Goal: Task Accomplishment & Management: Manage account settings

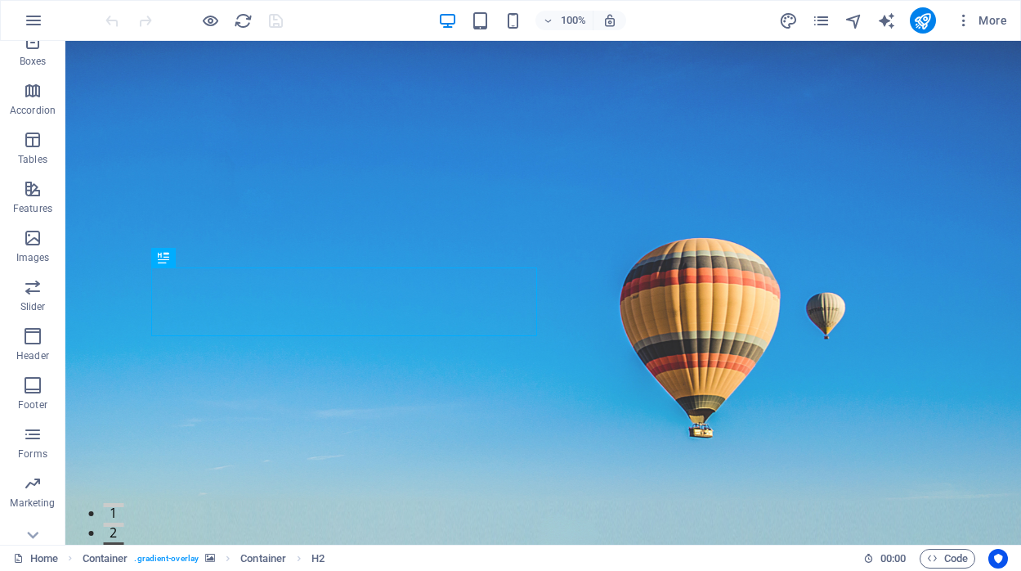
scroll to position [232, 0]
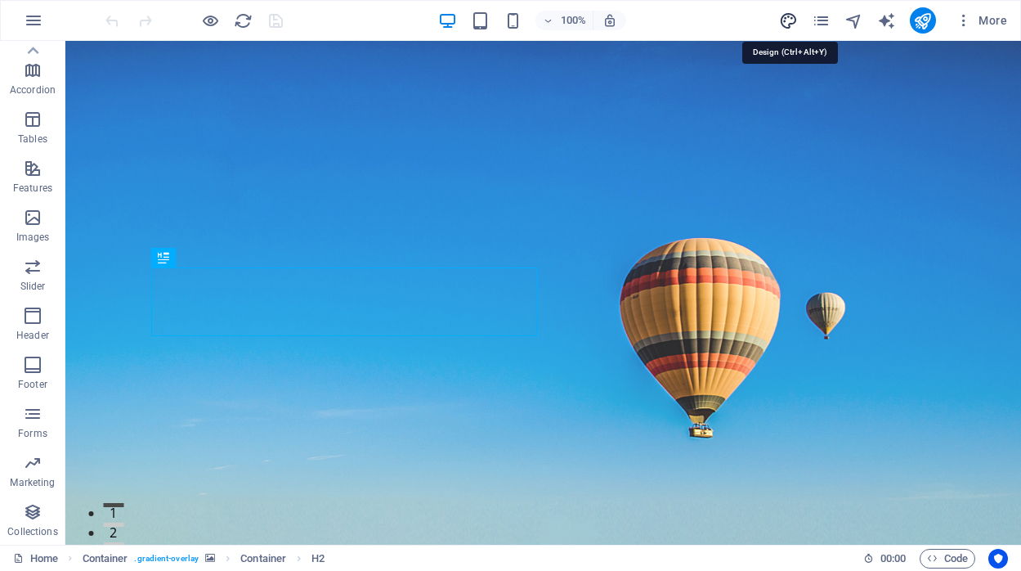
click at [783, 19] on icon "design" at bounding box center [788, 20] width 19 height 19
select select "px"
select select "200"
select select "px"
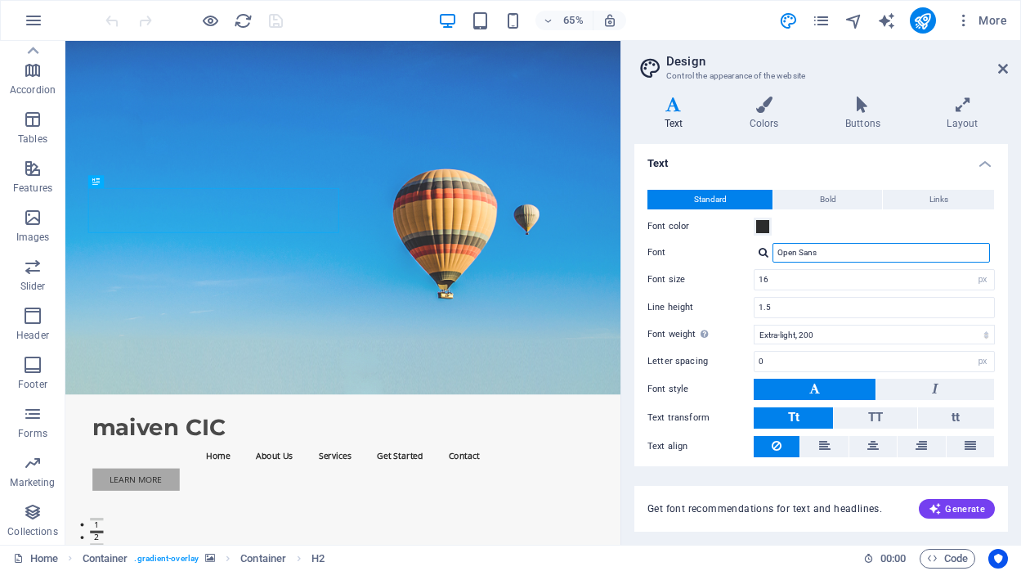
click at [828, 248] on input "Open Sans" at bounding box center [881, 253] width 217 height 20
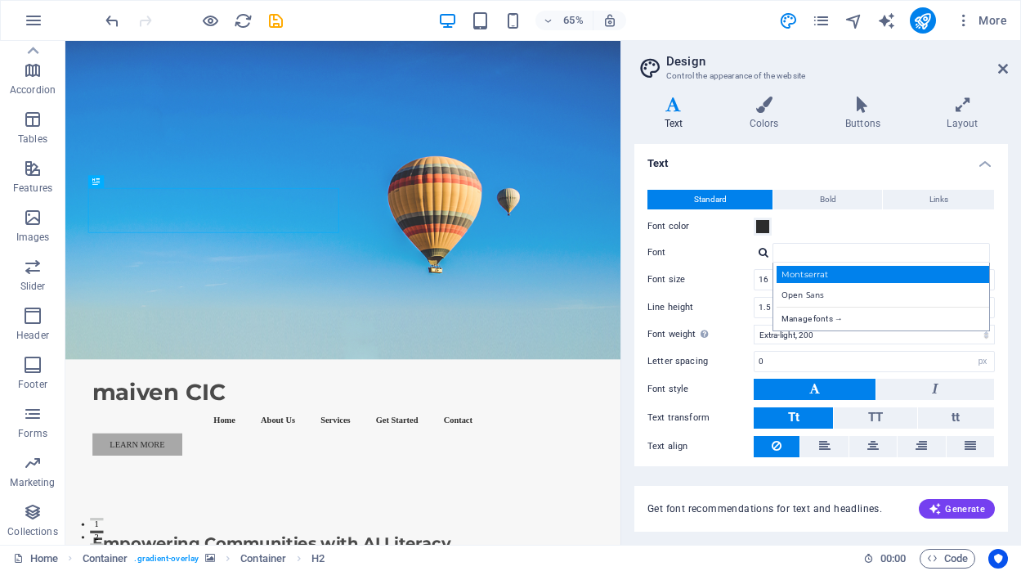
click at [875, 267] on div "Montserrat" at bounding box center [885, 274] width 216 height 17
type input "Montserrat"
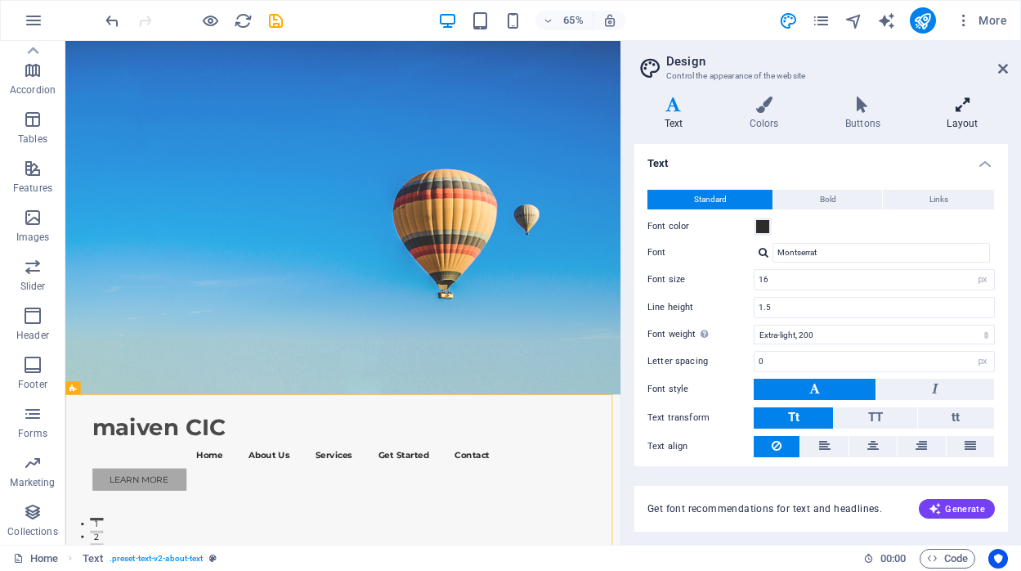
click at [954, 104] on icon at bounding box center [962, 104] width 91 height 16
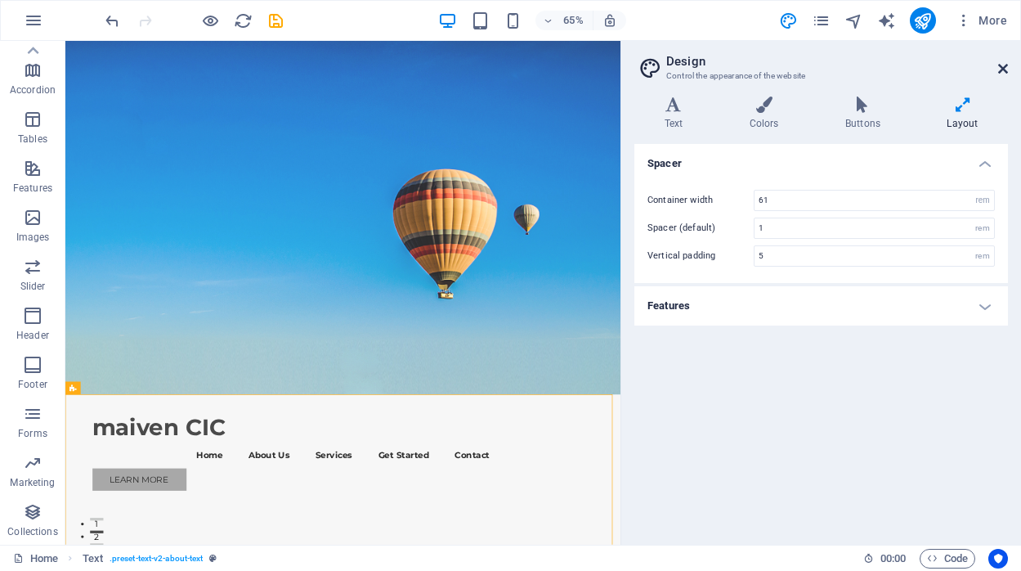
click at [1005, 67] on icon at bounding box center [1003, 68] width 10 height 13
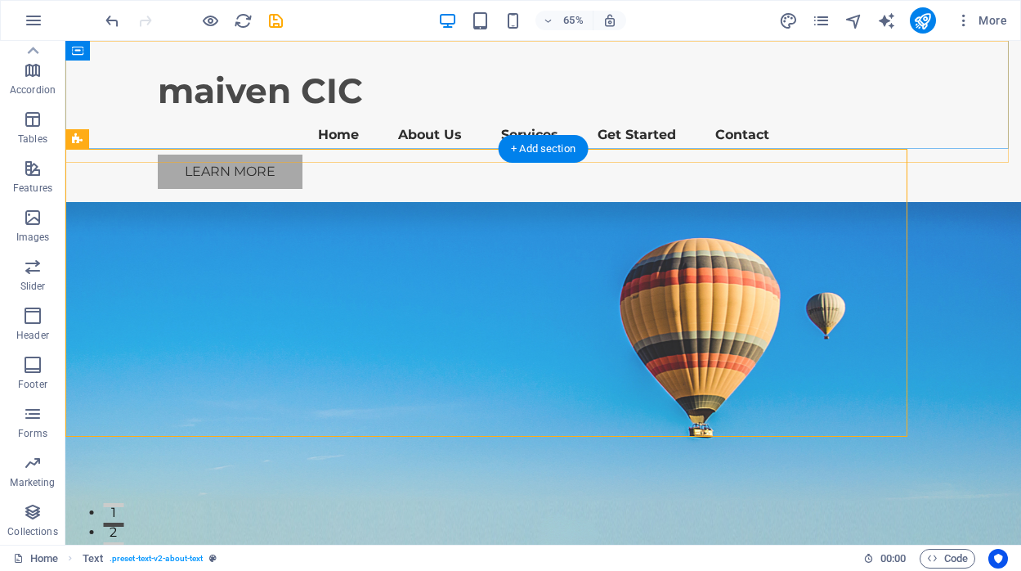
scroll to position [436, 0]
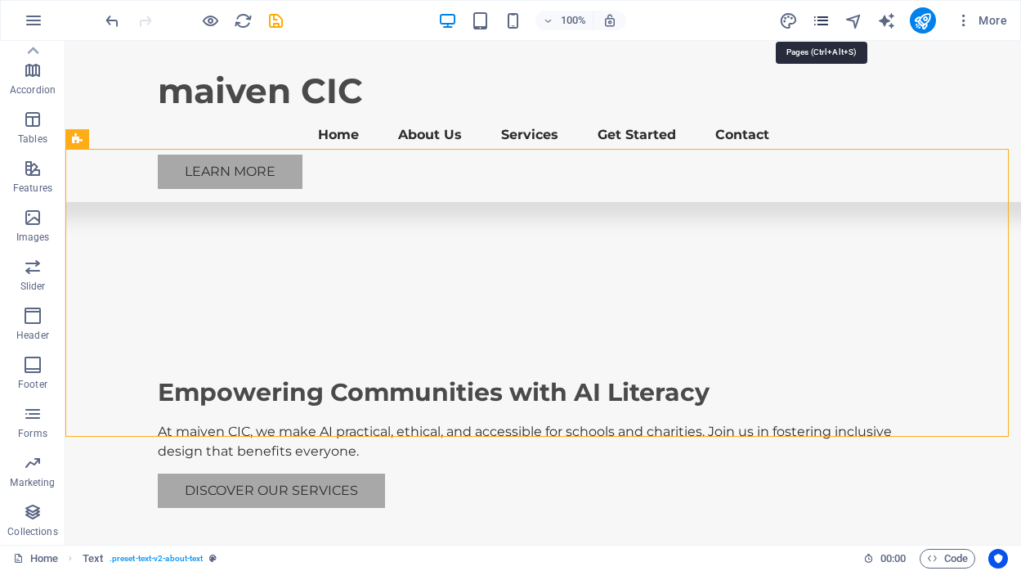
click at [827, 19] on icon "pages" at bounding box center [821, 20] width 19 height 19
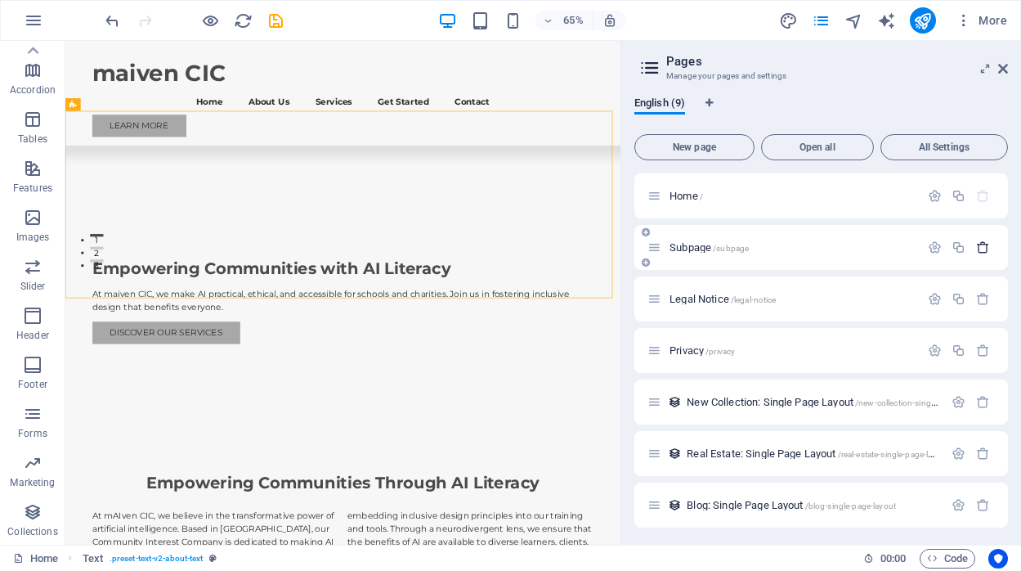
click at [984, 245] on icon "button" at bounding box center [983, 247] width 14 height 14
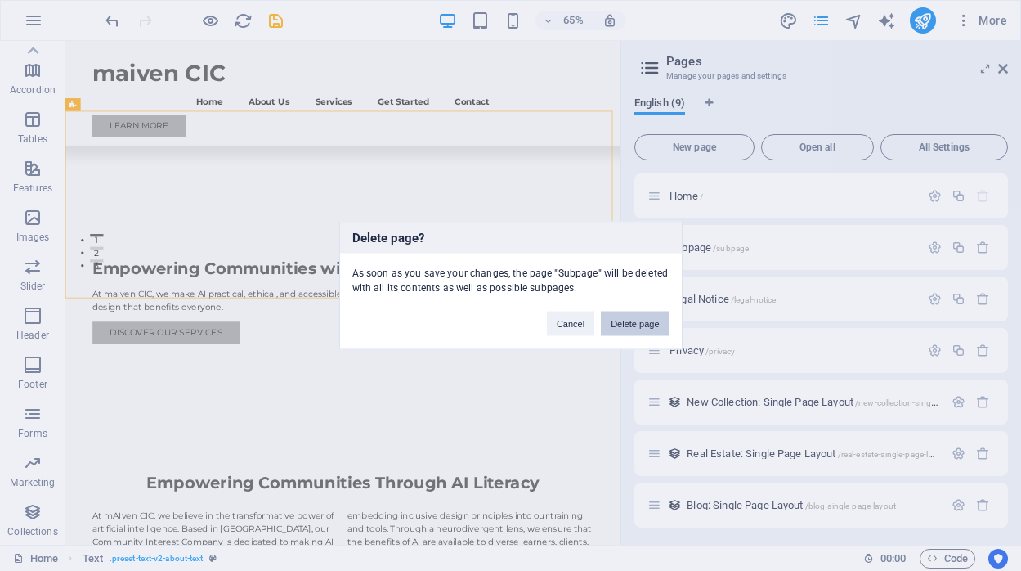
click at [632, 320] on button "Delete page" at bounding box center [635, 323] width 68 height 25
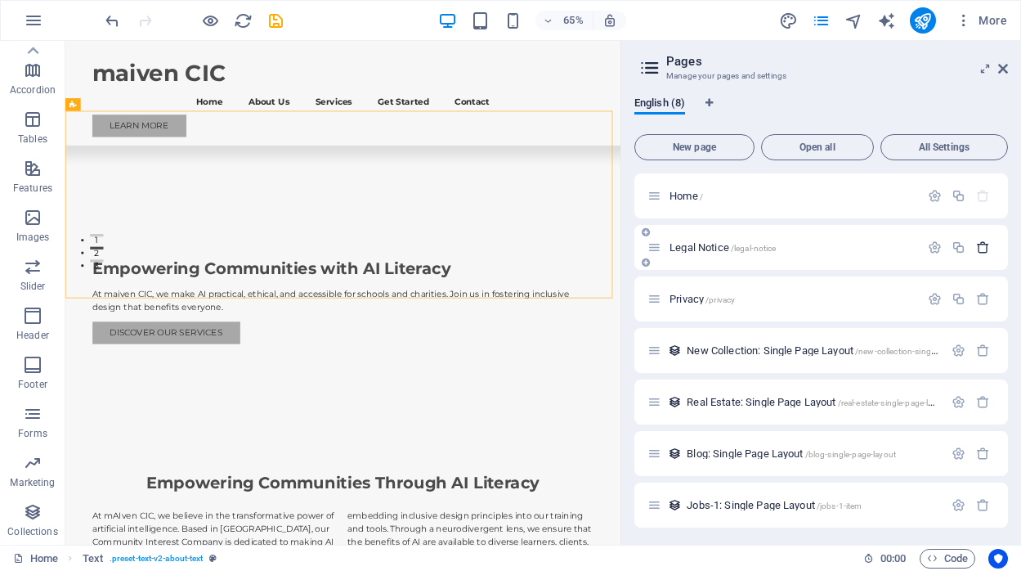
click at [982, 246] on icon "button" at bounding box center [983, 247] width 14 height 14
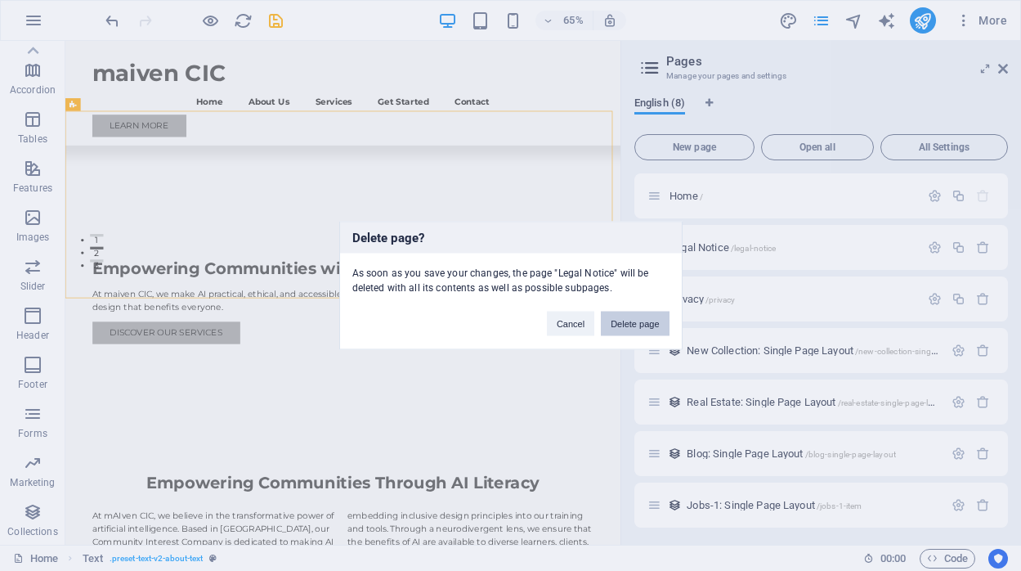
click at [648, 321] on button "Delete page" at bounding box center [635, 323] width 68 height 25
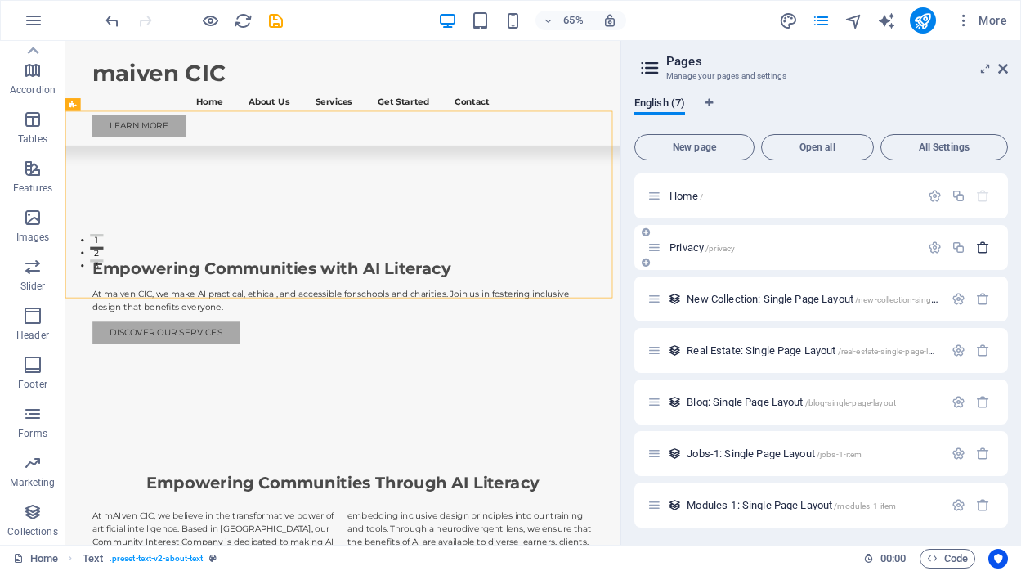
click at [979, 246] on icon "button" at bounding box center [983, 247] width 14 height 14
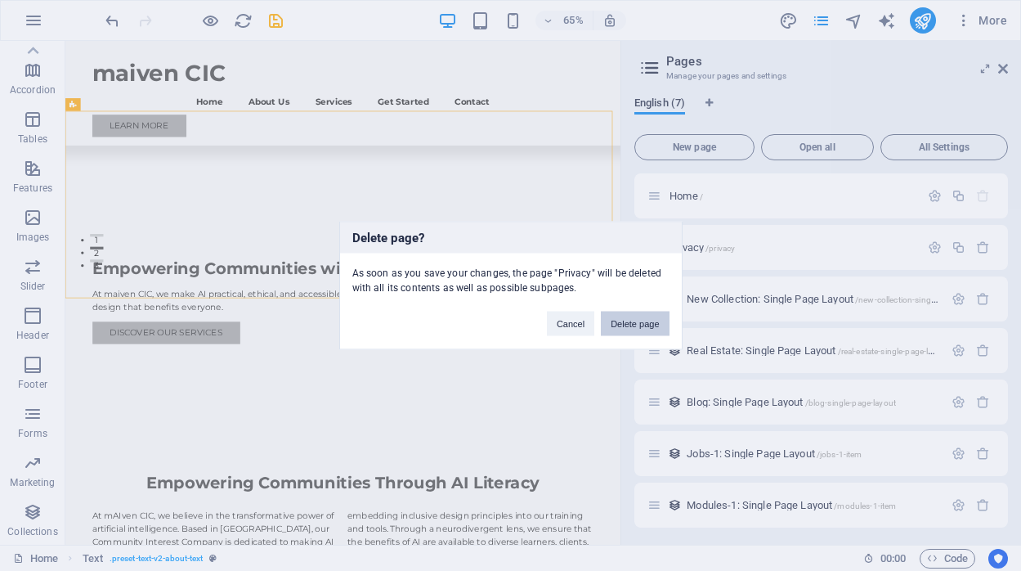
click at [642, 320] on button "Delete page" at bounding box center [635, 323] width 68 height 25
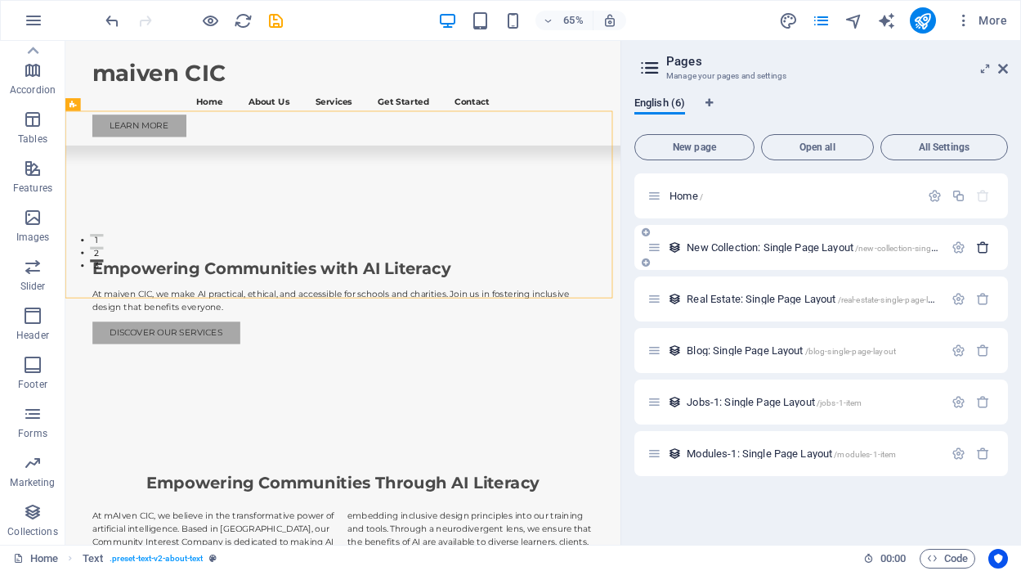
click at [984, 245] on icon "button" at bounding box center [983, 247] width 14 height 14
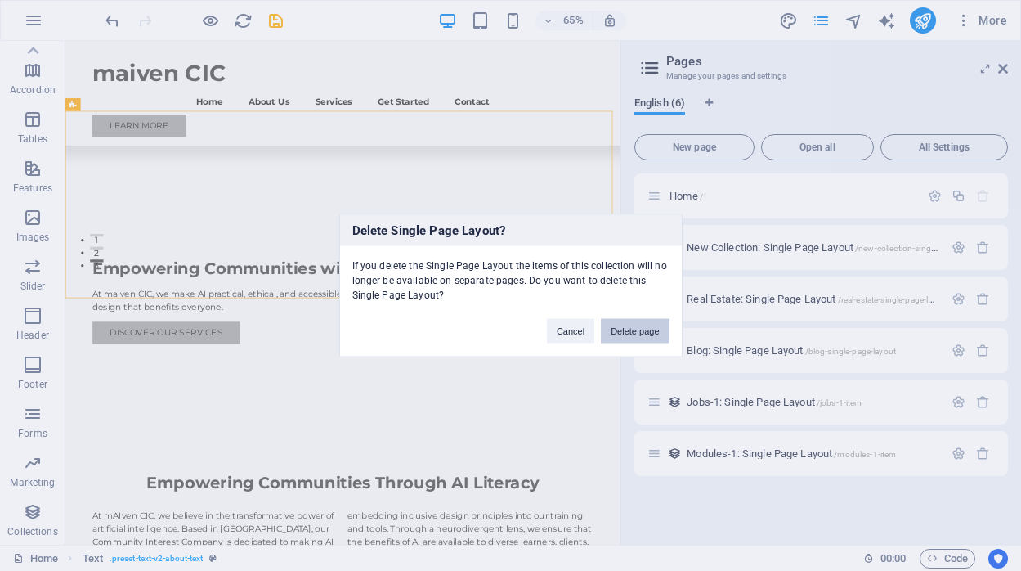
click at [629, 333] on button "Delete page" at bounding box center [635, 331] width 68 height 25
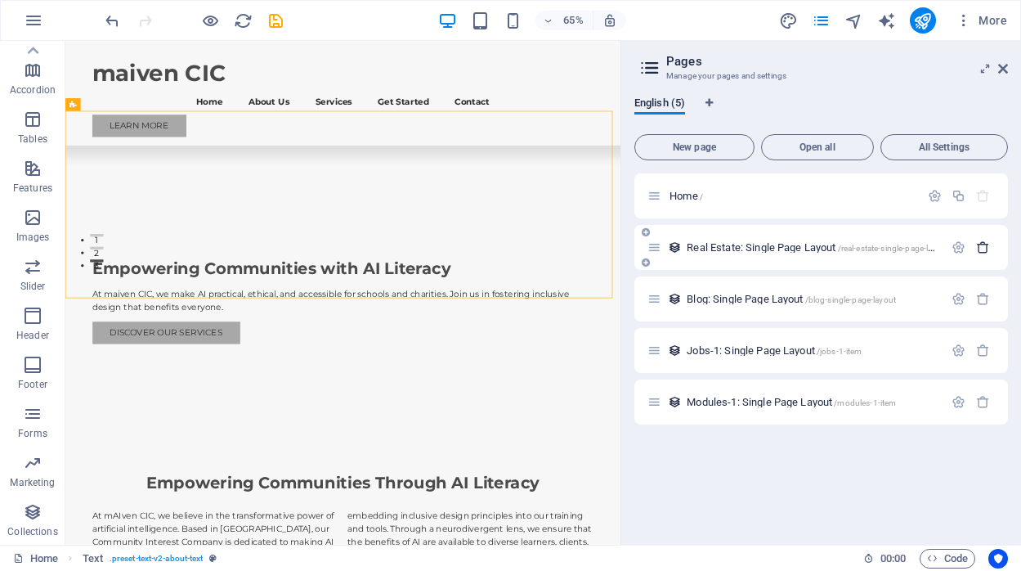
click at [981, 249] on icon "button" at bounding box center [983, 247] width 14 height 14
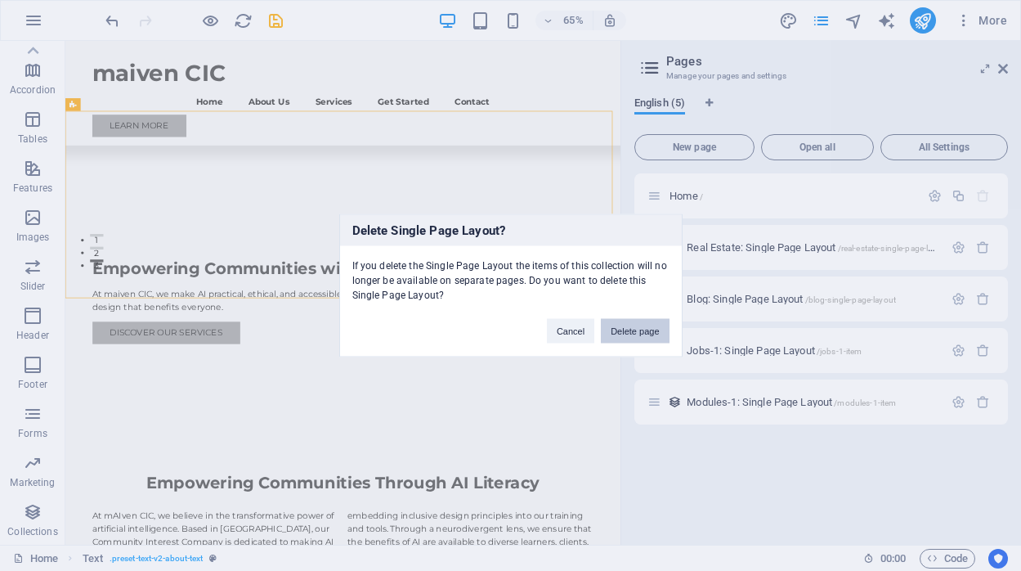
click at [613, 330] on button "Delete page" at bounding box center [635, 331] width 68 height 25
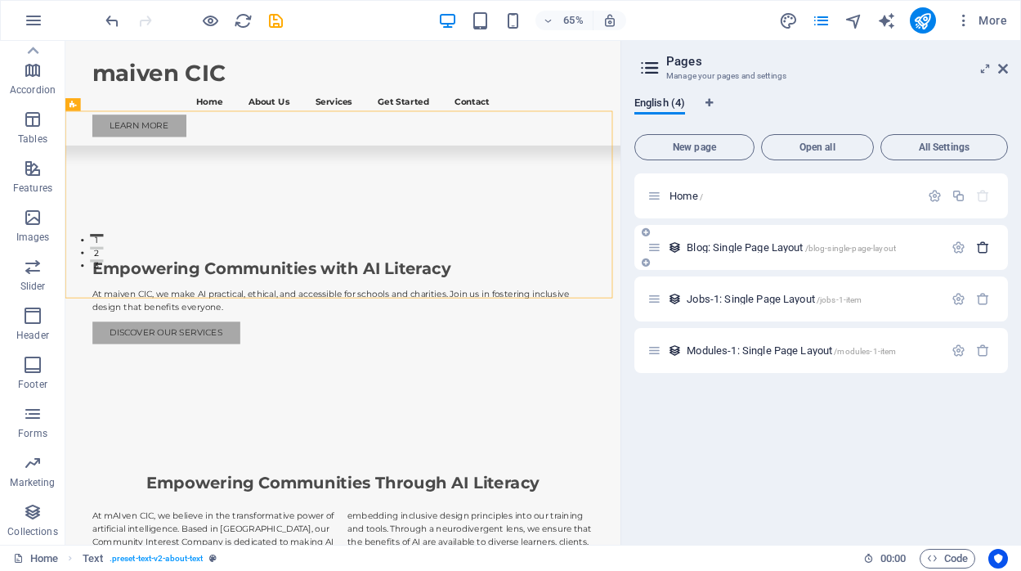
click at [979, 251] on icon "button" at bounding box center [983, 247] width 14 height 14
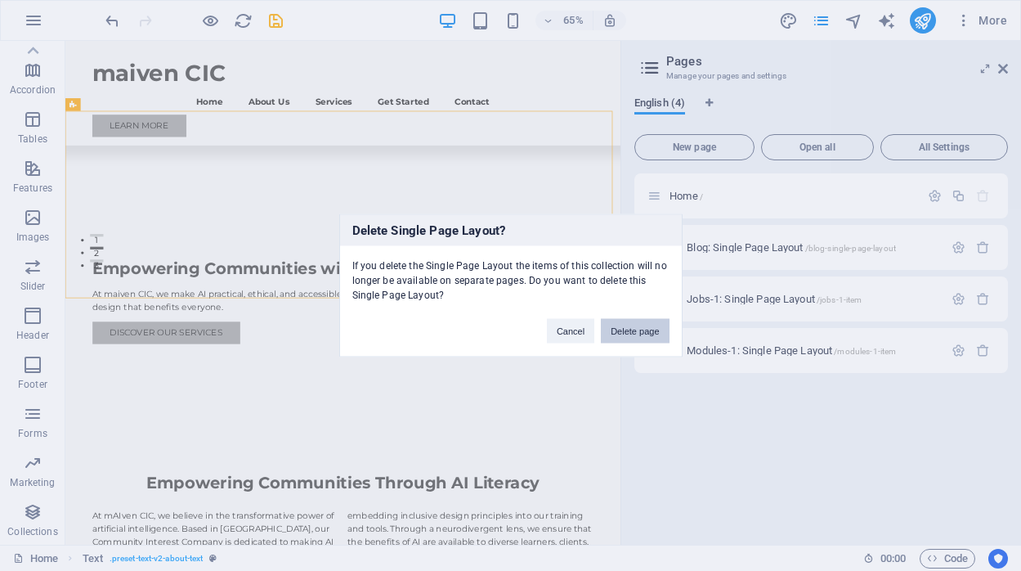
click at [648, 330] on button "Delete page" at bounding box center [635, 331] width 68 height 25
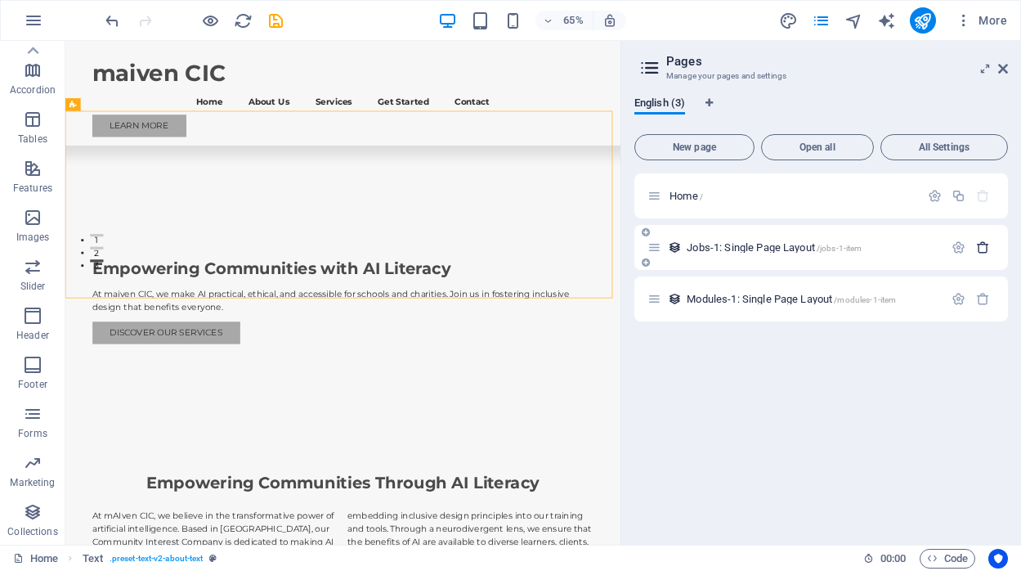
click at [983, 249] on icon "button" at bounding box center [983, 247] width 14 height 14
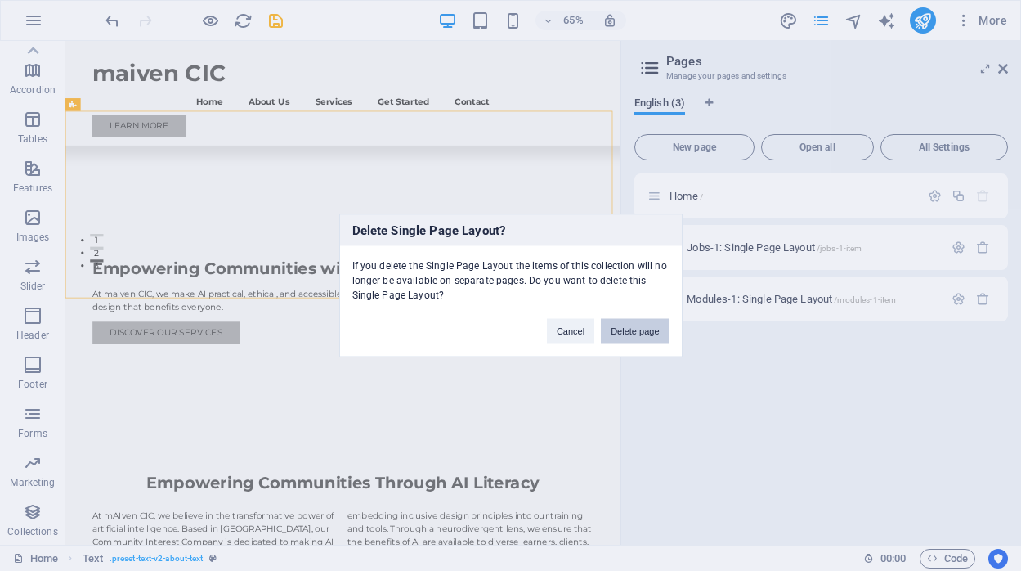
click at [649, 329] on button "Delete page" at bounding box center [635, 331] width 68 height 25
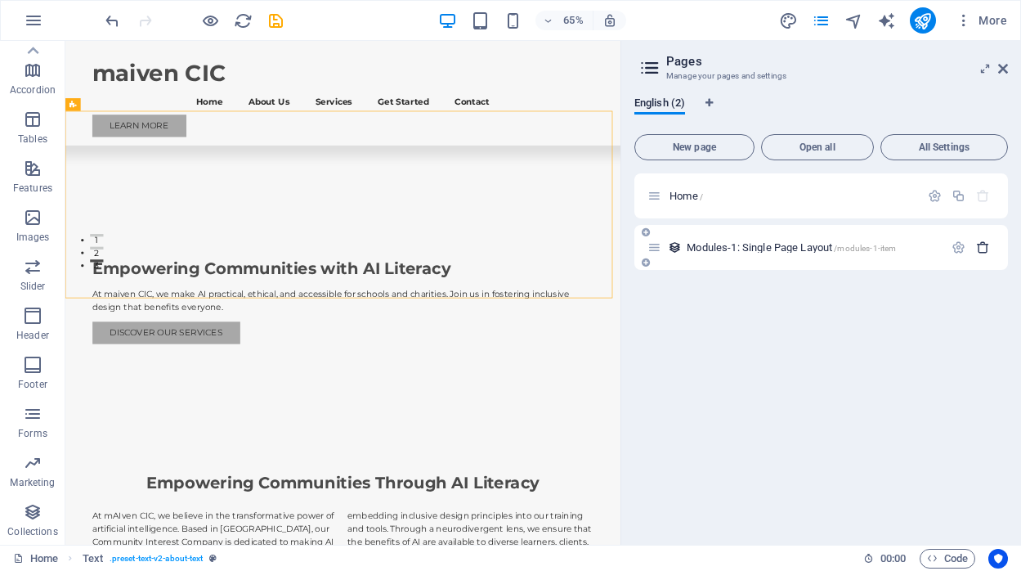
click at [981, 250] on icon "button" at bounding box center [983, 247] width 14 height 14
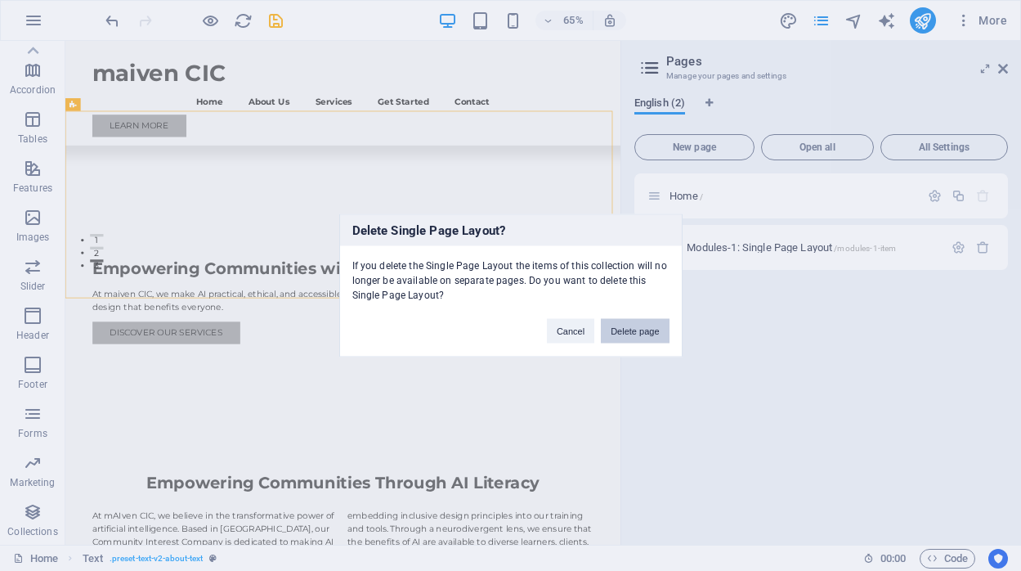
click at [611, 330] on button "Delete page" at bounding box center [635, 331] width 68 height 25
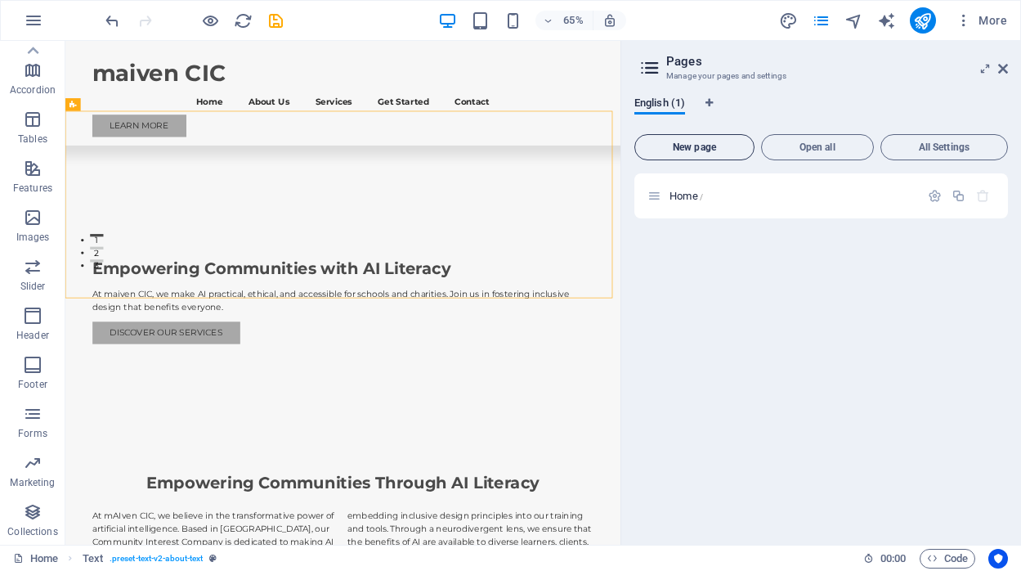
click at [708, 156] on button "New page" at bounding box center [694, 147] width 120 height 26
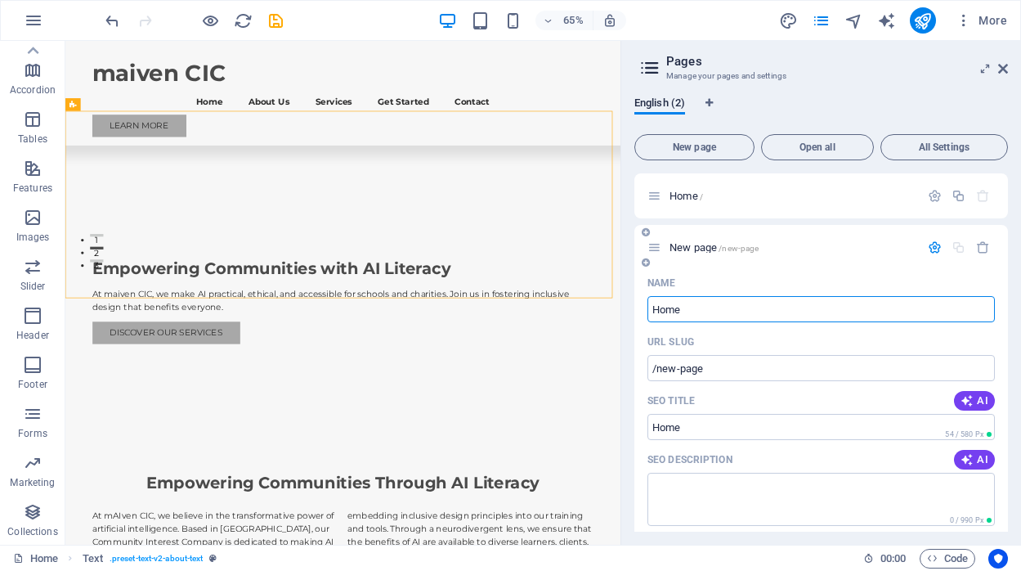
type input "Home"
type input "/home"
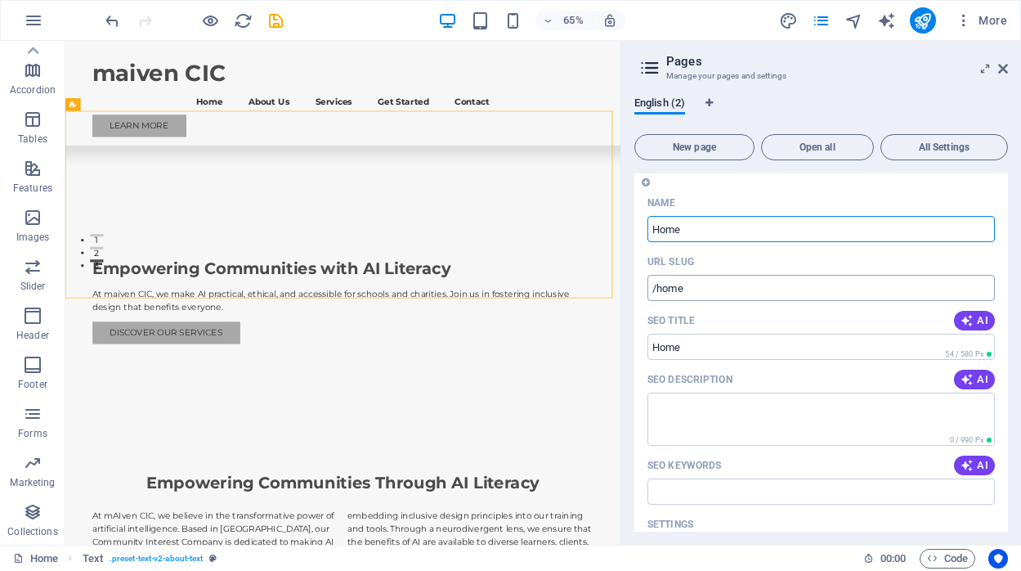
scroll to position [81, 0]
type input "Home"
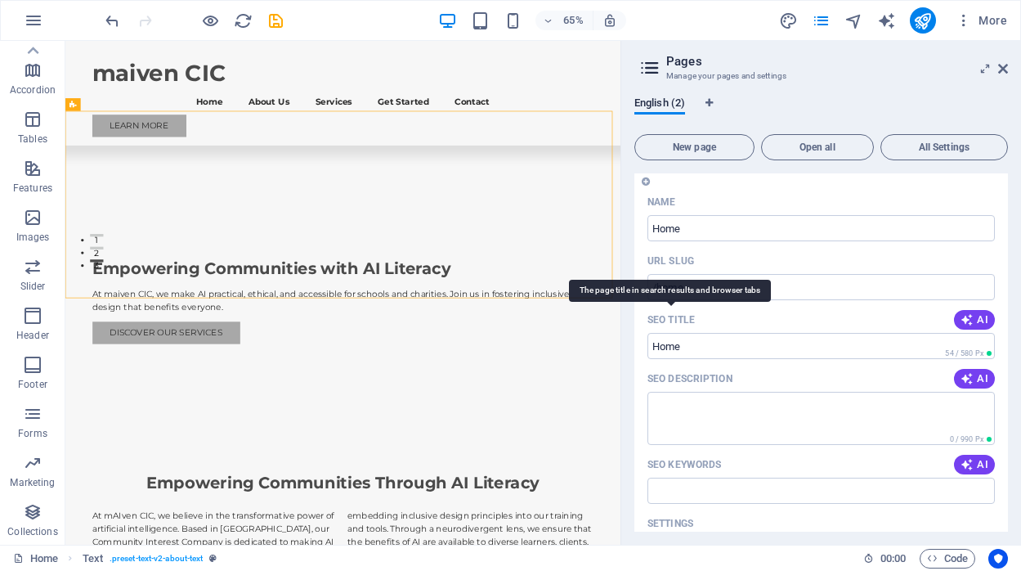
drag, startPoint x: 647, startPoint y: 318, endPoint x: 709, endPoint y: 318, distance: 62.1
click at [709, 318] on div "SEO Title AI" at bounding box center [820, 320] width 347 height 26
click at [685, 317] on p "SEO Title" at bounding box center [670, 319] width 47 height 13
click at [685, 333] on input "SEO Title" at bounding box center [820, 346] width 347 height 26
click at [685, 317] on p "SEO Title" at bounding box center [670, 319] width 47 height 13
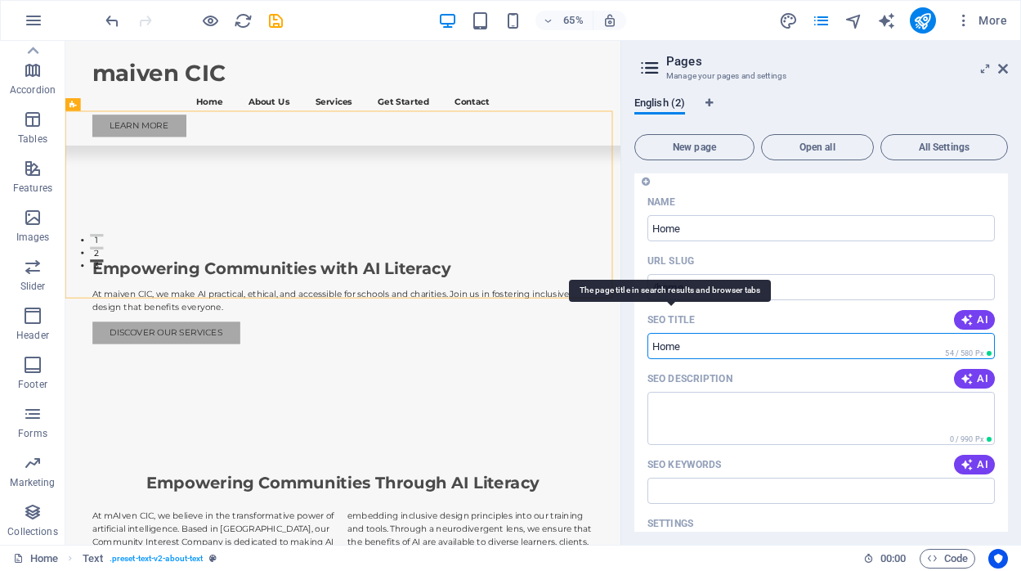
click at [685, 333] on input "SEO Title" at bounding box center [820, 346] width 347 height 26
click at [685, 317] on p "SEO Title" at bounding box center [670, 319] width 47 height 13
click at [685, 333] on input "SEO Title" at bounding box center [820, 346] width 347 height 26
click at [735, 352] on input "SEO Title" at bounding box center [820, 346] width 347 height 26
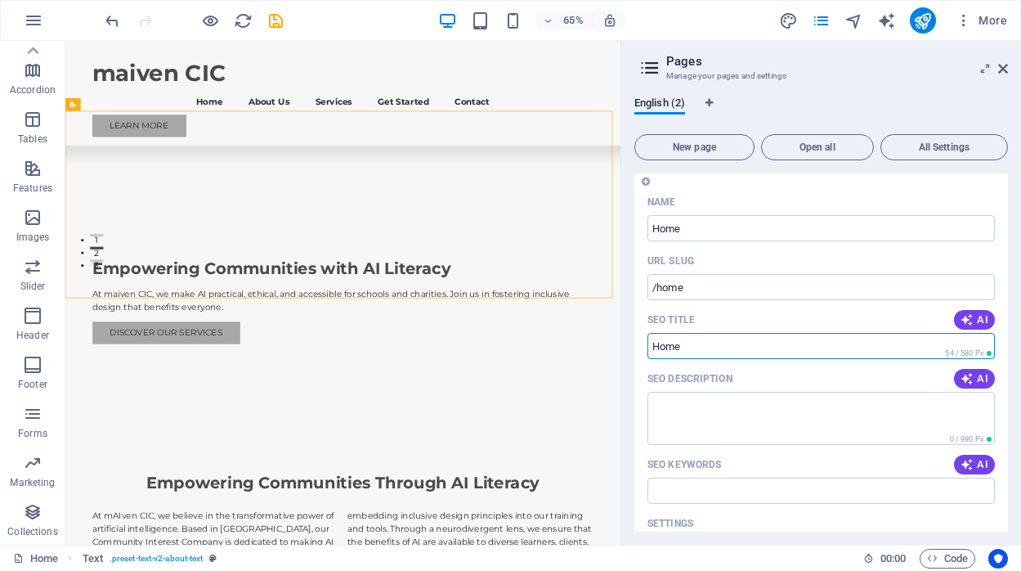
click at [735, 352] on input "SEO Title" at bounding box center [820, 346] width 347 height 26
click at [726, 345] on input "SEO Title" at bounding box center [820, 346] width 347 height 26
click at [665, 347] on input "SEO Title" at bounding box center [820, 346] width 347 height 26
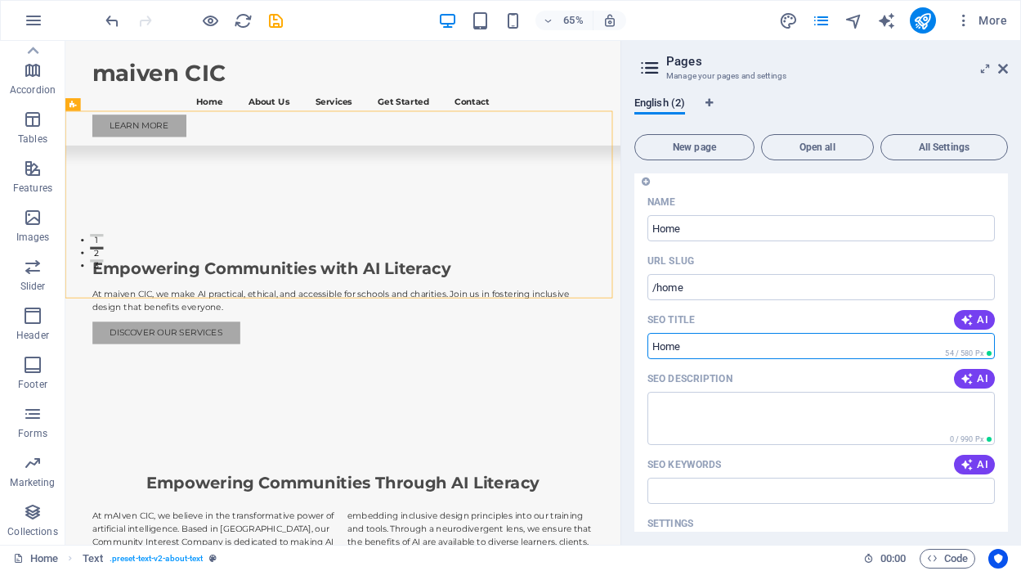
click at [665, 347] on input "SEO Title" at bounding box center [820, 346] width 347 height 26
paste input "Inclusive AI Training for Schools, Clinics & Charities | mAIven CIC"
click at [852, 344] on input "Inclusive AI Training for Schools, Clinics & Charities | mAIven CIC" at bounding box center [820, 346] width 347 height 26
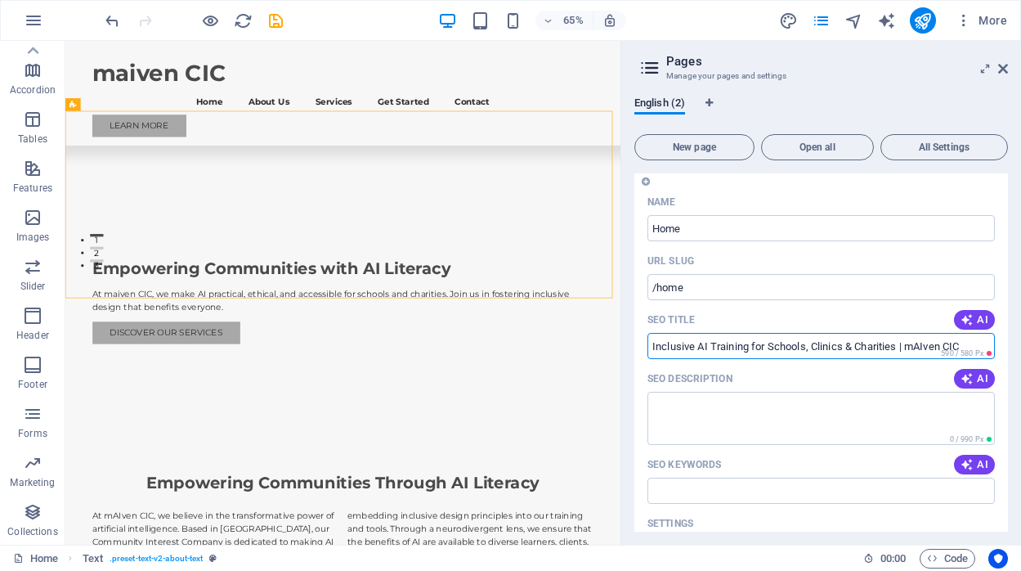
click at [852, 344] on input "Inclusive AI Training for Schools, Clinics & Charities | mAIven CIC" at bounding box center [820, 346] width 347 height 26
paste input "mAIven CIC: AI Support for Inclusive Setting"
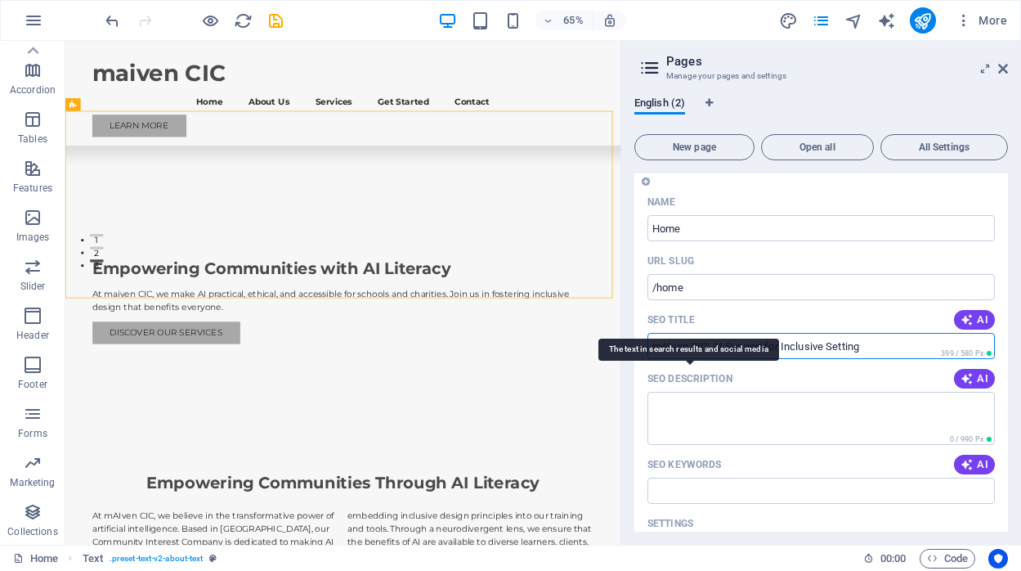
type input "mAIven CIC: AI Support for Inclusive Setting"
click at [661, 377] on p "SEO Description" at bounding box center [689, 378] width 85 height 13
click at [661, 392] on textarea "SEO Description" at bounding box center [820, 418] width 347 height 53
click at [661, 377] on p "SEO Description" at bounding box center [689, 378] width 85 height 13
click at [661, 392] on textarea "SEO Description" at bounding box center [820, 418] width 347 height 53
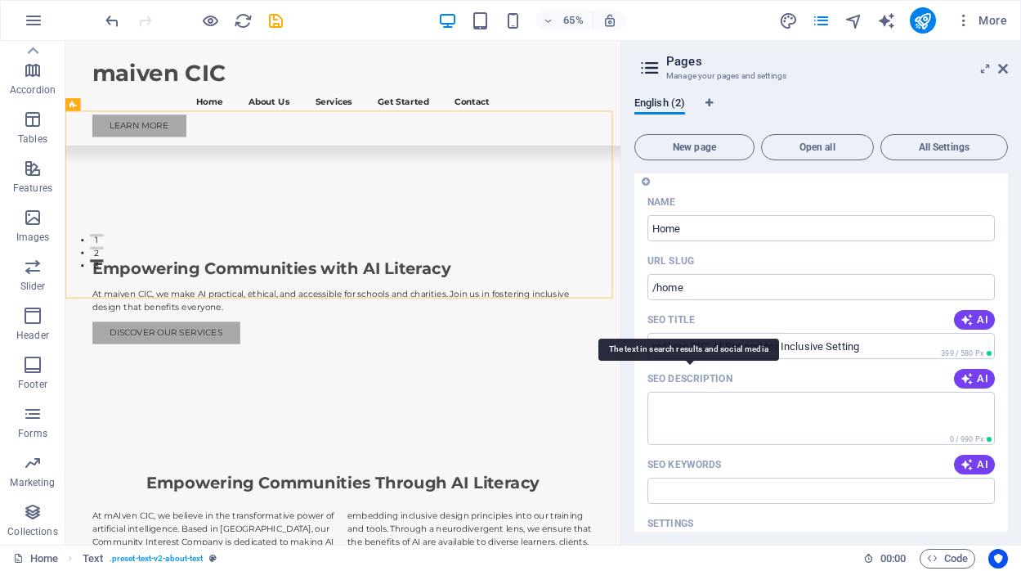
click at [661, 377] on p "SEO Description" at bounding box center [689, 378] width 85 height 13
click at [661, 392] on textarea "SEO Description" at bounding box center [820, 418] width 347 height 53
click at [661, 377] on p "SEO Description" at bounding box center [689, 378] width 85 height 13
click at [661, 392] on textarea "SEO Description" at bounding box center [820, 418] width 347 height 53
drag, startPoint x: 747, startPoint y: 375, endPoint x: 652, endPoint y: 381, distance: 95.0
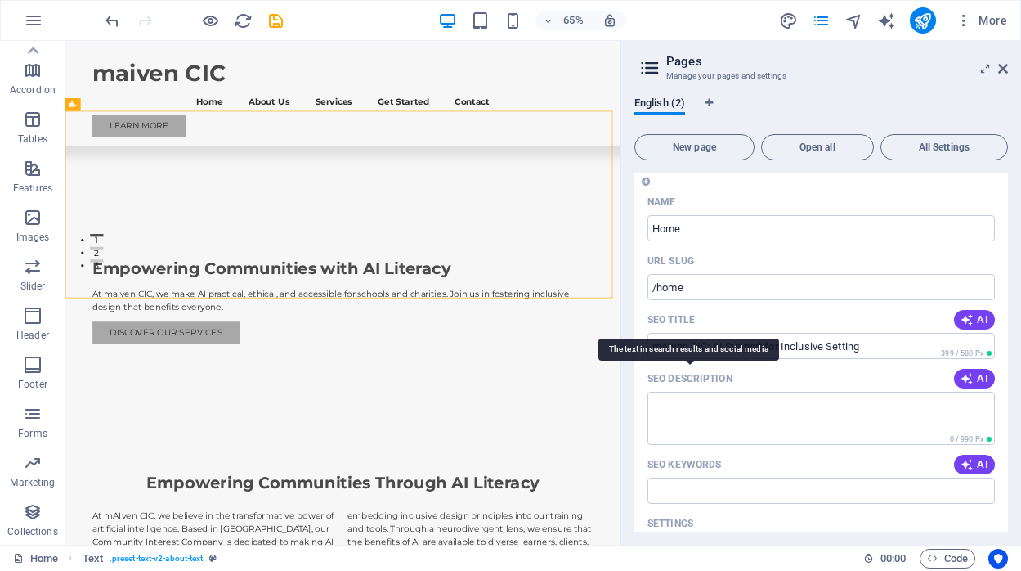
click at [649, 382] on div "SEO Description AI" at bounding box center [820, 378] width 347 height 26
drag, startPoint x: 663, startPoint y: 379, endPoint x: 810, endPoint y: 378, distance: 147.2
click at [783, 378] on div "SEO Description AI" at bounding box center [820, 378] width 347 height 26
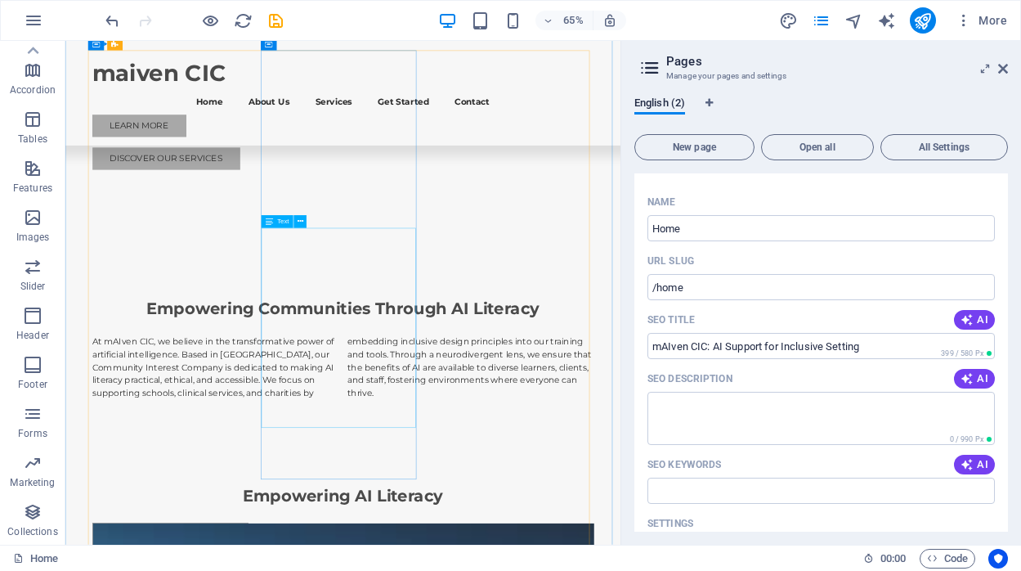
scroll to position [701, 0]
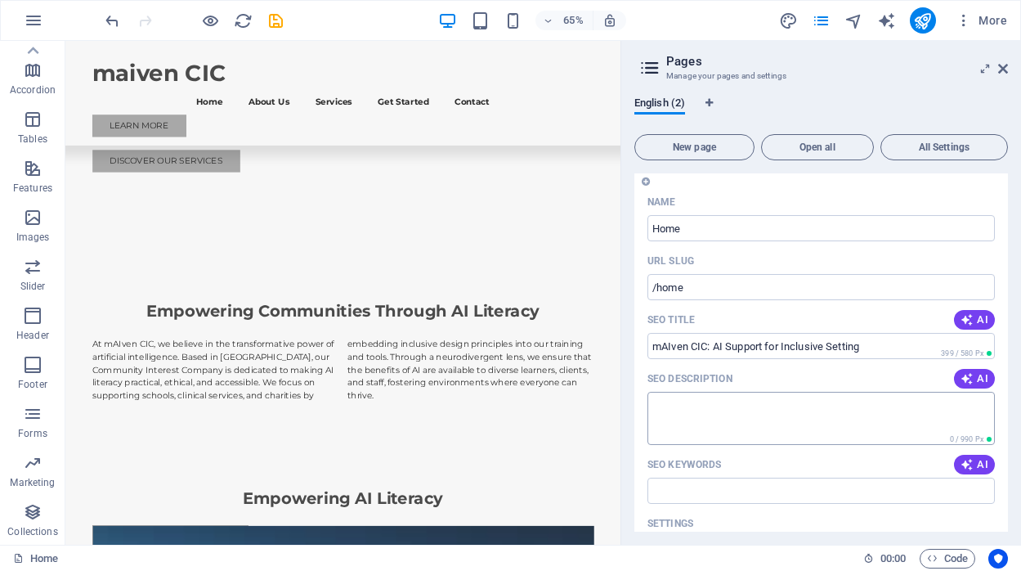
click at [819, 429] on textarea "SEO Description" at bounding box center [820, 418] width 347 height 53
paste textarea "Inclusive AI tools and training for educational settings, clinical services and…"
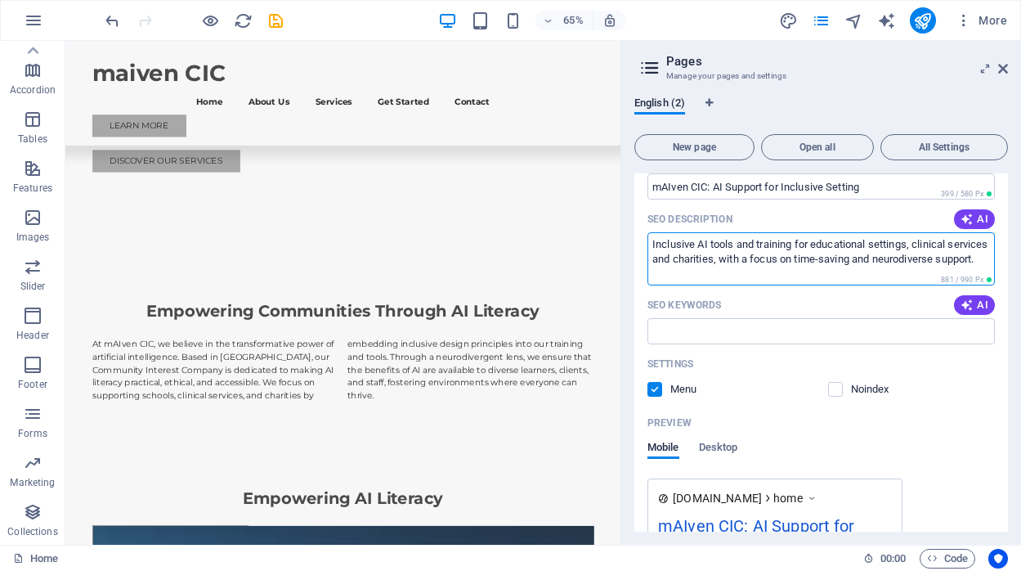
scroll to position [291, 0]
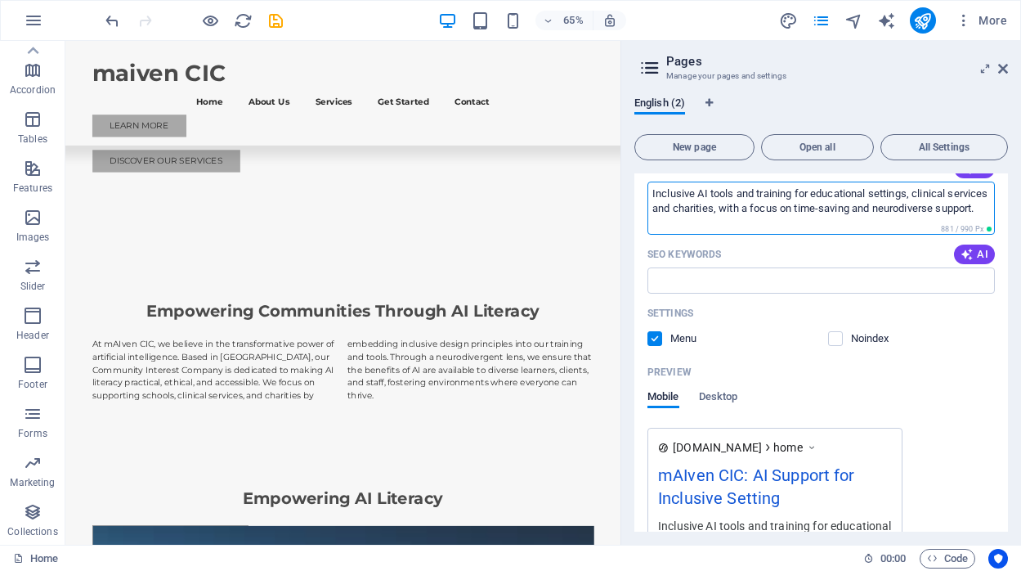
type textarea "Inclusive AI tools and training for educational settings, clinical services and…"
click at [696, 249] on p "SEO Keywords" at bounding box center [684, 254] width 74 height 13
click at [696, 267] on input "SEO Keywords" at bounding box center [820, 280] width 347 height 26
click at [696, 249] on p "SEO Keywords" at bounding box center [684, 254] width 74 height 13
click at [696, 267] on input "SEO Keywords" at bounding box center [820, 280] width 347 height 26
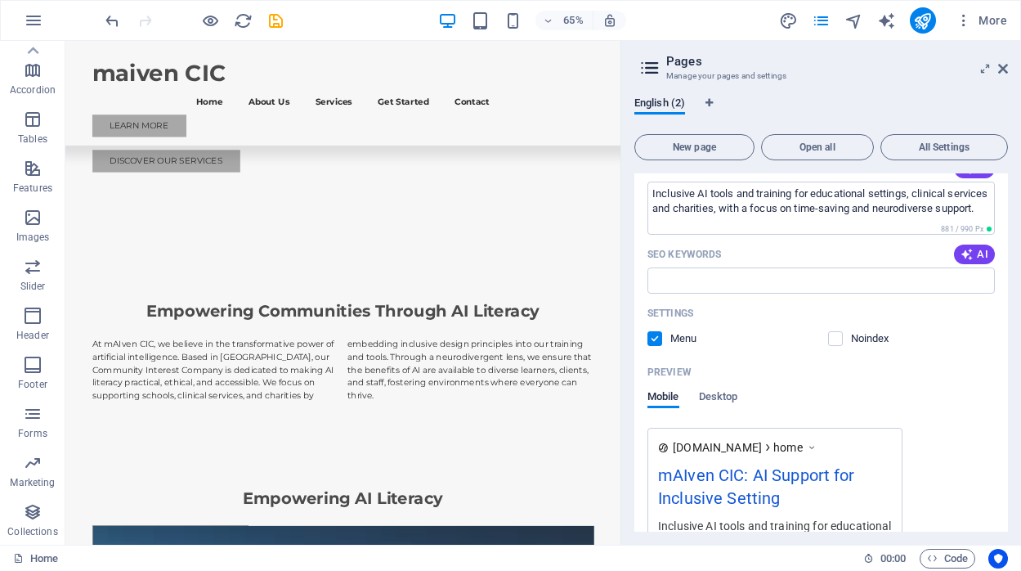
click at [696, 249] on p "SEO Keywords" at bounding box center [684, 254] width 74 height 13
click at [696, 267] on input "SEO Keywords" at bounding box center [820, 280] width 347 height 26
click at [977, 255] on span "AI" at bounding box center [975, 254] width 28 height 13
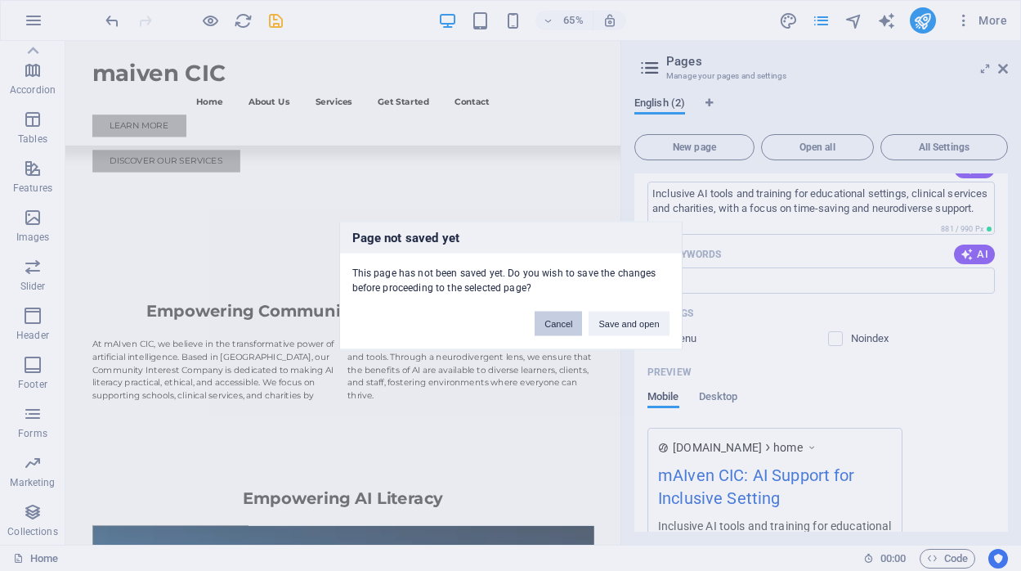
click at [569, 321] on button "Cancel" at bounding box center [558, 323] width 47 height 25
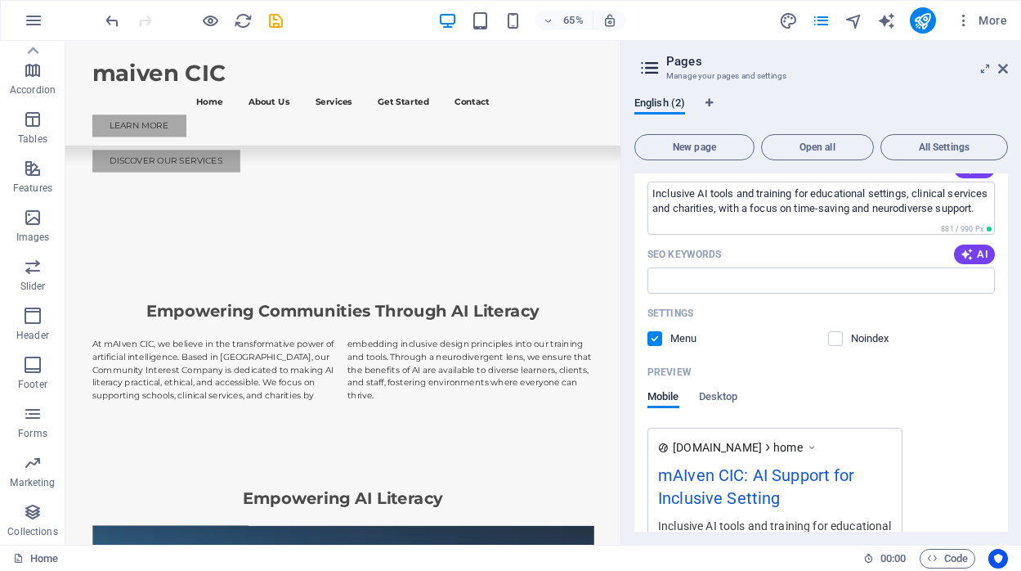
click at [702, 249] on p "SEO Keywords" at bounding box center [684, 254] width 74 height 13
click at [702, 267] on input "SEO Keywords" at bounding box center [820, 280] width 347 height 26
click at [702, 249] on p "SEO Keywords" at bounding box center [684, 254] width 74 height 13
click at [702, 267] on input "SEO Keywords" at bounding box center [820, 280] width 347 height 26
click at [702, 249] on p "SEO Keywords" at bounding box center [684, 254] width 74 height 13
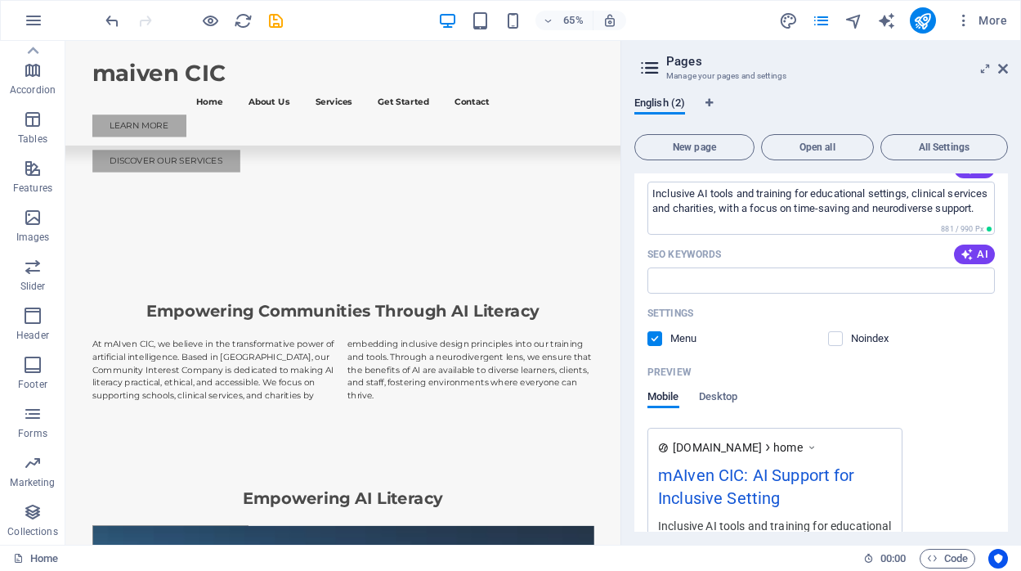
click at [702, 267] on input "SEO Keywords" at bounding box center [820, 280] width 347 height 26
click at [705, 256] on p "SEO Keywords" at bounding box center [684, 254] width 74 height 13
click at [705, 267] on input "SEO Keywords" at bounding box center [820, 280] width 347 height 26
click at [705, 256] on p "SEO Keywords" at bounding box center [684, 254] width 74 height 13
click at [705, 267] on input "SEO Keywords" at bounding box center [820, 280] width 347 height 26
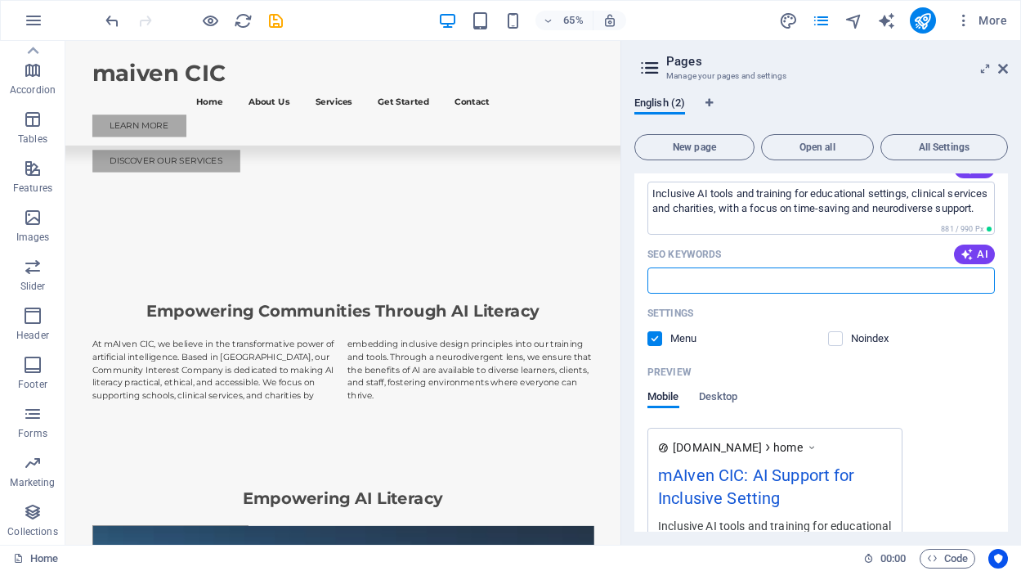
click at [704, 245] on div "SEO Keywords AI" at bounding box center [820, 254] width 347 height 26
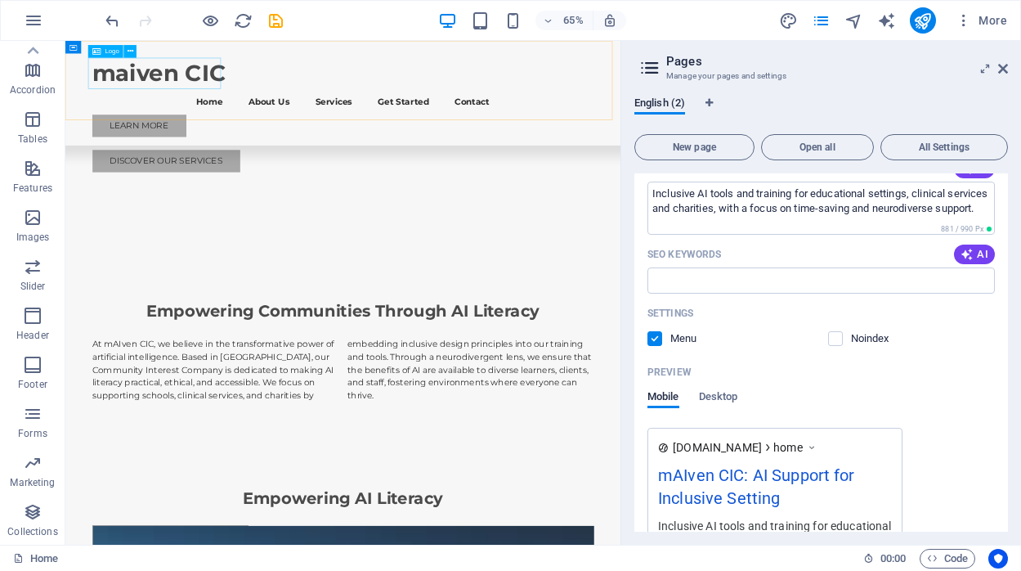
click at [274, 92] on div "maiven CIC" at bounding box center [493, 91] width 772 height 48
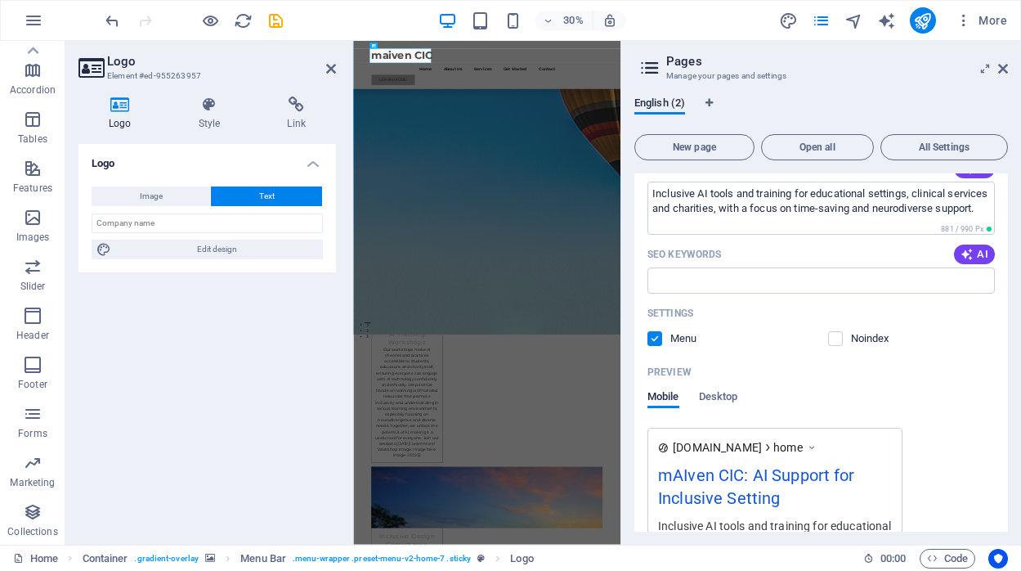
click at [200, 74] on h3 "Element #ed-955263957" at bounding box center [205, 76] width 196 height 15
click at [570, 84] on div "maiven CIC" at bounding box center [799, 91] width 772 height 48
click at [198, 222] on input "text" at bounding box center [207, 223] width 231 height 20
type input "M"
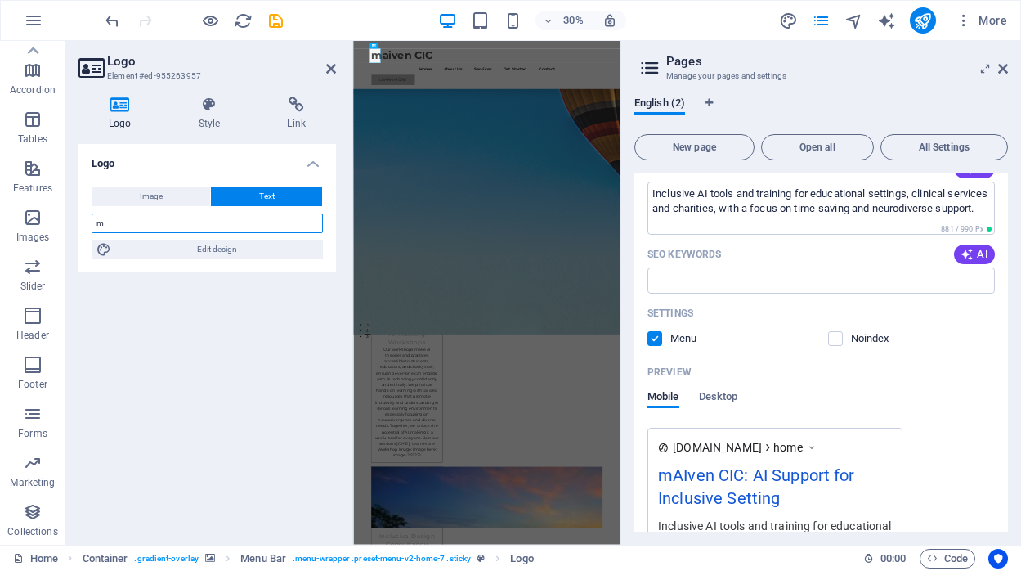
scroll to position [666, 0]
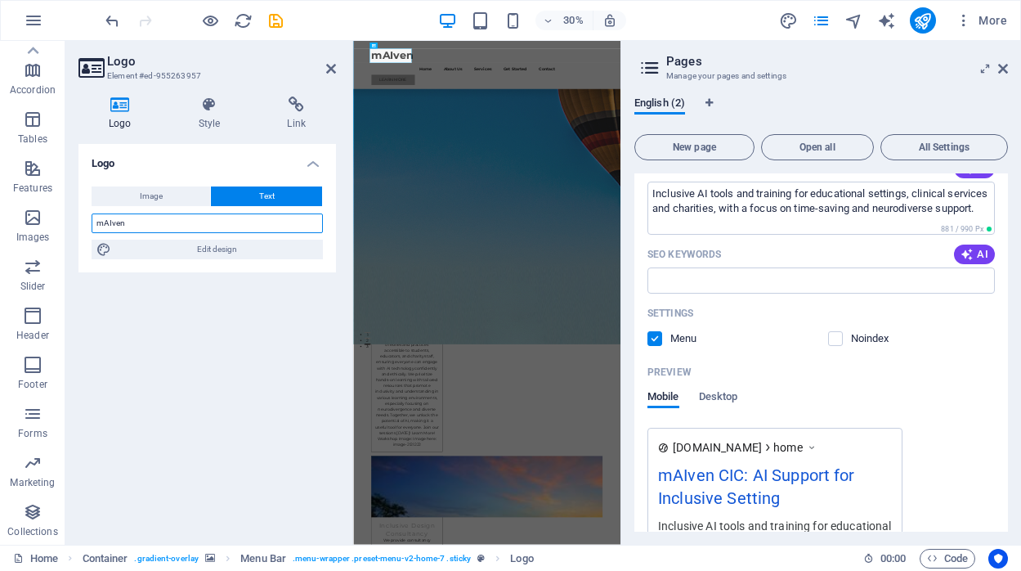
type input "mAIven"
click at [219, 106] on icon at bounding box center [209, 104] width 83 height 16
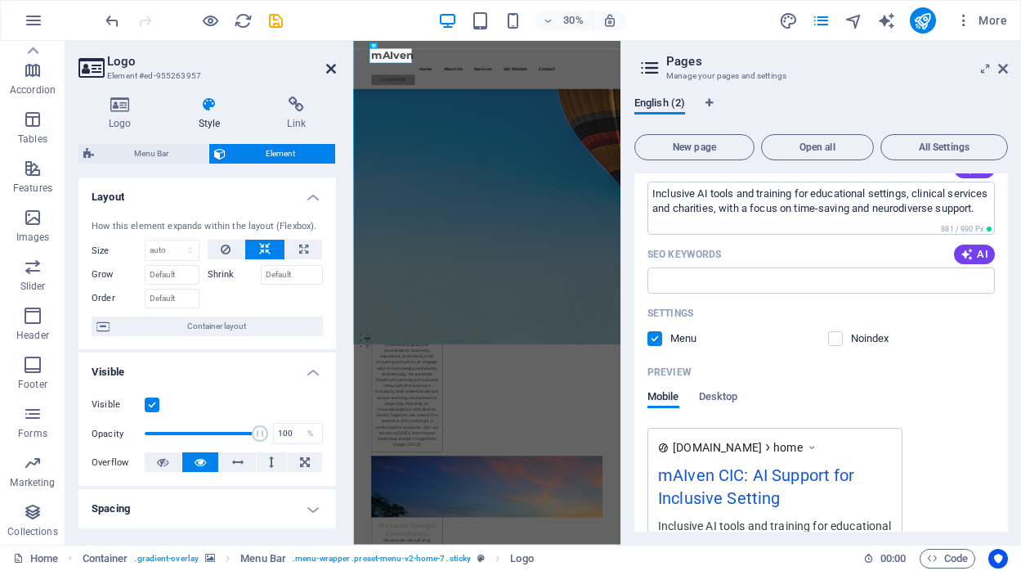
click at [333, 69] on icon at bounding box center [331, 68] width 10 height 13
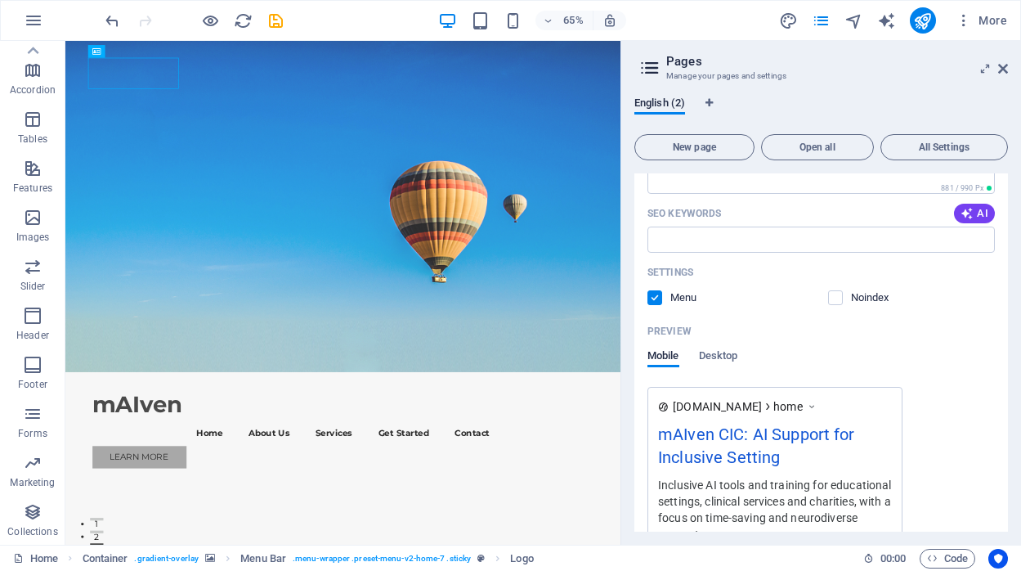
scroll to position [417, 0]
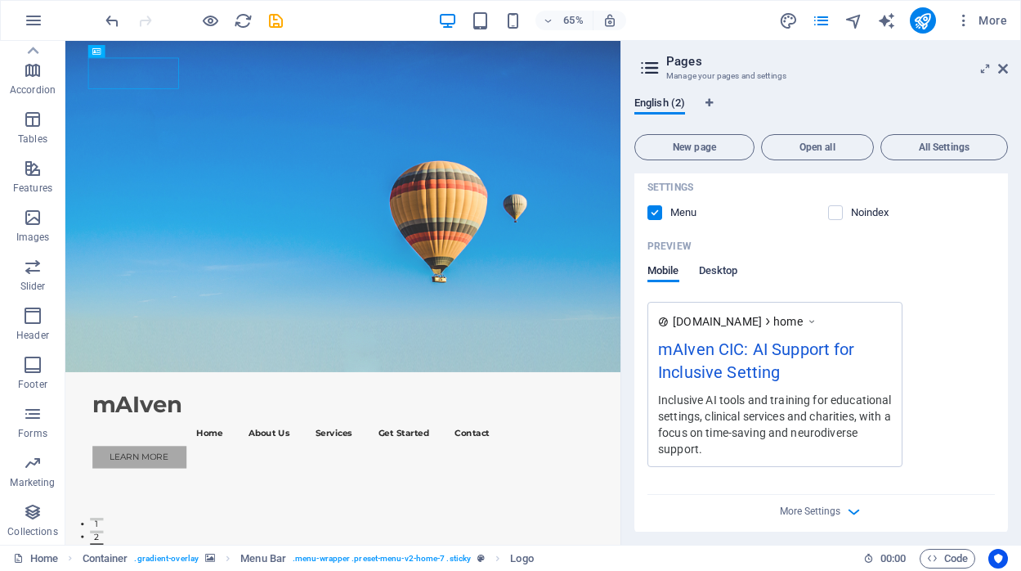
click at [719, 267] on span "Desktop" at bounding box center [718, 272] width 39 height 23
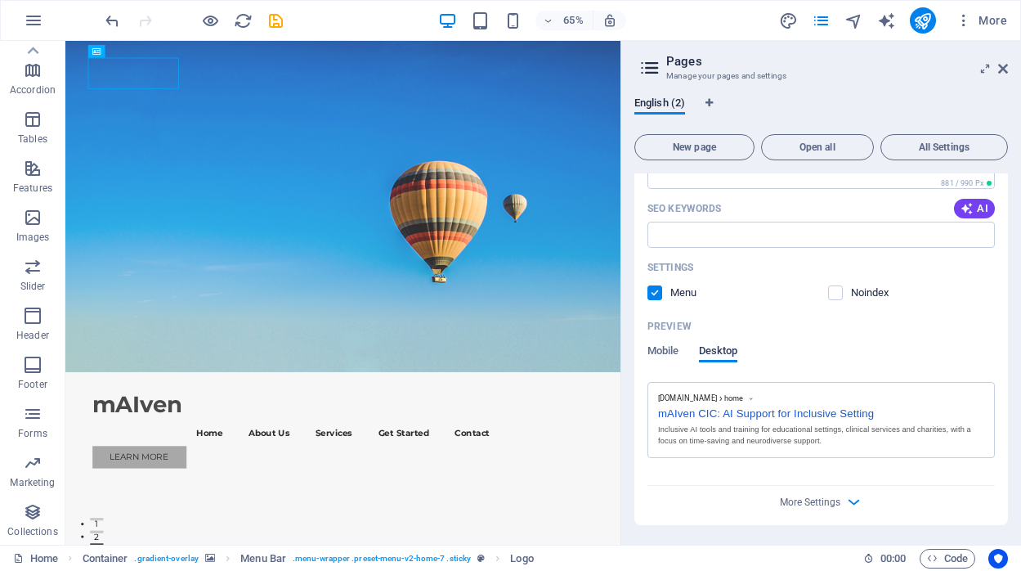
scroll to position [336, 0]
click at [688, 231] on input "SEO Keywords" at bounding box center [820, 235] width 347 height 26
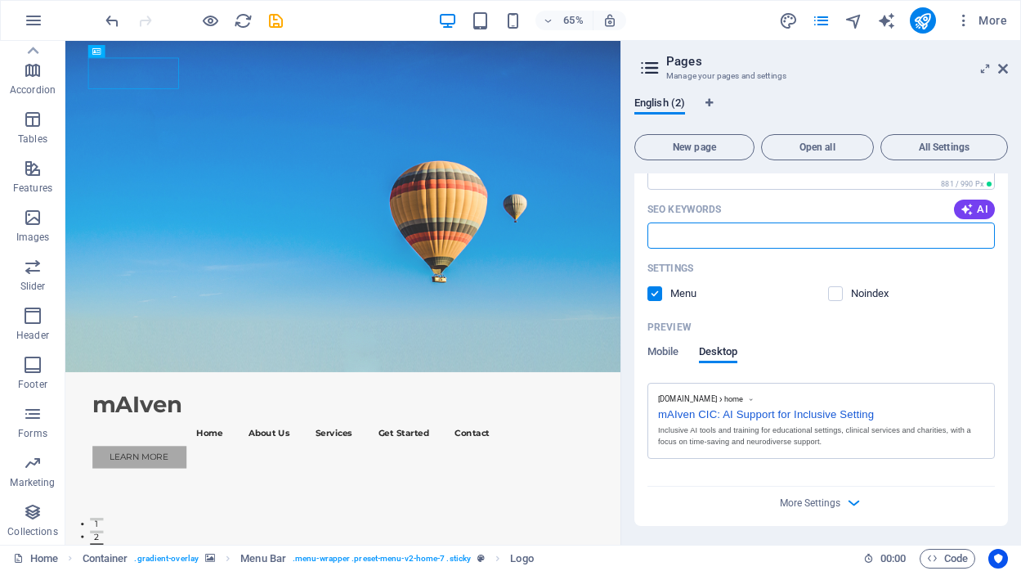
paste input "inclusive AI, AI for education, AI for schools, AI for SEN, AI for charities, A…"
type input "inclusive AI, AI for education, AI for schools, AI for SEN, AI for charities, A…"
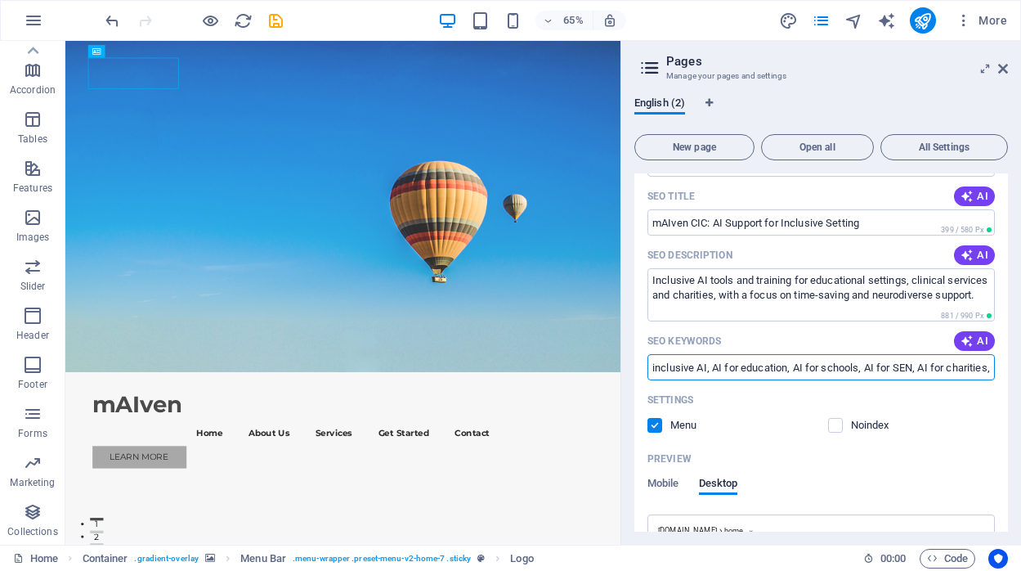
scroll to position [157, 0]
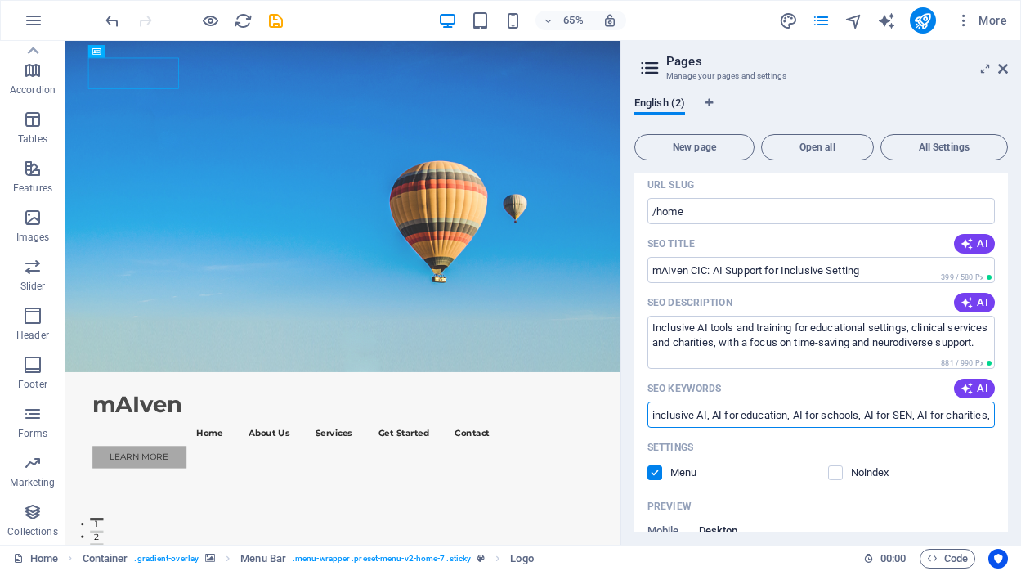
click at [729, 410] on input "inclusive AI, AI for education, AI for schools, AI for SEN, AI for charities, A…" at bounding box center [820, 414] width 347 height 26
paste input "inclusive AI"
click at [842, 415] on input "inclusive AI" at bounding box center [820, 414] width 347 height 26
paste input ", AI for education, AI for schools, AI for SEN, AI for charities, AI for clinic…"
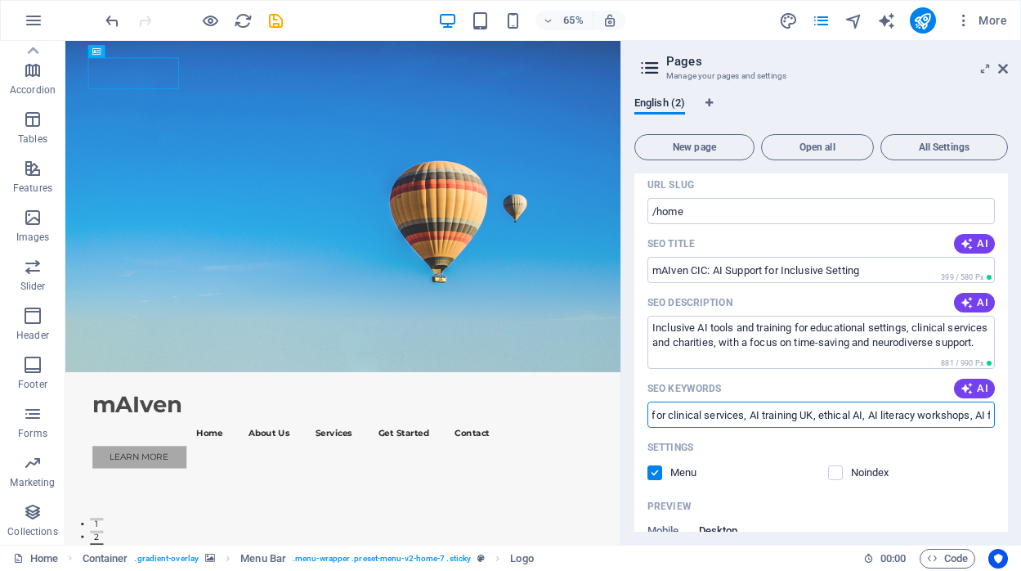
scroll to position [0, 1426]
drag, startPoint x: 1006, startPoint y: 410, endPoint x: 1100, endPoint y: 414, distance: 94.1
click at [1020, 414] on html "maiven CIC Home Favorites Elements Columns Content Boxes Accordion Tables Featu…" at bounding box center [510, 285] width 1021 height 571
type input "inclusive AI, AI for education, AI for schools, AI for SEN, AI for charities, A…"
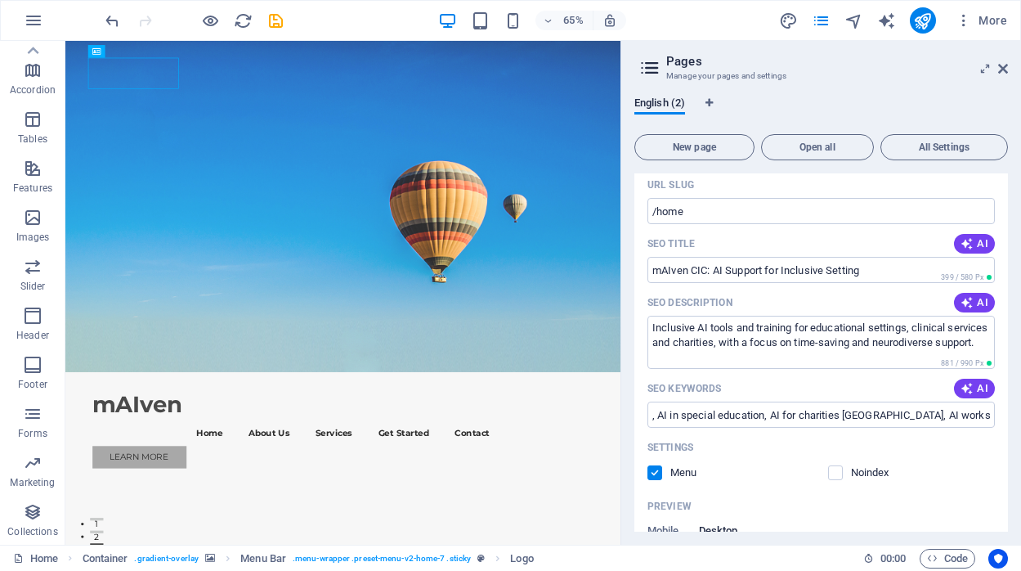
scroll to position [0, 0]
click at [973, 472] on div "Noindex" at bounding box center [912, 472] width 168 height 15
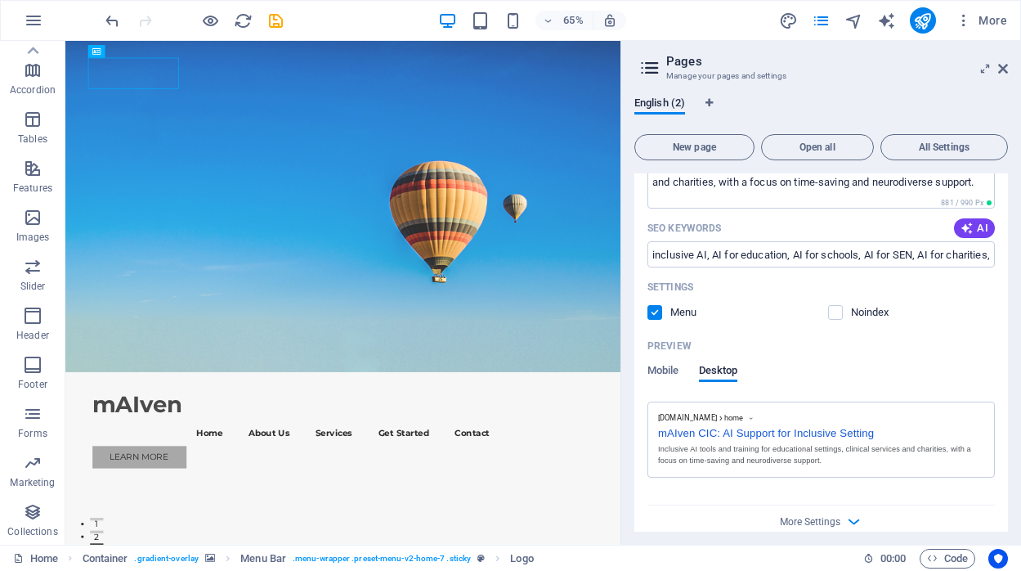
scroll to position [336, 0]
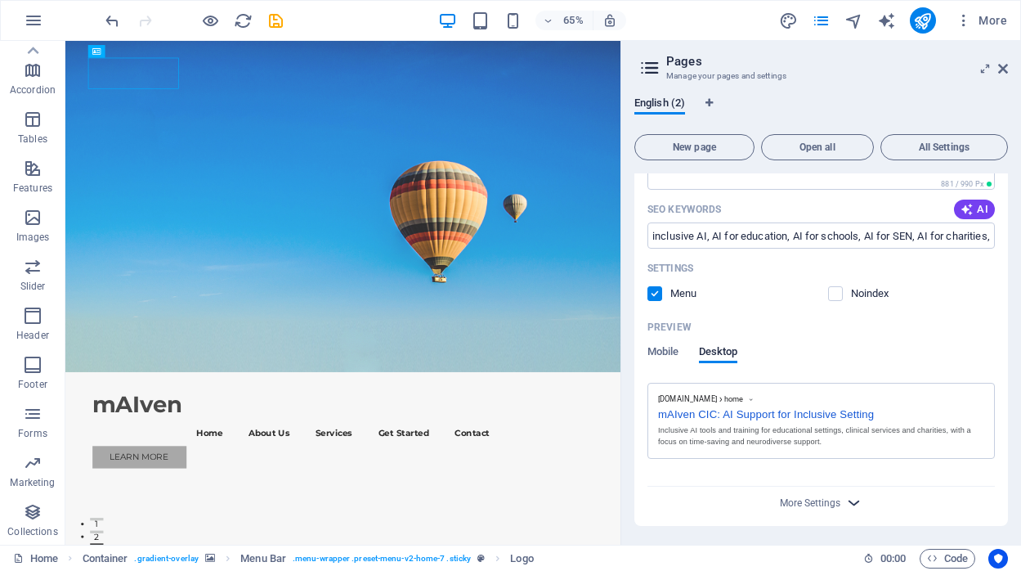
click at [853, 504] on icon "button" at bounding box center [853, 502] width 19 height 19
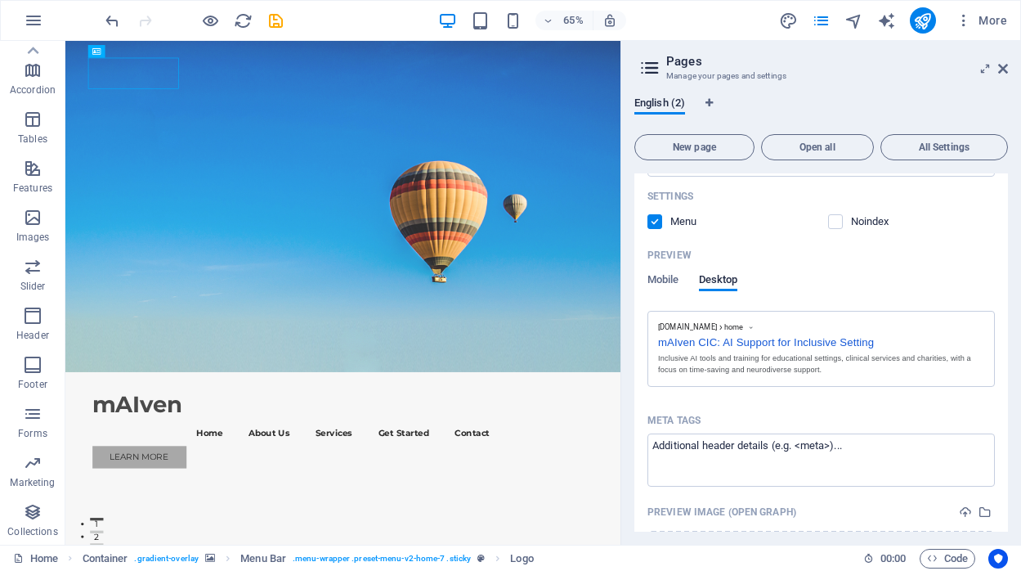
scroll to position [499, 0]
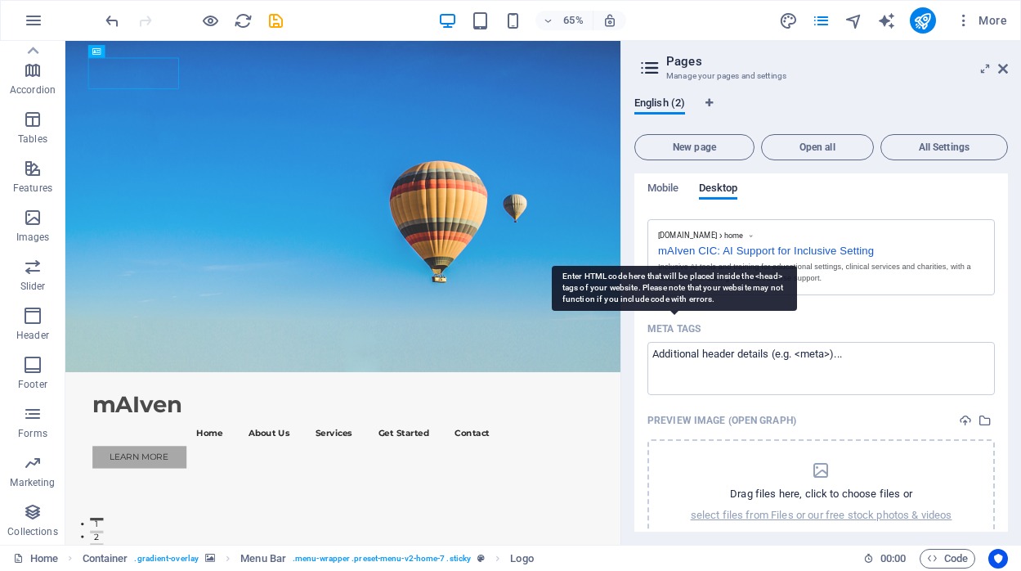
click at [670, 328] on p "Meta tags" at bounding box center [673, 328] width 53 height 13
click at [670, 342] on textarea "Meta tags ​" at bounding box center [820, 368] width 347 height 53
click at [670, 328] on p "Meta tags" at bounding box center [673, 328] width 53 height 13
click at [670, 342] on textarea "Meta tags ​" at bounding box center [820, 368] width 347 height 53
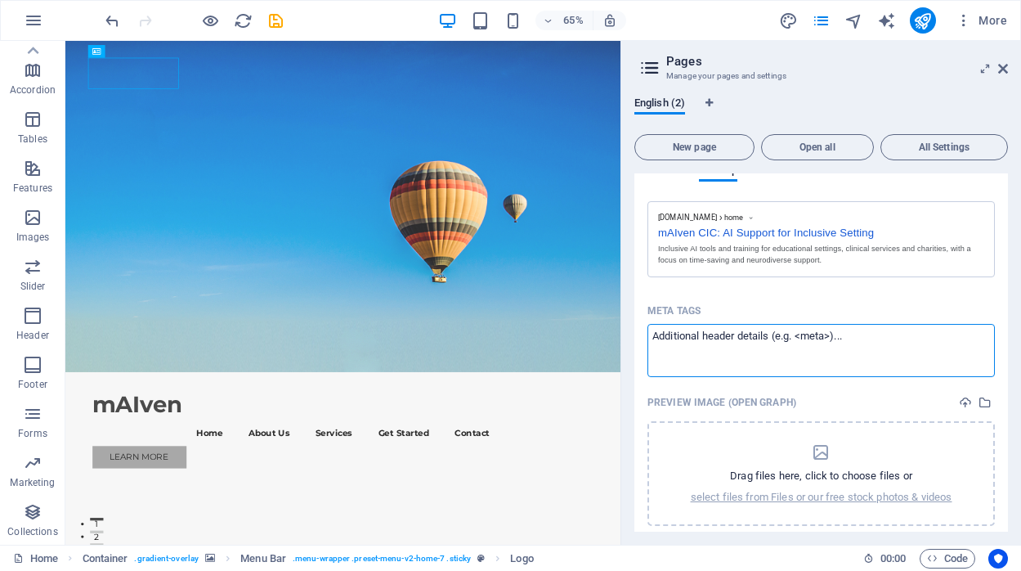
scroll to position [571, 0]
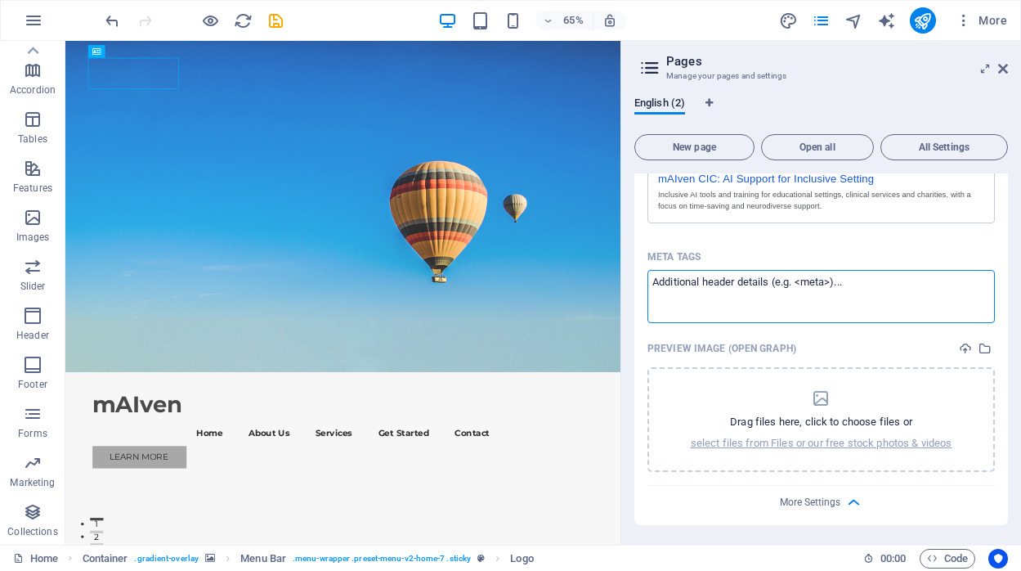
click at [792, 288] on textarea "Meta tags ​" at bounding box center [820, 296] width 347 height 53
paste textarea "<!-- Primary Meta Tags --> <title>Inclusive AI Tools & Training for Education, …"
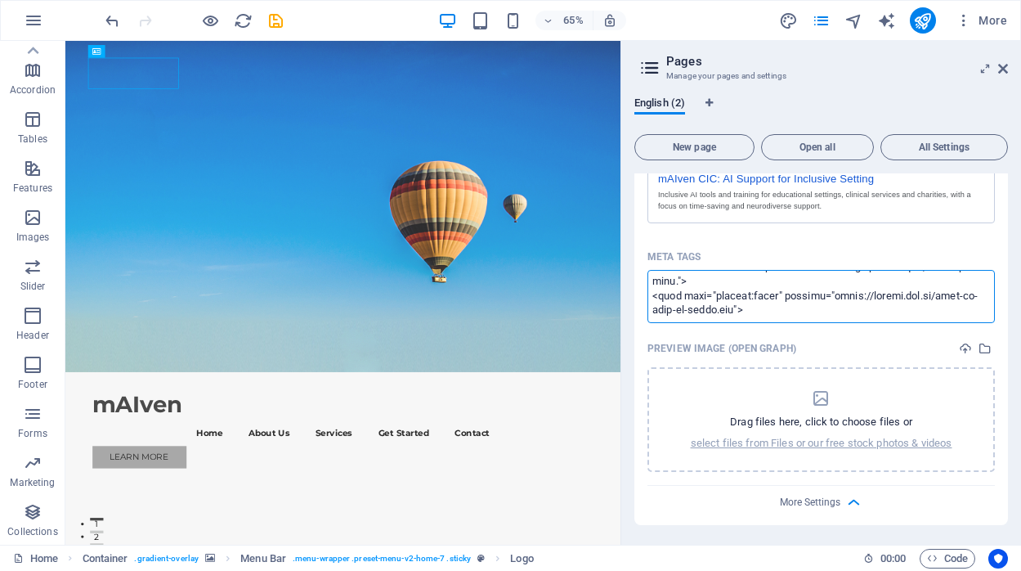
scroll to position [0, 0]
click at [965, 347] on body "maiven CIC Home Favorites Elements Columns Content Boxes Accordion Tables Featu…" at bounding box center [510, 285] width 1021 height 571
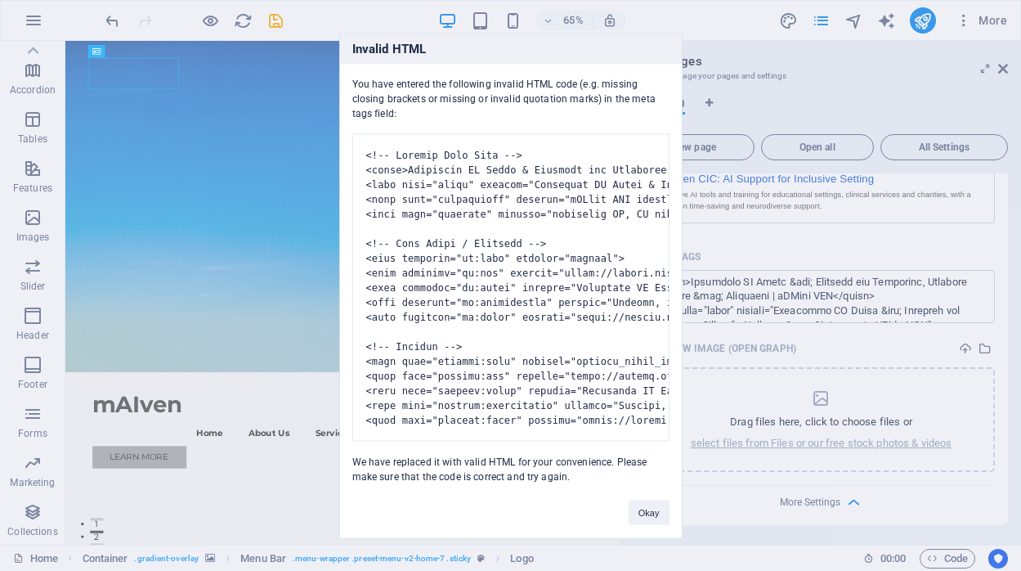
click at [595, 423] on pre at bounding box center [510, 287] width 317 height 307
click at [648, 525] on button "Okay" at bounding box center [649, 512] width 41 height 25
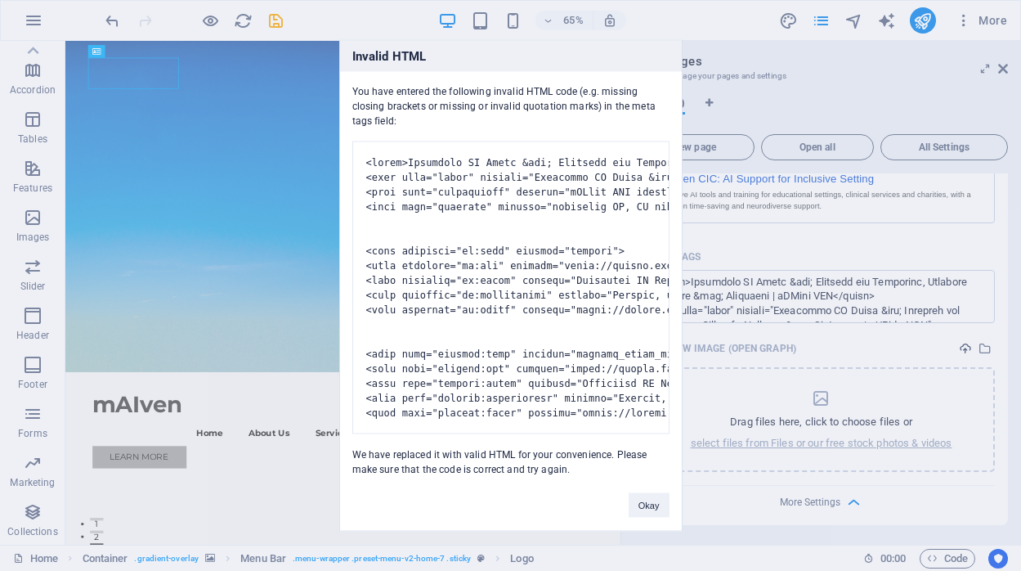
click at [965, 352] on body "maiven CIC Home Favorites Elements Columns Content Boxes Accordion Tables Featu…" at bounding box center [510, 285] width 1021 height 571
click at [611, 477] on div "You have entered the following invalid HTML code (e.g. missing closing brackets…" at bounding box center [511, 274] width 342 height 405
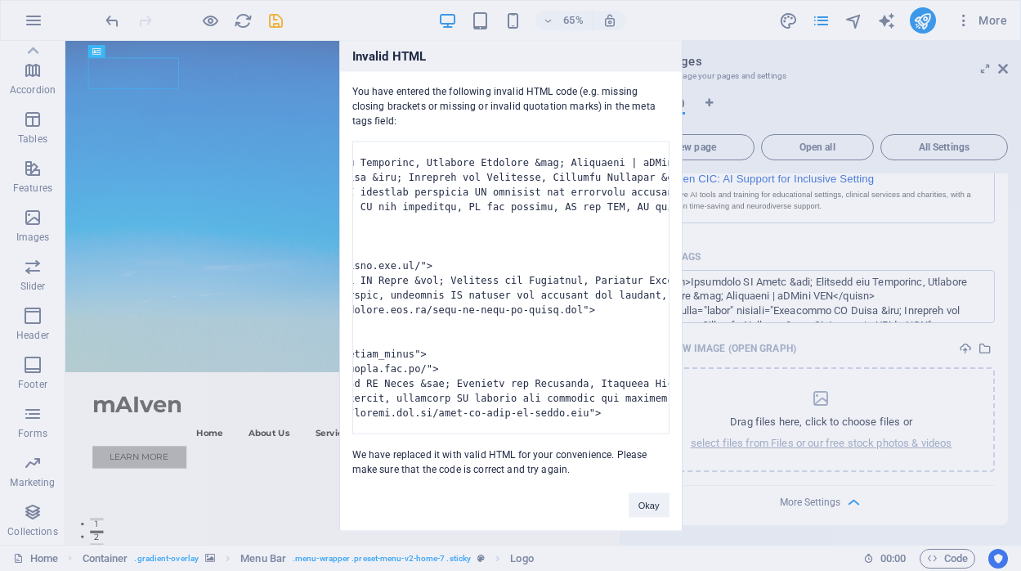
click at [499, 361] on pre at bounding box center [510, 287] width 317 height 293
click at [640, 517] on button "Okay" at bounding box center [649, 505] width 41 height 25
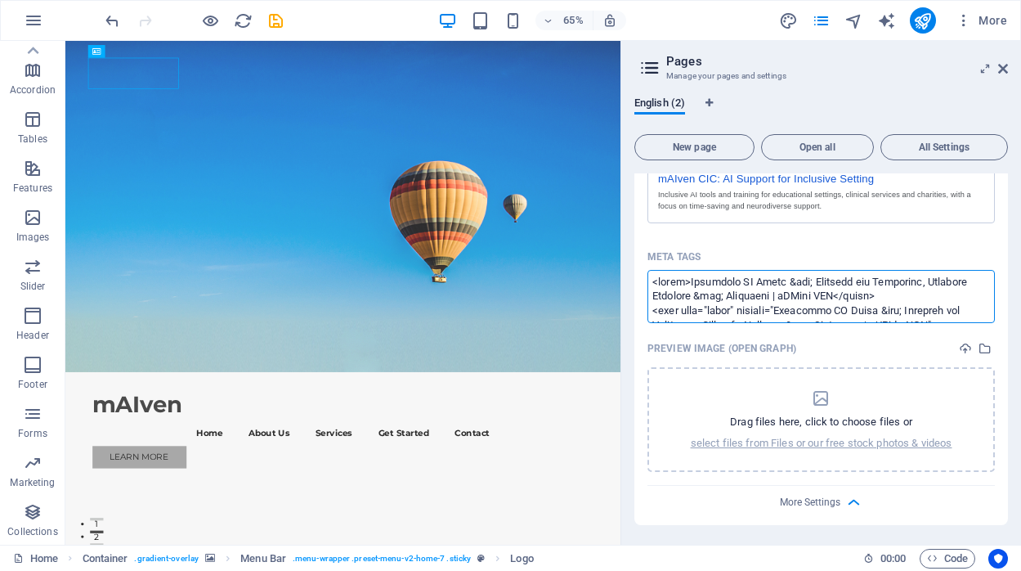
click at [774, 313] on textarea "Meta tags ​" at bounding box center [820, 296] width 347 height 53
paste textarea "<title>Inclusive AI Tools and Training for Education, Clinical Services and Cha…"
click at [899, 352] on body "maiven CIC Home Favorites Elements Columns Content Boxes Accordion Tables Featu…" at bounding box center [510, 285] width 1021 height 571
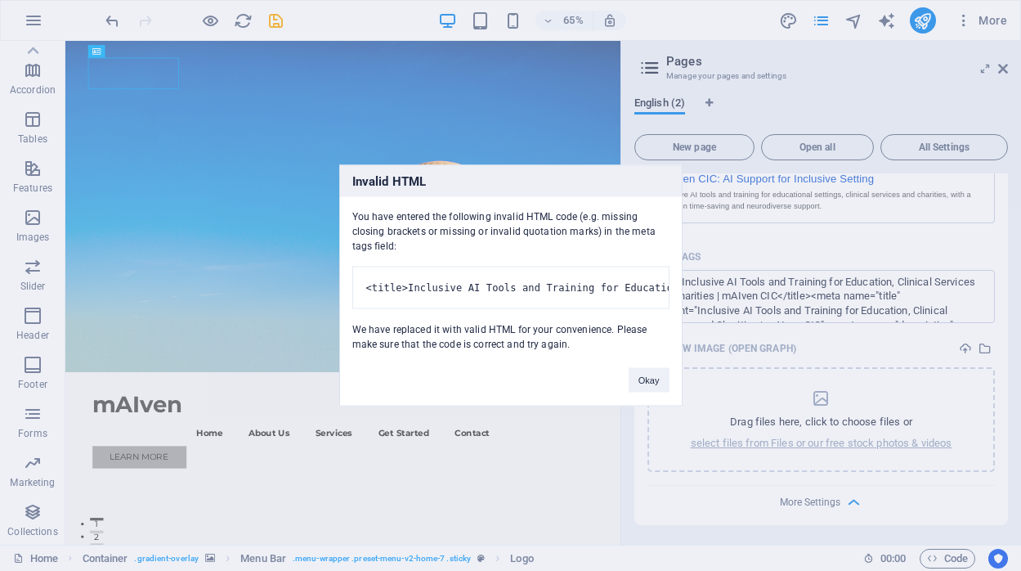
drag, startPoint x: 355, startPoint y: 190, endPoint x: 646, endPoint y: 422, distance: 372.3
click at [646, 406] on div "Invalid HTML You have entered the following invalid HTML code (e.g. missing clo…" at bounding box center [510, 285] width 343 height 241
copy div "You have entered the following invalid HTML code (e.g. missing closing brackets…"
click at [644, 392] on button "Okay" at bounding box center [649, 380] width 41 height 25
click at [644, 400] on body "maiven CIC Home Favorites Elements Columns Content Boxes Accordion Tables Featu…" at bounding box center [510, 285] width 1021 height 571
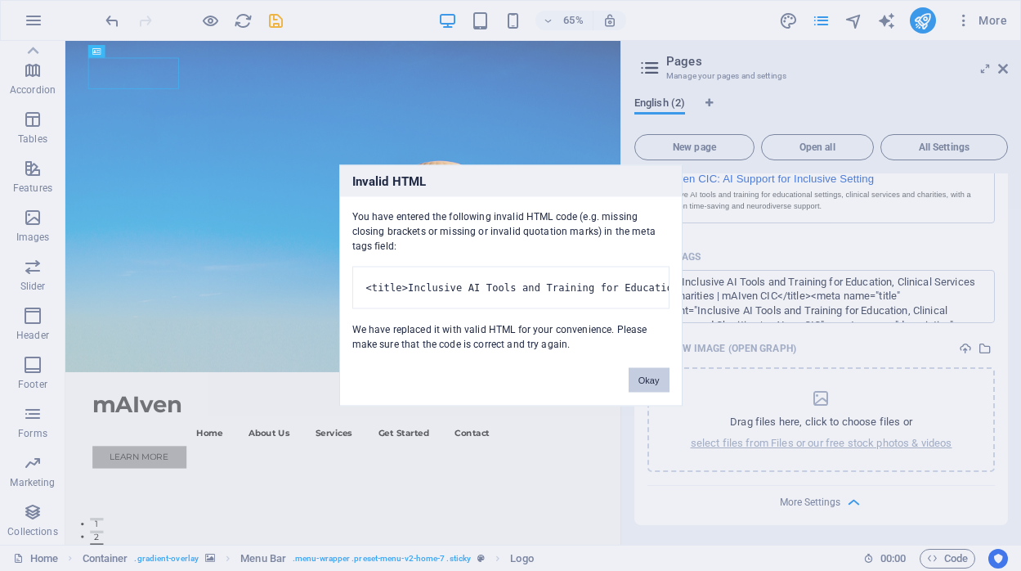
click at [650, 392] on button "Okay" at bounding box center [649, 380] width 41 height 25
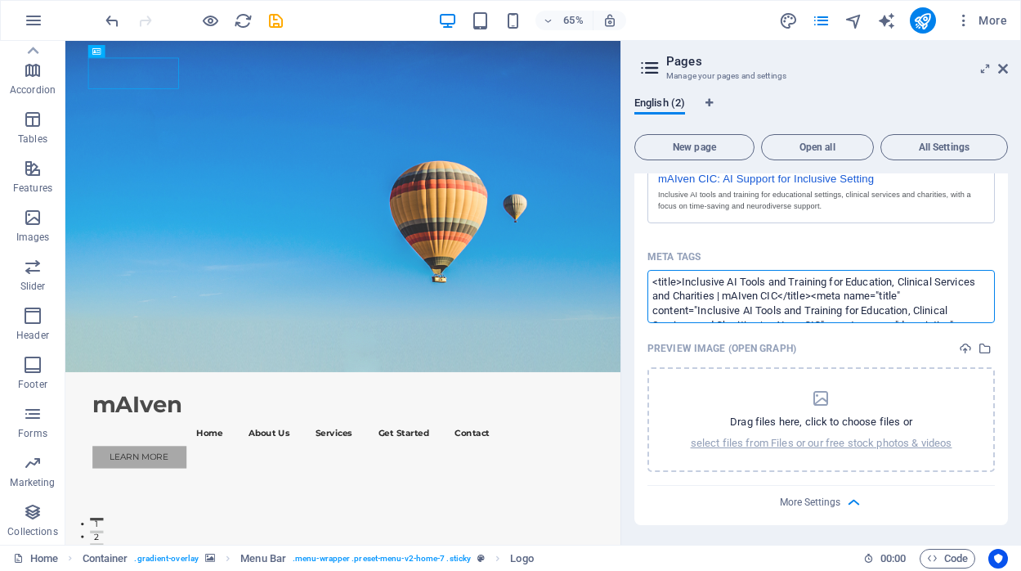
click at [824, 294] on textarea "<title>Inclusive AI Tools and Training for Education, Clinical Services and Cha…" at bounding box center [820, 296] width 347 height 53
paste textarea "meta name="title" content="Inclusive AI Tools and Training for Education, Clini…"
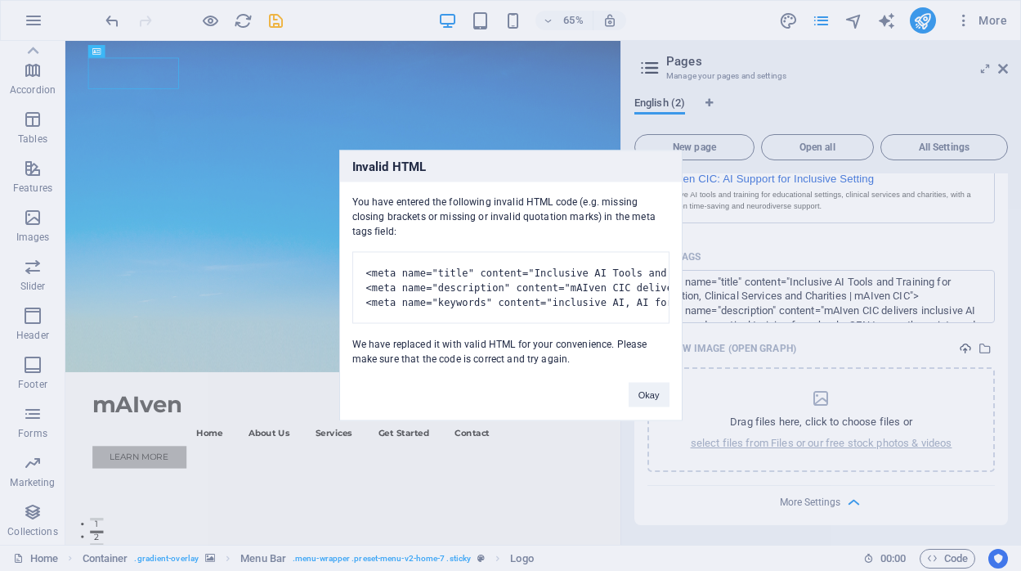
click at [965, 350] on body "maiven CIC Home Favorites Elements Columns Content Boxes Accordion Tables Featu…" at bounding box center [510, 285] width 1021 height 571
click at [580, 200] on div "You have entered the following invalid HTML code (e.g. missing closing brackets…" at bounding box center [511, 274] width 342 height 184
click at [557, 201] on div "You have entered the following invalid HTML code (e.g. missing closing brackets…" at bounding box center [511, 274] width 342 height 184
click at [541, 270] on pre "<meta name="title" content="Inclusive AI Tools and Training for Education, Clin…" at bounding box center [510, 288] width 317 height 72
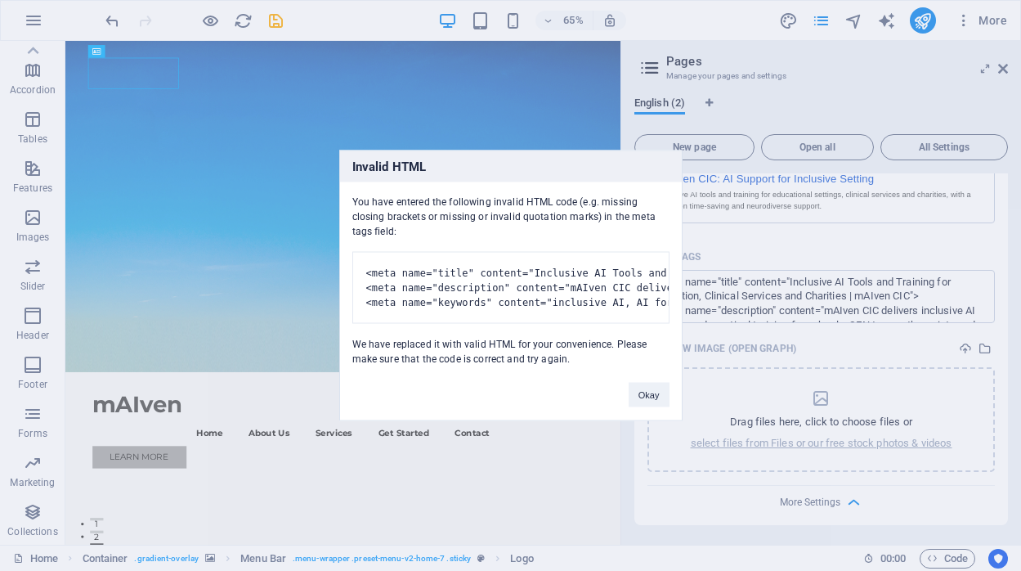
click at [541, 270] on pre "<meta name="title" content="Inclusive AI Tools and Training for Education, Clin…" at bounding box center [510, 288] width 317 height 72
drag, startPoint x: 352, startPoint y: 148, endPoint x: 518, endPoint y: 419, distance: 317.4
click at [518, 419] on div "Invalid HTML You have entered the following invalid HTML code (e.g. missing clo…" at bounding box center [510, 285] width 343 height 271
copy div "Invalid HTML You have entered the following invalid HTML code (e.g. missing clo…"
click at [647, 407] on button "Okay" at bounding box center [649, 395] width 41 height 25
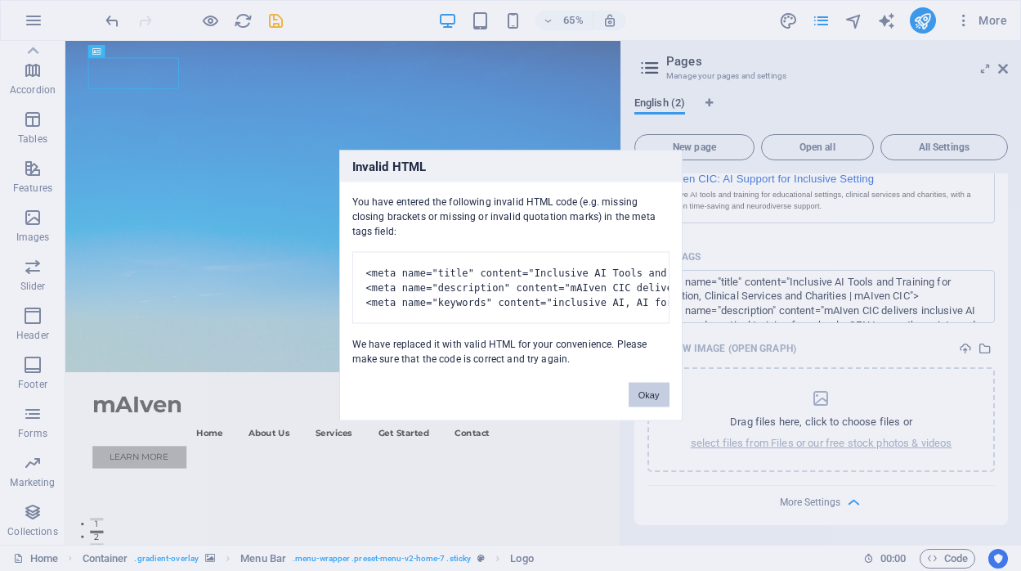
click at [641, 407] on button "Okay" at bounding box center [649, 395] width 41 height 25
click at [648, 407] on button "Okay" at bounding box center [649, 395] width 41 height 25
click at [661, 407] on button "Okay" at bounding box center [649, 395] width 41 height 25
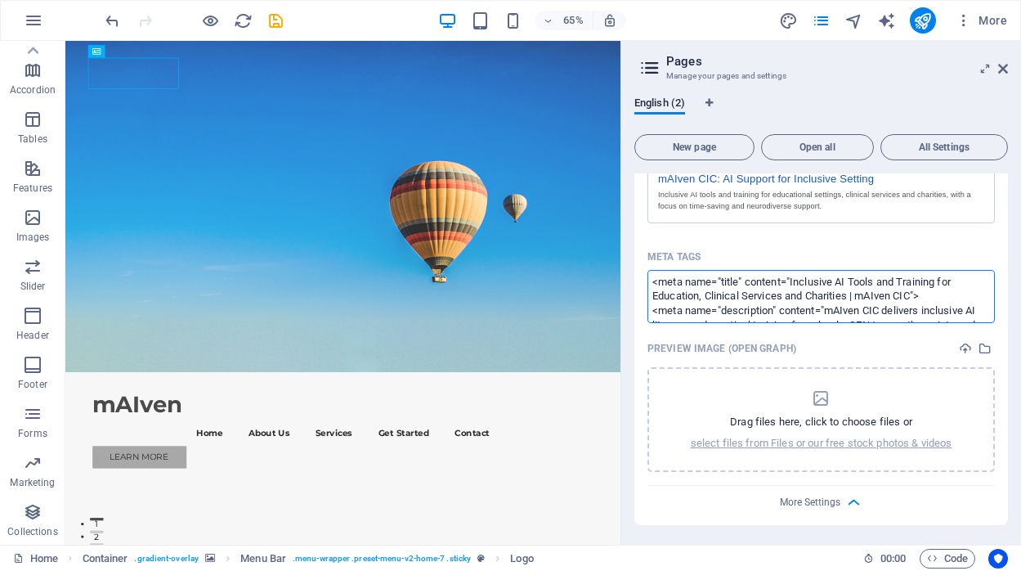
click at [915, 308] on textarea "<meta name="title" content="Inclusive AI Tools and Training for Education, Clin…" at bounding box center [820, 296] width 347 height 53
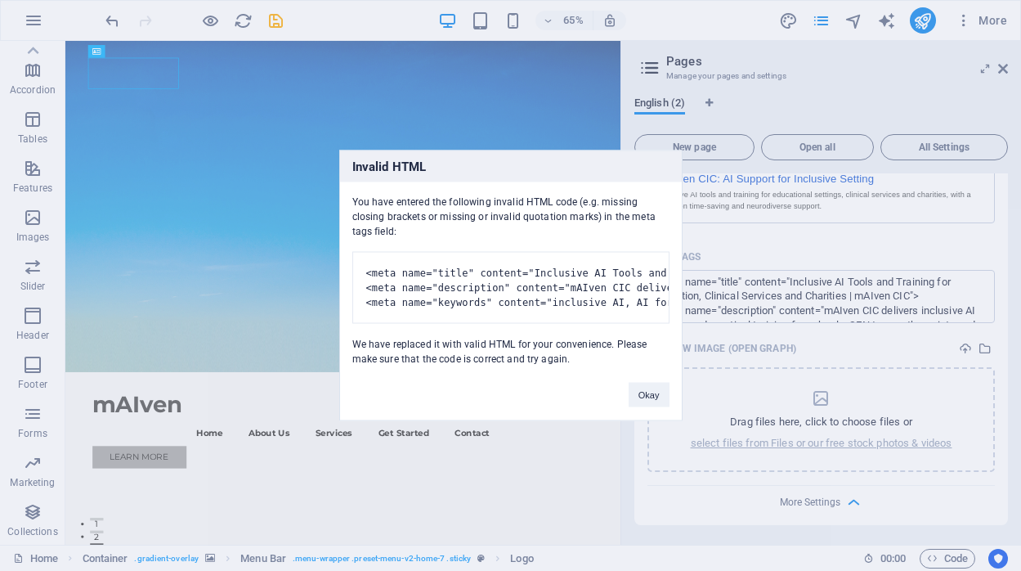
drag, startPoint x: 352, startPoint y: 180, endPoint x: 575, endPoint y: 394, distance: 308.7
click at [575, 394] on div "Invalid HTML You have entered the following invalid HTML code (e.g. missing clo…" at bounding box center [510, 285] width 343 height 271
copy div "You have entered the following invalid HTML code (e.g. missing closing brackets…"
click at [644, 407] on button "Okay" at bounding box center [649, 395] width 41 height 25
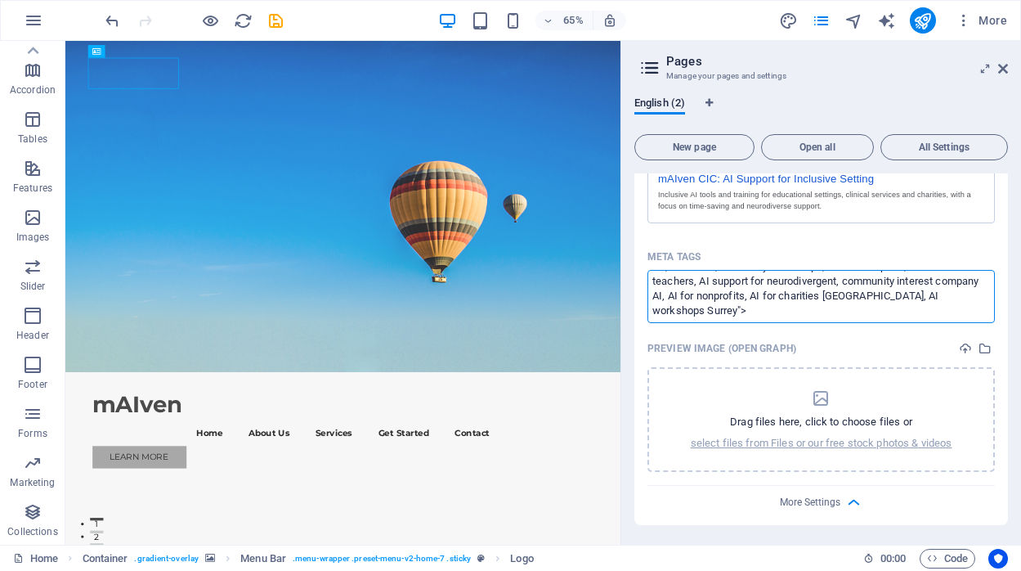
scroll to position [160, 0]
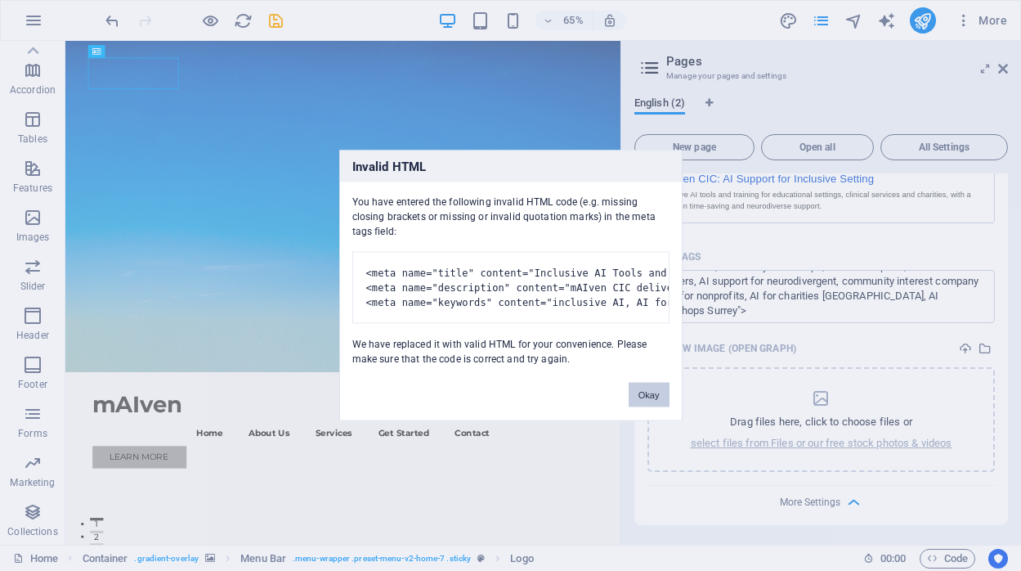
click at [643, 407] on button "Okay" at bounding box center [649, 395] width 41 height 25
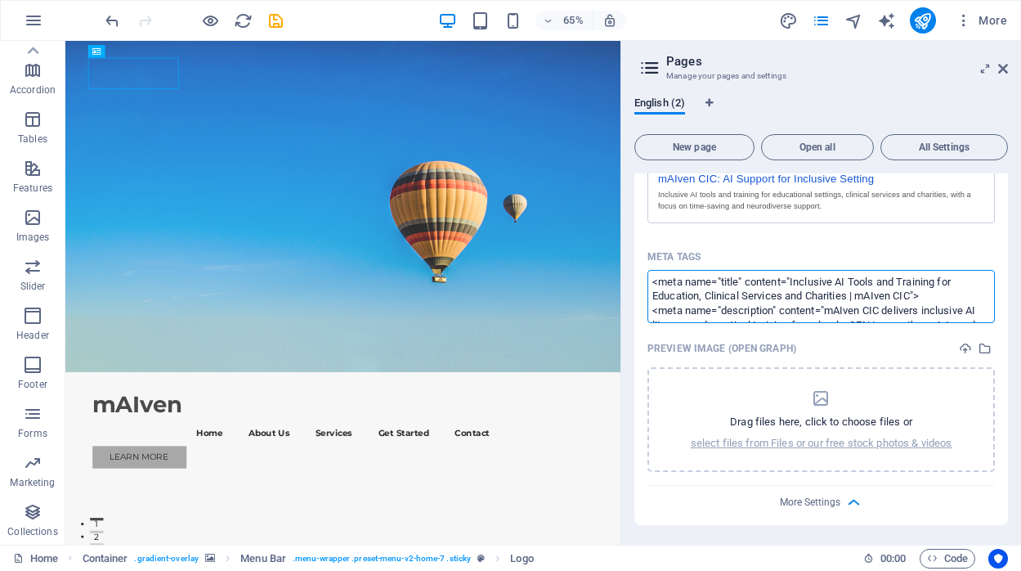
click at [744, 300] on textarea "<meta name="title" content="Inclusive AI Tools and Training for Education, Clin…" at bounding box center [820, 296] width 347 height 53
paste textarea "inclusive AI, AI for education, AI for schools, AI for SEN, AI for charities, A…"
type textarea "inclusive AI, AI for education, AI for schools, AI for SEN, AI for charities, A…"
click at [812, 359] on body "maiven CIC Home Favorites Elements Columns Content Boxes Accordion Tables Featu…" at bounding box center [510, 285] width 1021 height 571
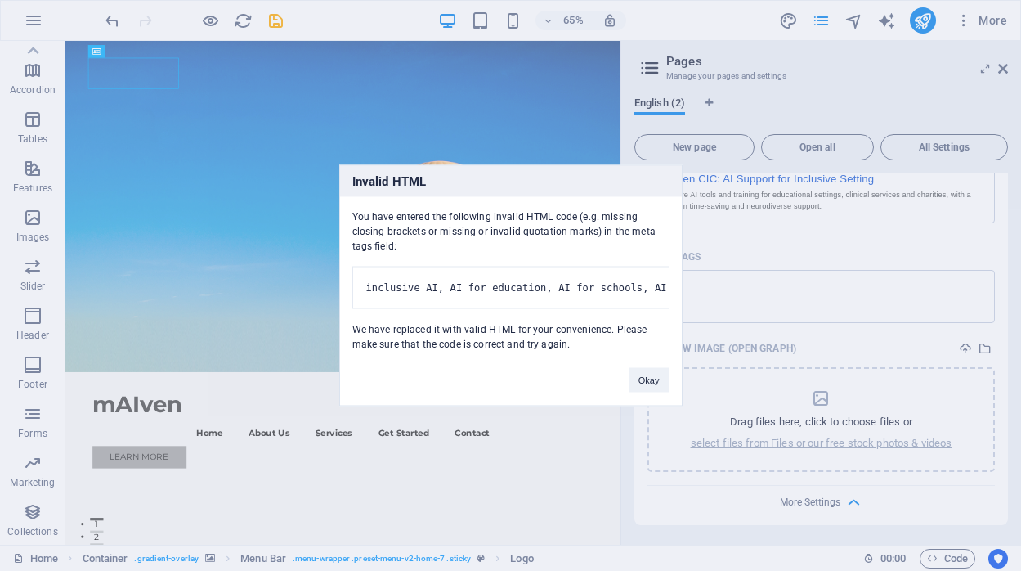
scroll to position [0, 0]
drag, startPoint x: 358, startPoint y: 177, endPoint x: 567, endPoint y: 405, distance: 309.0
click at [567, 405] on div "Invalid HTML You have entered the following invalid HTML code (e.g. missing clo…" at bounding box center [510, 285] width 343 height 241
copy div "Invalid HTML You have entered the following invalid HTML code (e.g. missing clo…"
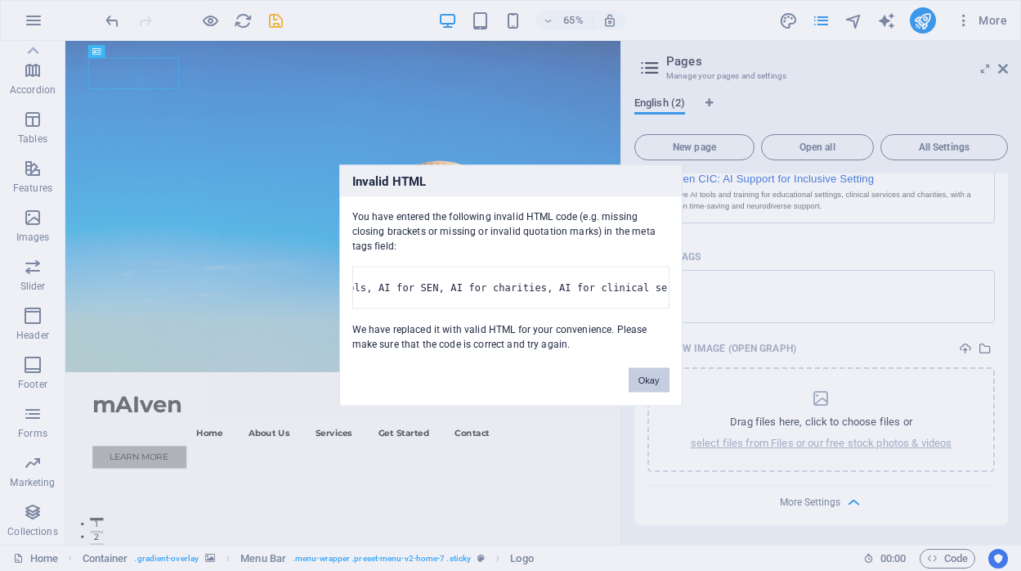
click at [645, 390] on button "Okay" at bounding box center [649, 380] width 41 height 25
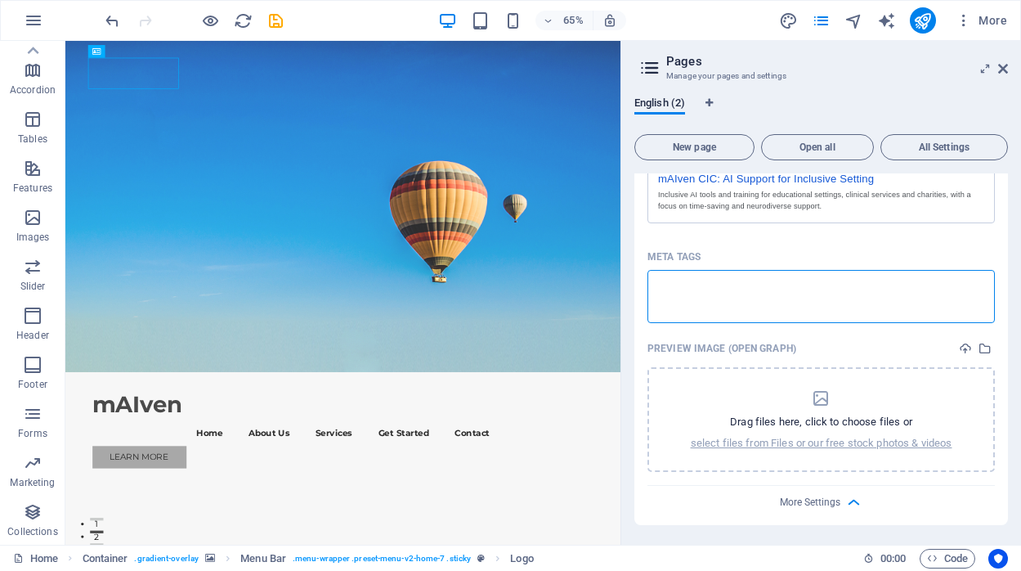
click at [761, 286] on textarea "Meta tags ​" at bounding box center [820, 296] width 347 height 53
paste textarea "inclusive AI, AI for education, AI for schools, AI for SEN, AI for charities, A…"
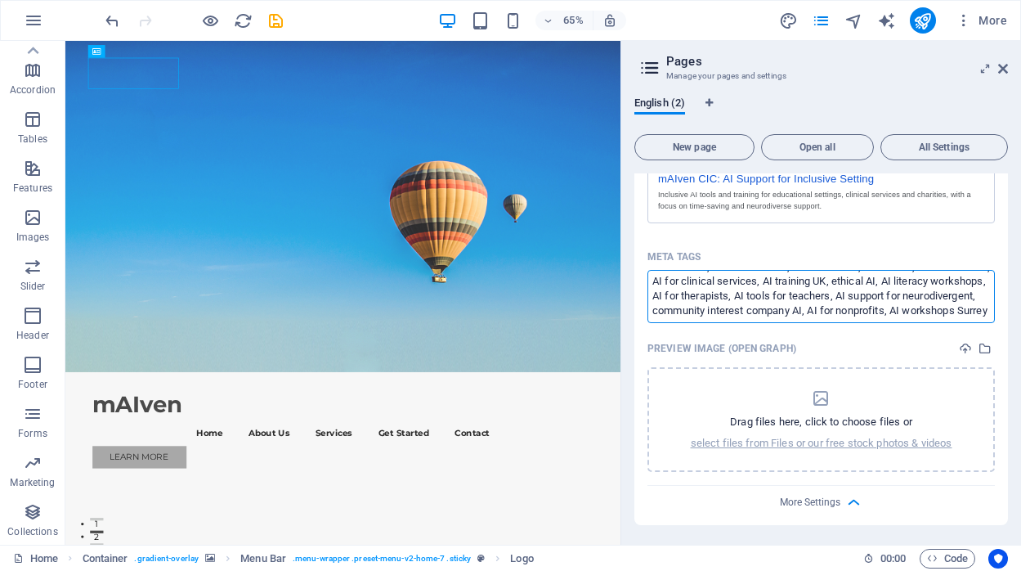
scroll to position [0, 0]
type textarea "inclusive AI, AI for education, AI for schools, AI for SEN, AI for charities, A…"
click at [965, 345] on body "maiven CIC Home Favorites Elements Columns Content Boxes Accordion Tables Featu…" at bounding box center [510, 285] width 1021 height 571
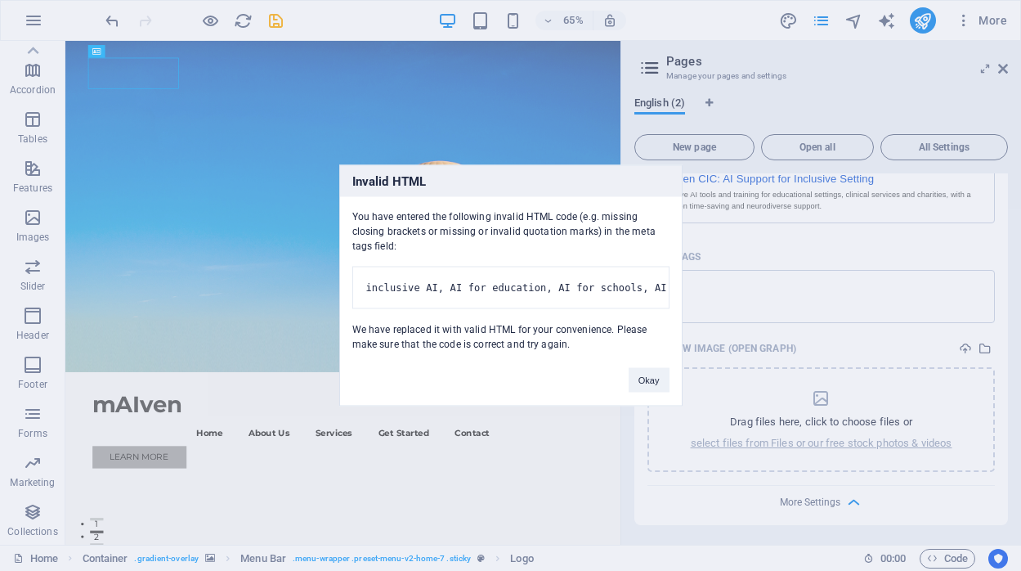
click at [589, 267] on pre "inclusive AI, AI for education, AI for schools, AI for SEN, AI for charities, A…" at bounding box center [510, 288] width 317 height 43
click at [588, 268] on pre "inclusive AI, AI for education, AI for schools, AI for SEN, AI for charities, A…" at bounding box center [510, 288] width 317 height 43
click at [588, 269] on pre "inclusive AI, AI for education, AI for schools, AI for SEN, AI for charities, A…" at bounding box center [510, 288] width 317 height 43
click at [640, 392] on button "Okay" at bounding box center [649, 380] width 41 height 25
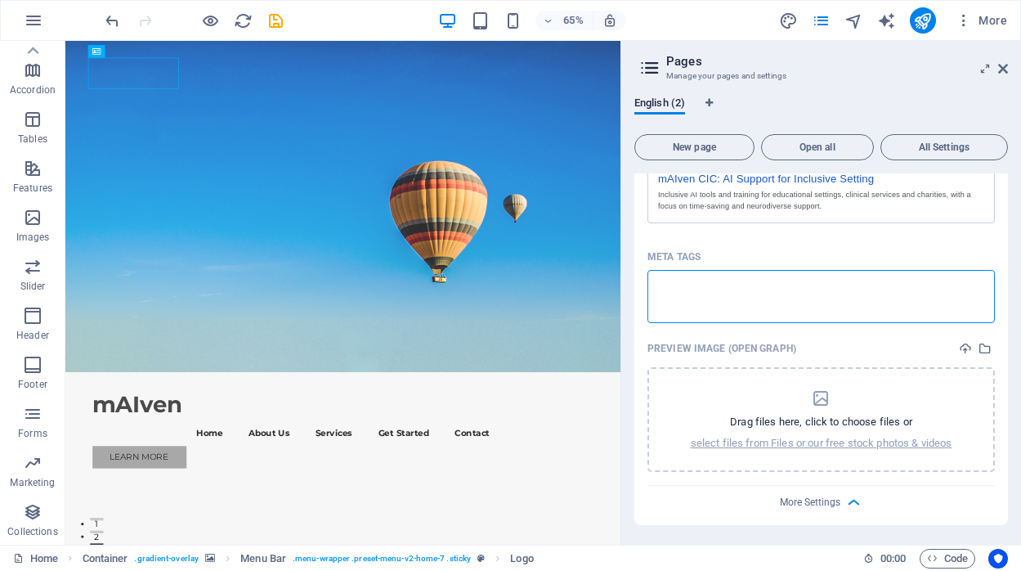
click at [726, 277] on textarea "Meta tags ​" at bounding box center [820, 296] width 347 height 53
click at [725, 277] on textarea "Meta tags ​" at bounding box center [820, 296] width 347 height 53
paste textarea "<title>Inclusive AI Tools and Training for Education, Clinical Services and Cha…"
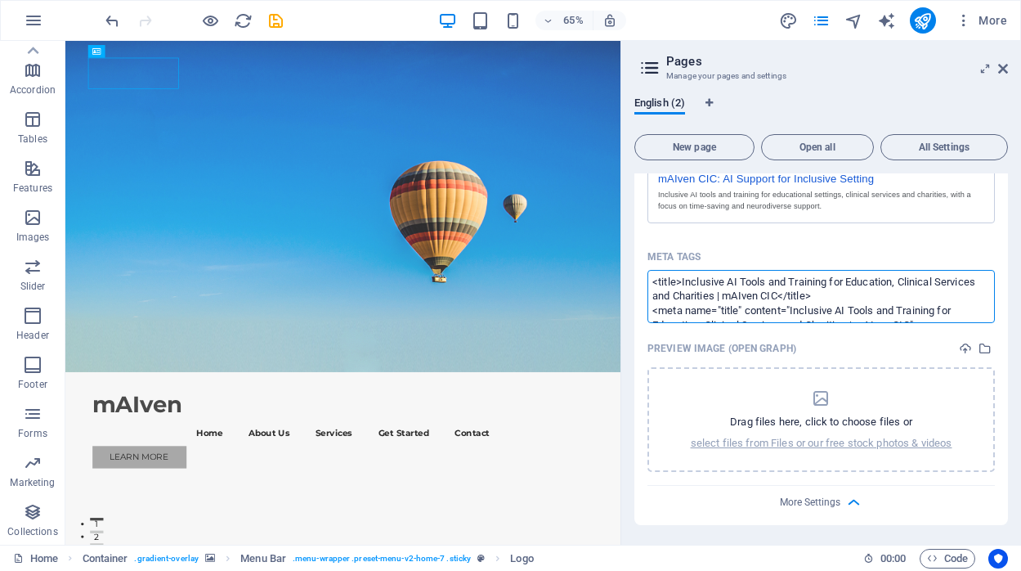
scroll to position [168, 0]
click at [970, 343] on body "maiven CIC Home Favorites Elements Columns Content Boxes Accordion Tables Featu…" at bounding box center [510, 285] width 1021 height 571
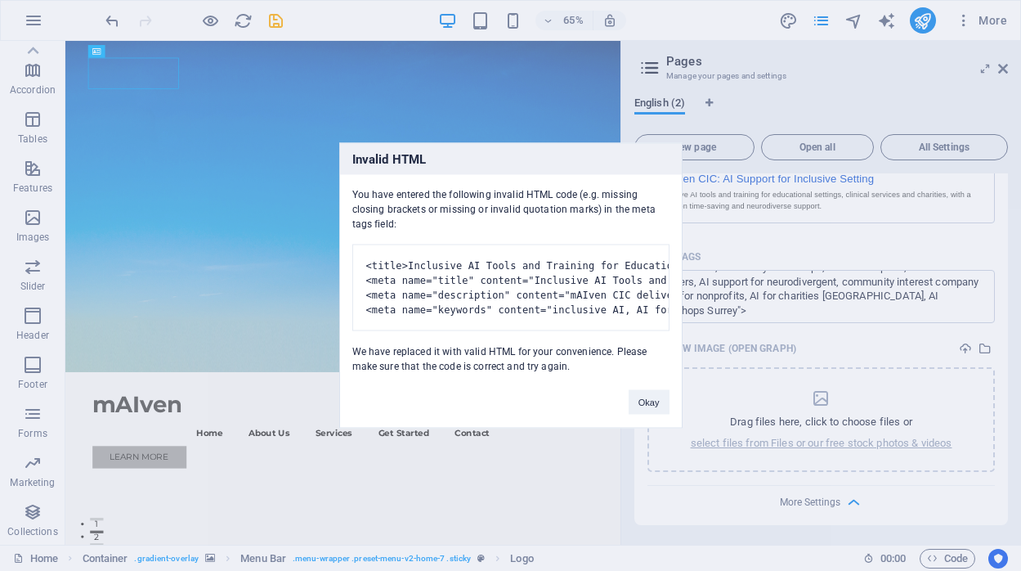
click at [393, 190] on div "You have entered the following invalid HTML code (e.g. missing closing brackets…" at bounding box center [511, 274] width 342 height 199
drag, startPoint x: 354, startPoint y: 175, endPoint x: 600, endPoint y: 394, distance: 329.5
click at [600, 394] on div "Invalid HTML You have entered the following invalid HTML code (e.g. missing clo…" at bounding box center [510, 285] width 343 height 285
copy div "You have entered the following invalid HTML code (e.g. missing closing brackets…"
click at [406, 285] on pre "<title>Inclusive AI Tools and Training for Education, Clinical Services and Cha…" at bounding box center [510, 287] width 317 height 87
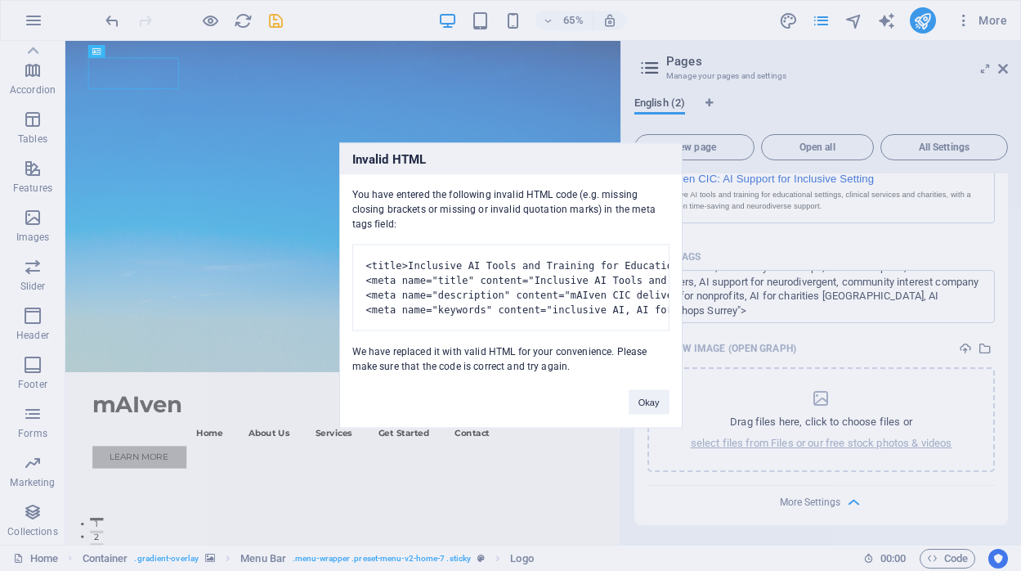
click at [489, 293] on pre "<title>Inclusive AI Tools and Training for Education, Clinical Services and Cha…" at bounding box center [510, 287] width 317 height 87
click at [490, 292] on pre "<title>Inclusive AI Tools and Training for Education, Clinical Services and Cha…" at bounding box center [510, 287] width 317 height 87
click at [505, 292] on pre "<title>Inclusive AI Tools and Training for Education, Clinical Services and Cha…" at bounding box center [510, 287] width 317 height 87
click at [510, 289] on pre "<title>Inclusive AI Tools and Training for Education, Clinical Services and Cha…" at bounding box center [510, 287] width 317 height 87
drag, startPoint x: 503, startPoint y: 244, endPoint x: 536, endPoint y: 283, distance: 51.6
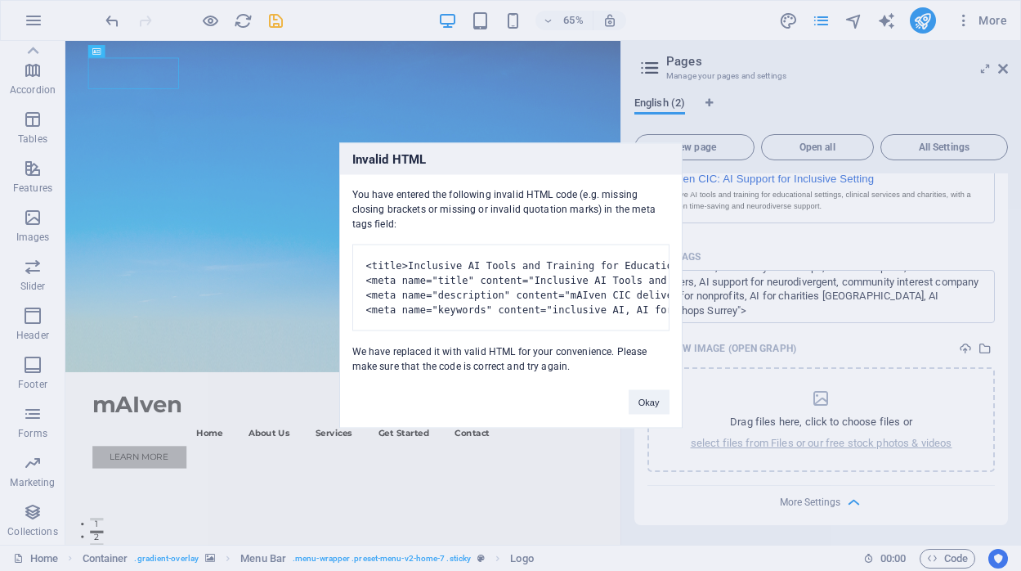
click at [515, 309] on pre "<title>Inclusive AI Tools and Training for Education, Clinical Services and Cha…" at bounding box center [510, 287] width 317 height 87
copy pre "<title>Inclusive AI Tools and Training for Education, Clinical Services and Cha…"
click at [643, 410] on button "Okay" at bounding box center [649, 402] width 41 height 25
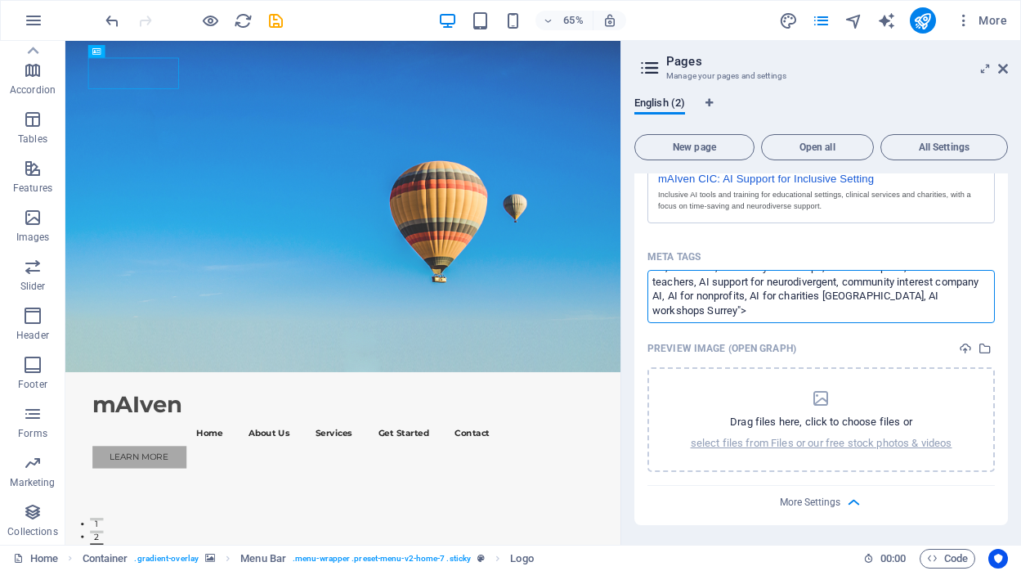
click at [768, 296] on textarea "<title>Inclusive AI Tools and Training for Education, Clinical Services and Cha…" at bounding box center [820, 296] width 347 height 53
paste textarea
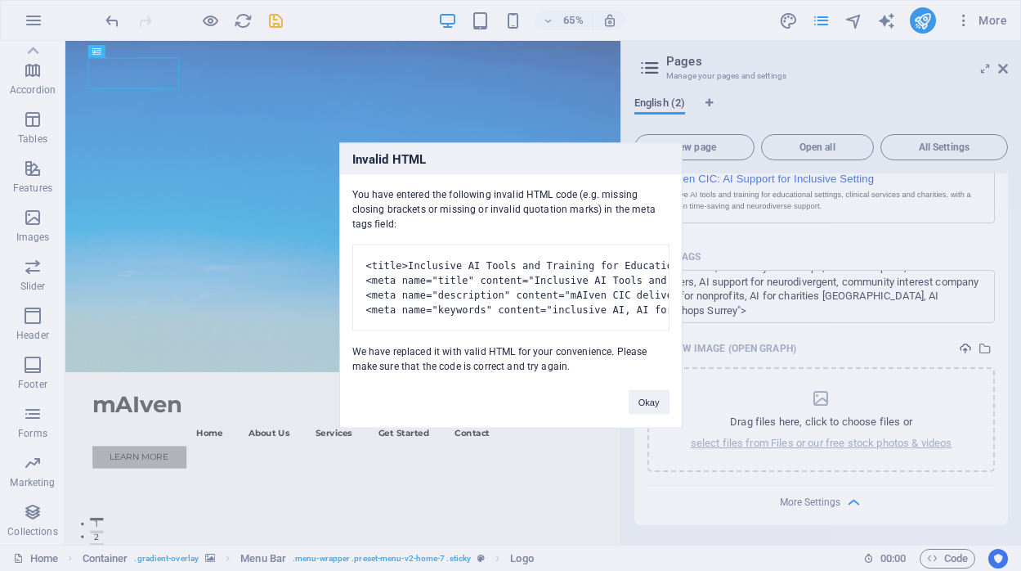
click at [964, 346] on body "maiven CIC Home Favorites Elements Columns Content Boxes Accordion Tables Featu…" at bounding box center [510, 285] width 1021 height 571
click at [524, 268] on pre "<title>Inclusive AI Tools and Training for Education, Clinical Services and Cha…" at bounding box center [510, 287] width 317 height 87
drag, startPoint x: 352, startPoint y: 146, endPoint x: 534, endPoint y: 336, distance: 263.7
click at [562, 428] on div "Invalid HTML You have entered the following invalid HTML code (e.g. missing clo…" at bounding box center [510, 285] width 343 height 285
copy div "Invalid HTML You have entered the following invalid HTML code (e.g. missing clo…"
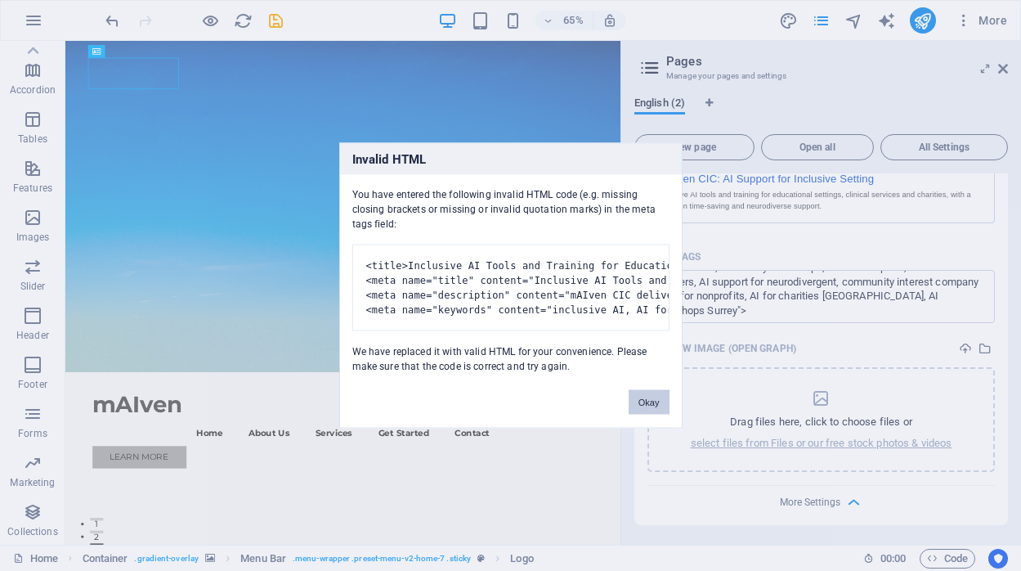
click at [643, 408] on button "Okay" at bounding box center [649, 402] width 41 height 25
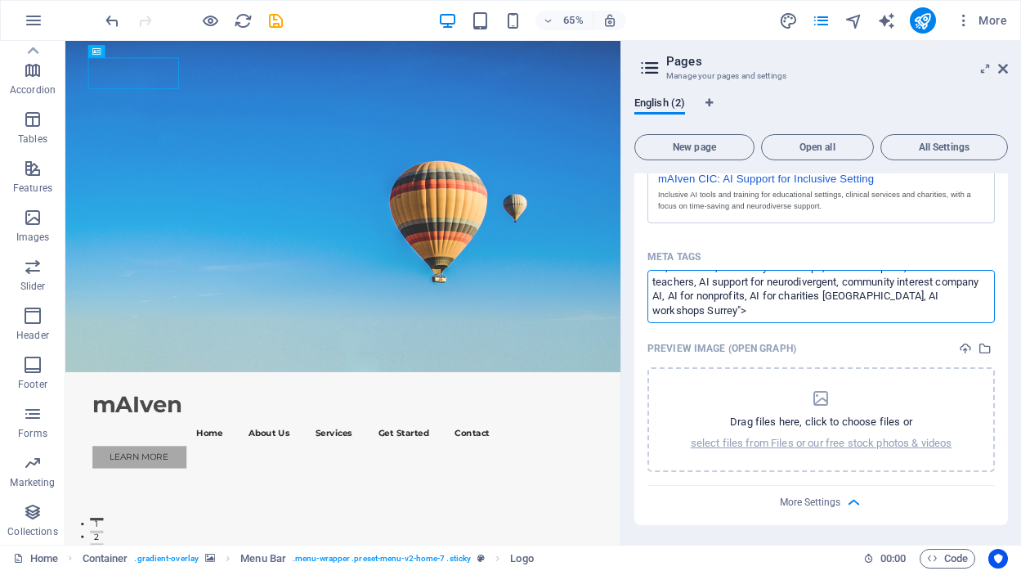
click at [717, 303] on textarea "<title>Inclusive AI Tools and Training for Education, Clinical Services and Cha…" at bounding box center [820, 296] width 347 height 53
paste textarea "meta name="title" content="Inclusive AI Tools and Training for Education, Clini…"
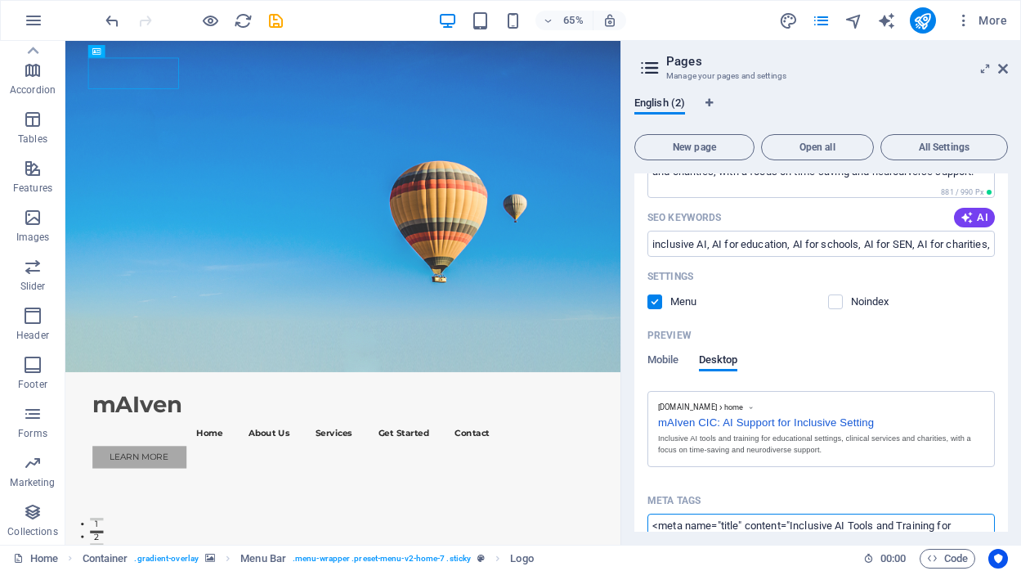
scroll to position [571, 0]
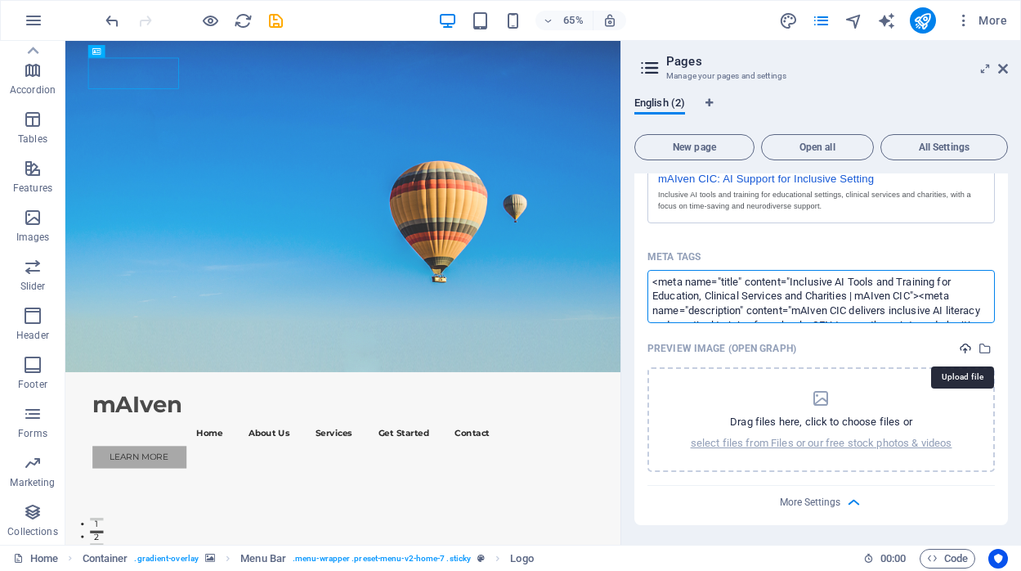
type textarea "<meta name="title" content="Inclusive AI Tools and Training for Education, Clin…"
click at [961, 347] on icon "upload" at bounding box center [965, 348] width 13 height 13
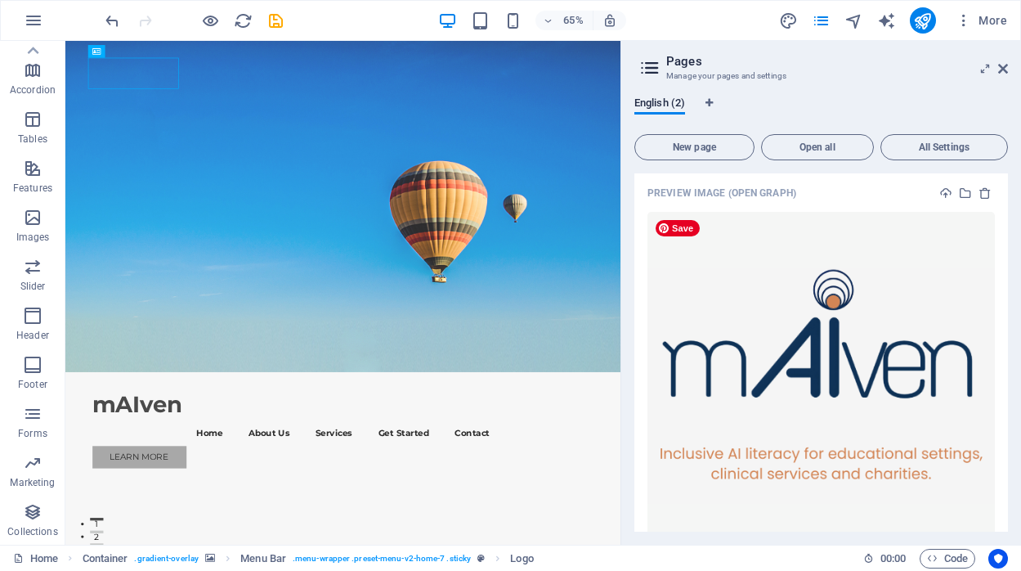
scroll to position [811, 0]
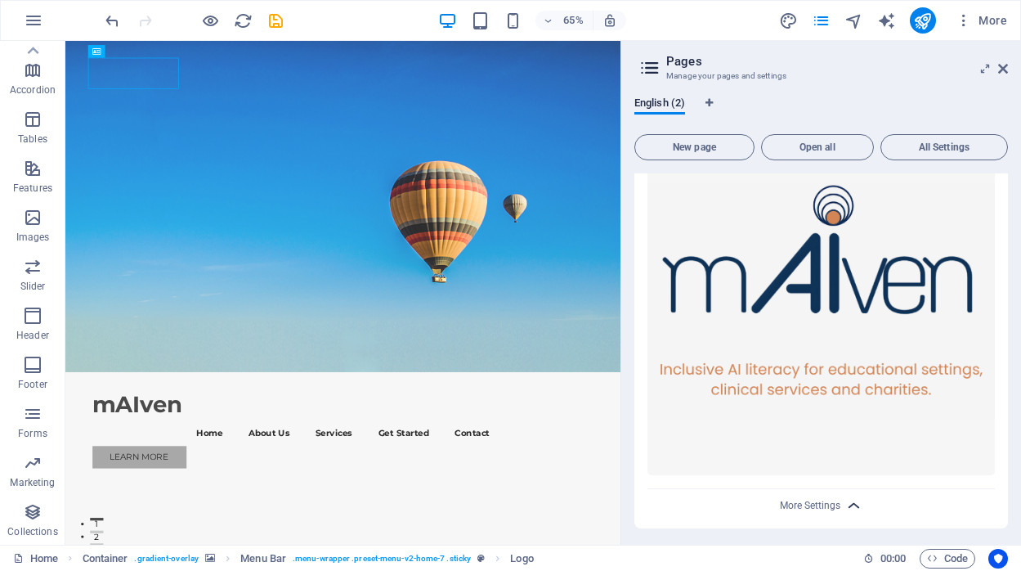
click at [846, 499] on icon "button" at bounding box center [853, 505] width 19 height 19
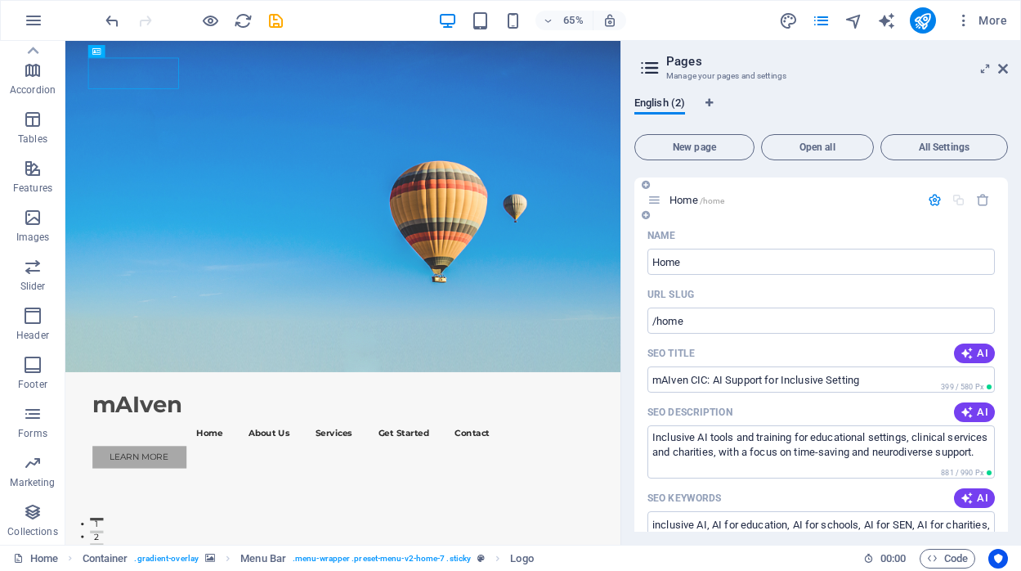
scroll to position [0, 0]
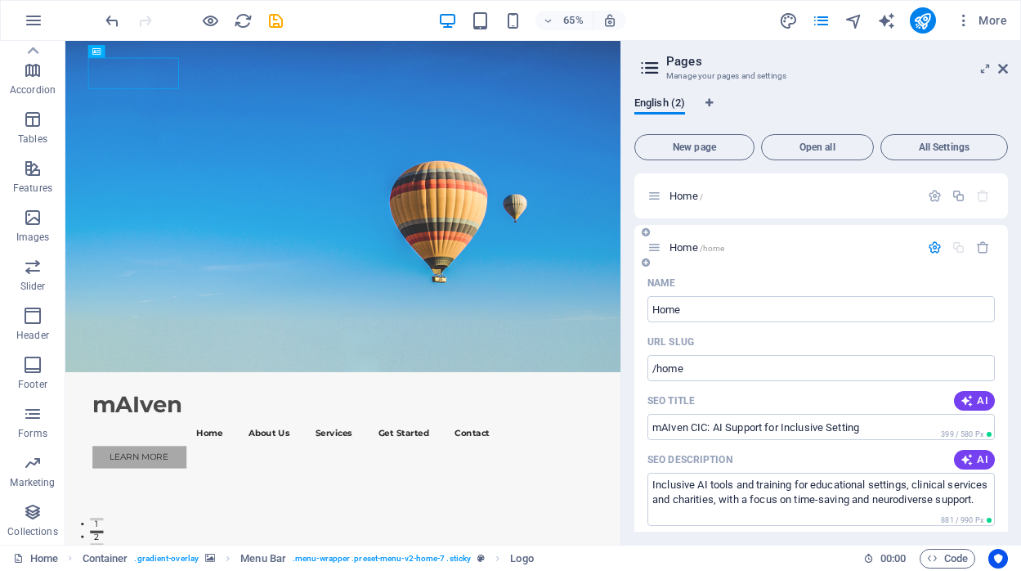
click at [932, 249] on icon "button" at bounding box center [935, 247] width 14 height 14
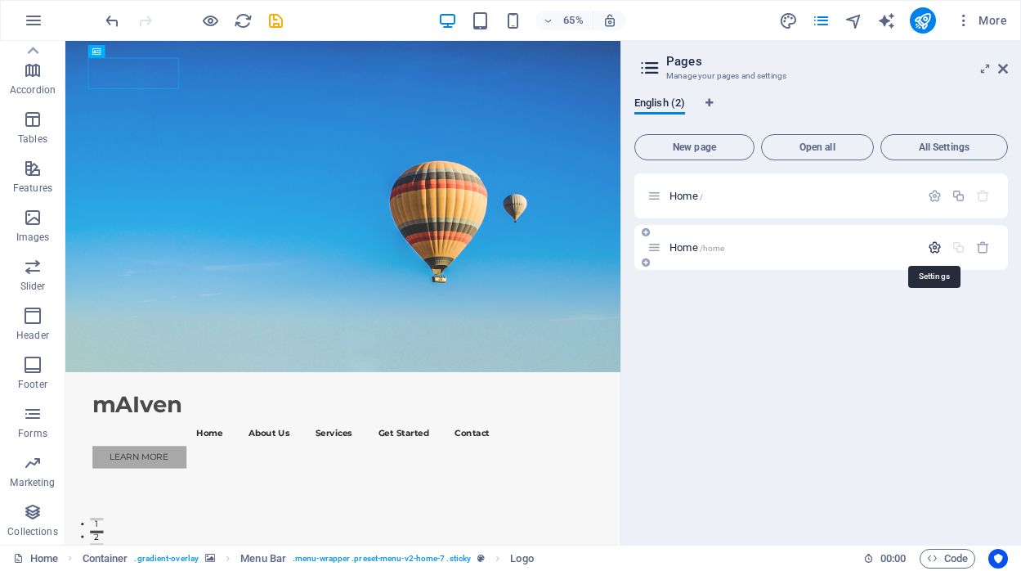
click at [932, 249] on icon "button" at bounding box center [935, 247] width 14 height 14
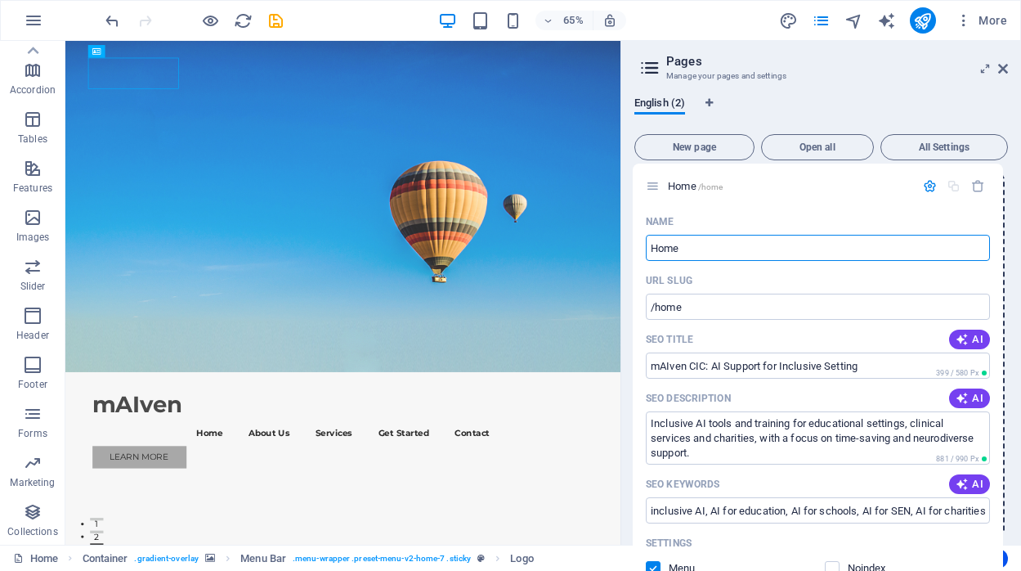
drag, startPoint x: 656, startPoint y: 251, endPoint x: 657, endPoint y: 185, distance: 66.2
click at [657, 185] on div "Home / Home /home Name Home ​ URL SLUG /home ​ SEO Title AI mAIven CIC: AI Supp…" at bounding box center [821, 561] width 374 height 777
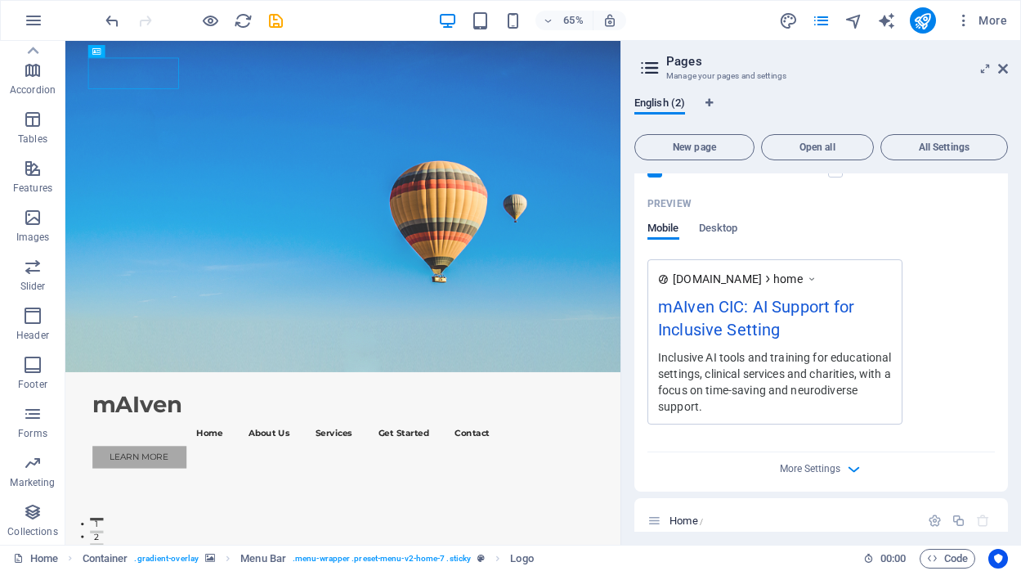
scroll to position [426, 0]
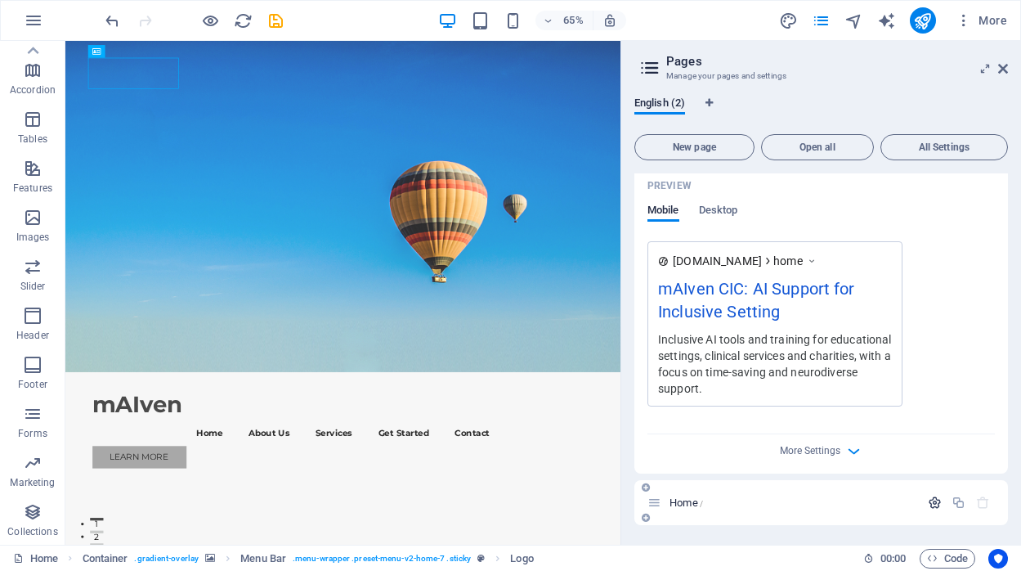
click at [932, 505] on icon "button" at bounding box center [935, 502] width 14 height 14
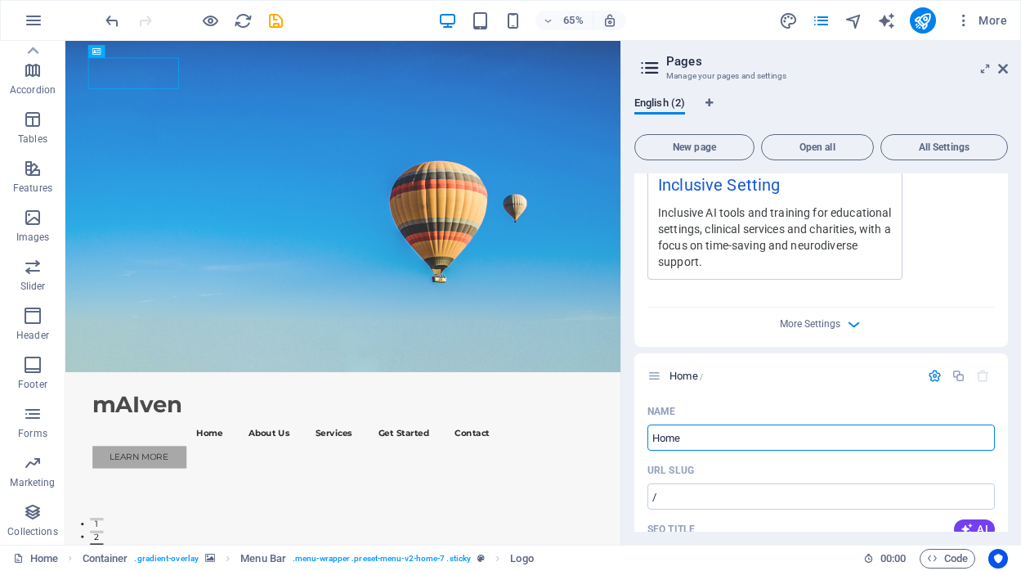
scroll to position [1053, 0]
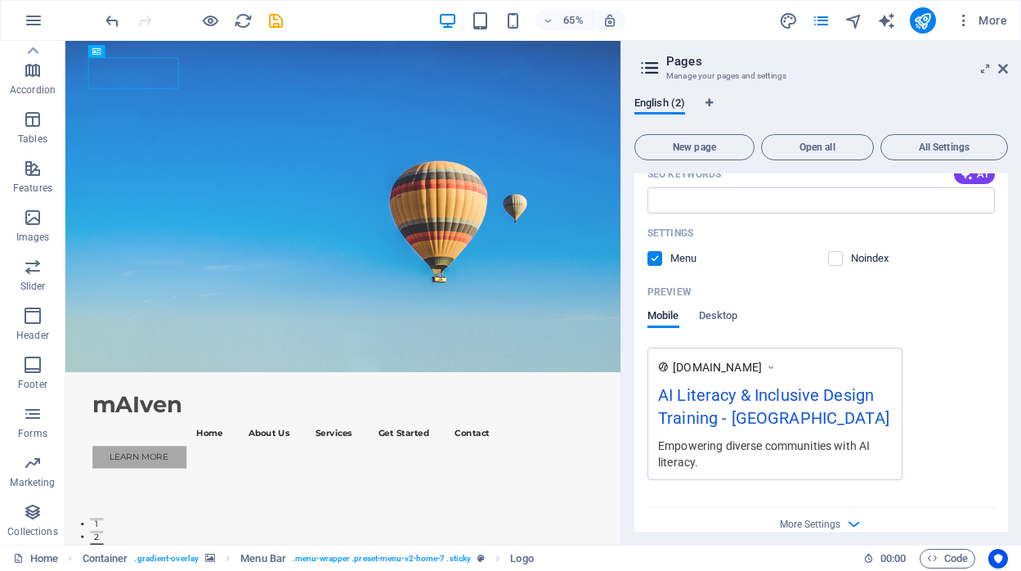
click at [650, 259] on label at bounding box center [654, 258] width 15 height 15
click at [0, 0] on input "checkbox" at bounding box center [0, 0] width 0 height 0
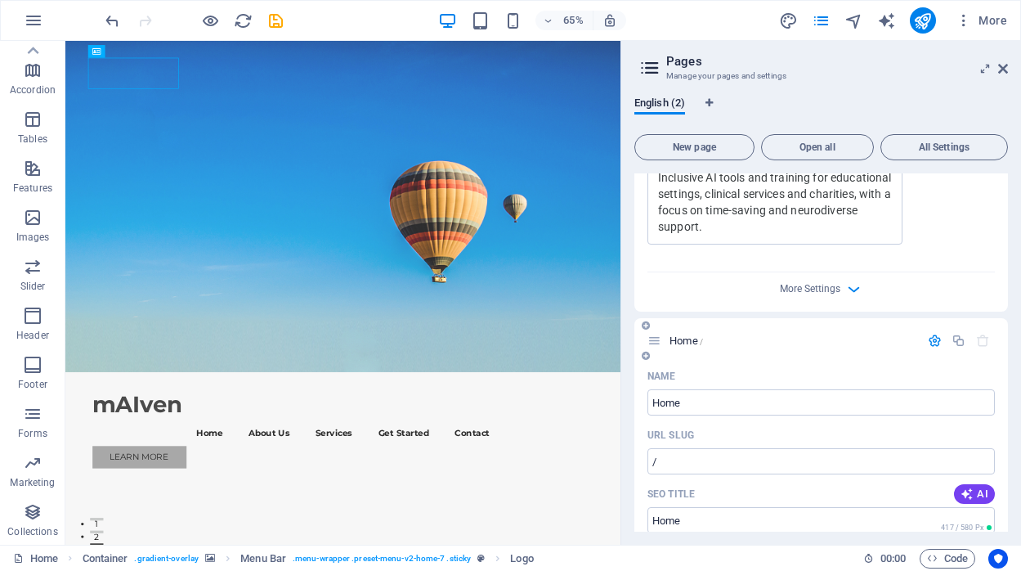
scroll to position [570, 0]
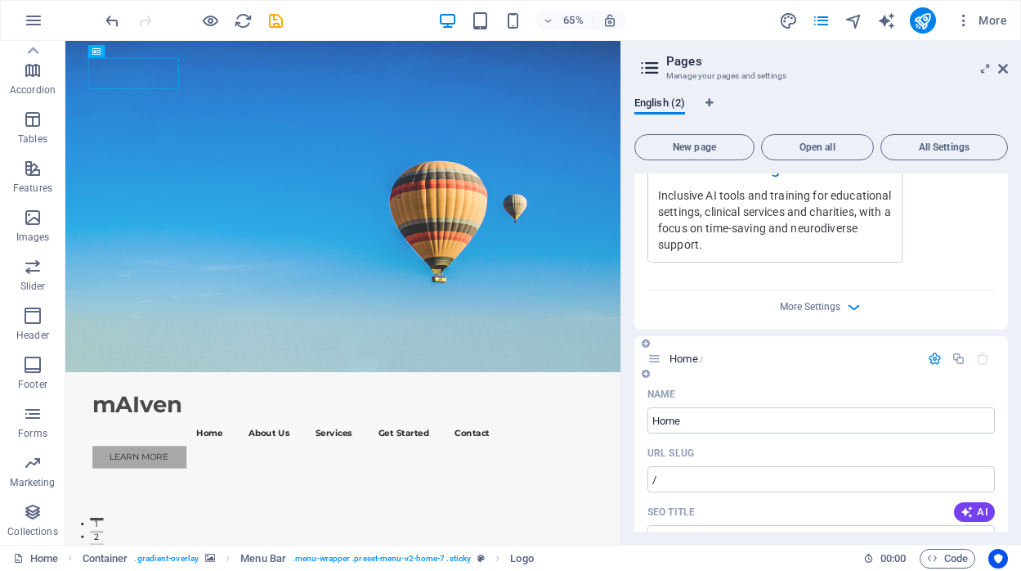
click at [655, 354] on icon at bounding box center [654, 359] width 14 height 14
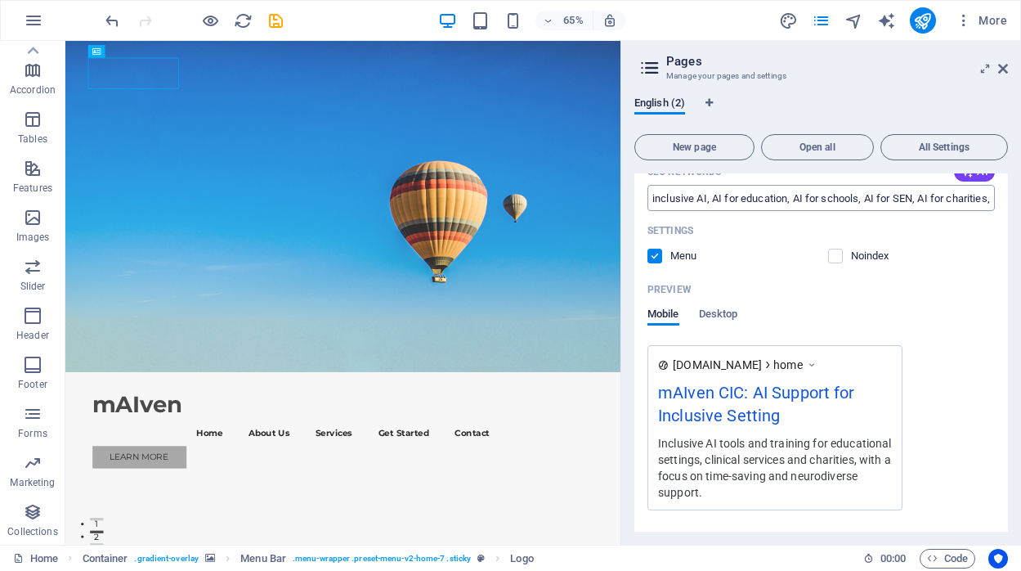
scroll to position [321, 0]
click at [730, 312] on span "Desktop" at bounding box center [718, 316] width 39 height 23
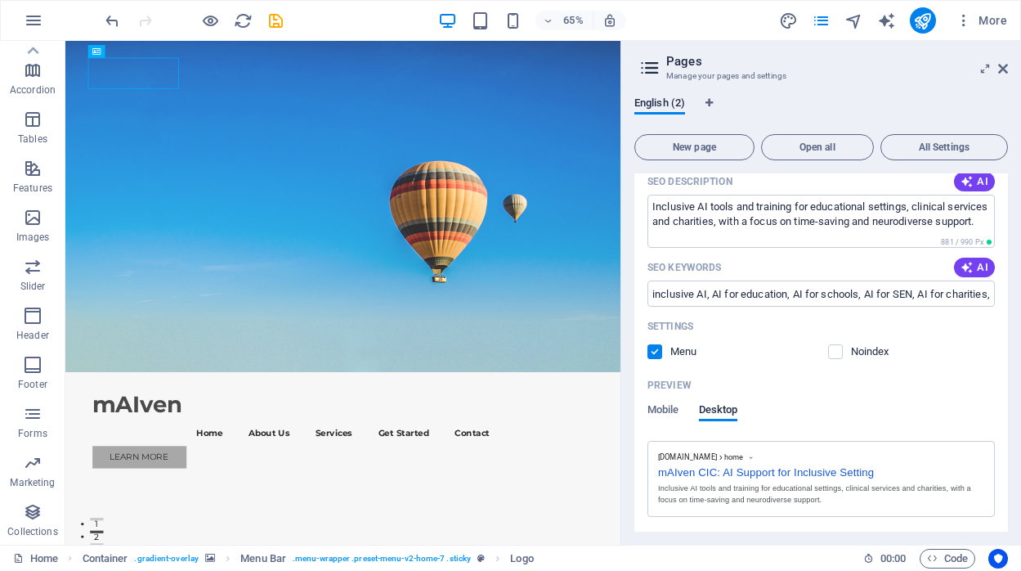
scroll to position [0, 0]
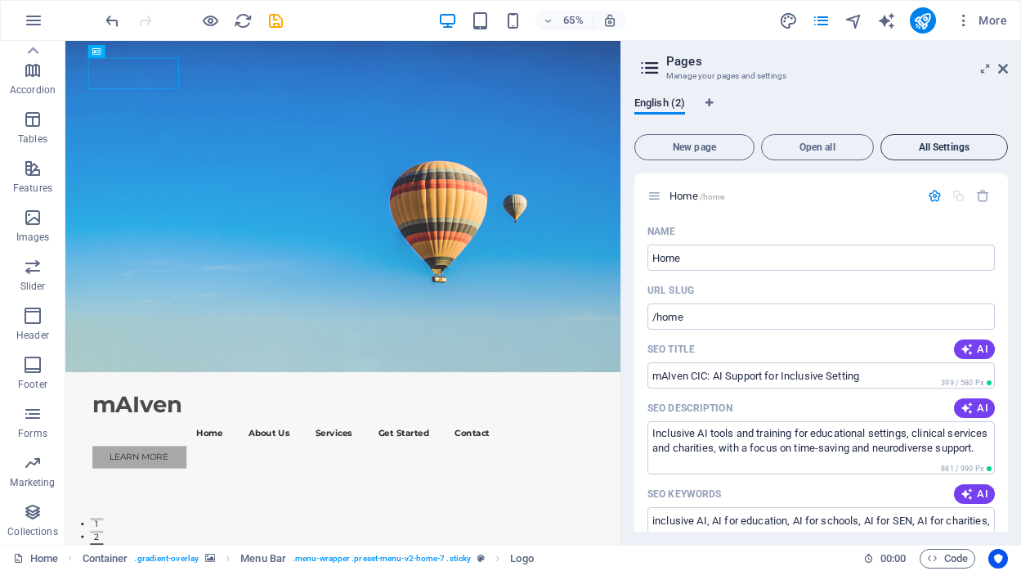
click at [936, 144] on span "All Settings" at bounding box center [944, 147] width 113 height 10
click at [933, 146] on span "All Settings" at bounding box center [944, 147] width 113 height 10
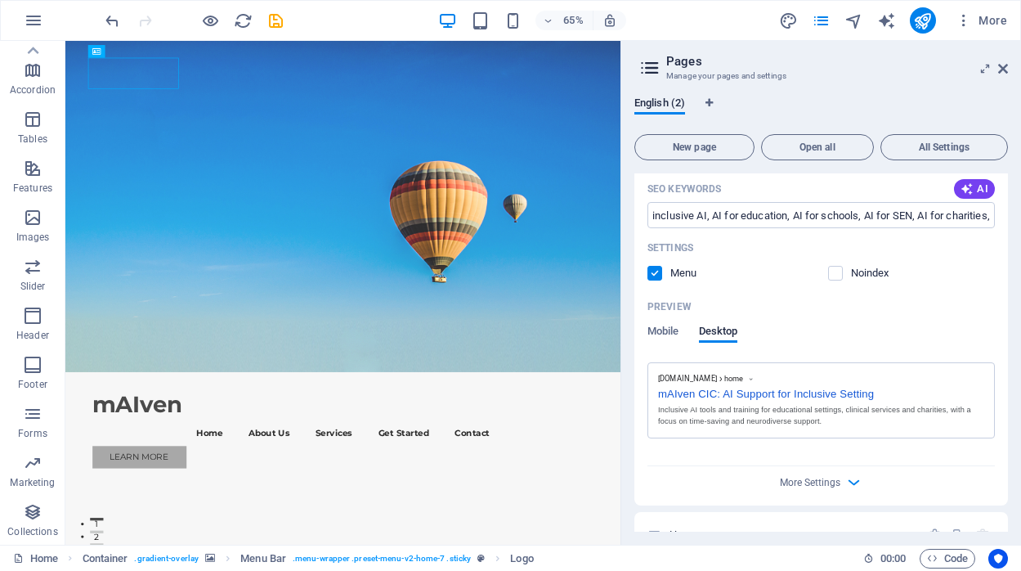
scroll to position [336, 0]
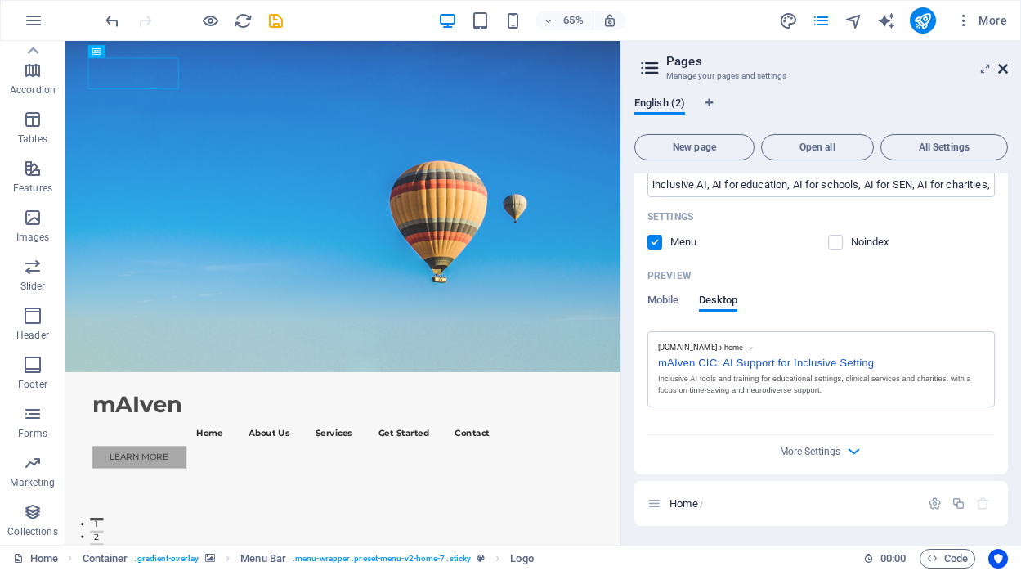
click at [1006, 70] on icon at bounding box center [1003, 68] width 10 height 13
